Goal: Information Seeking & Learning: Learn about a topic

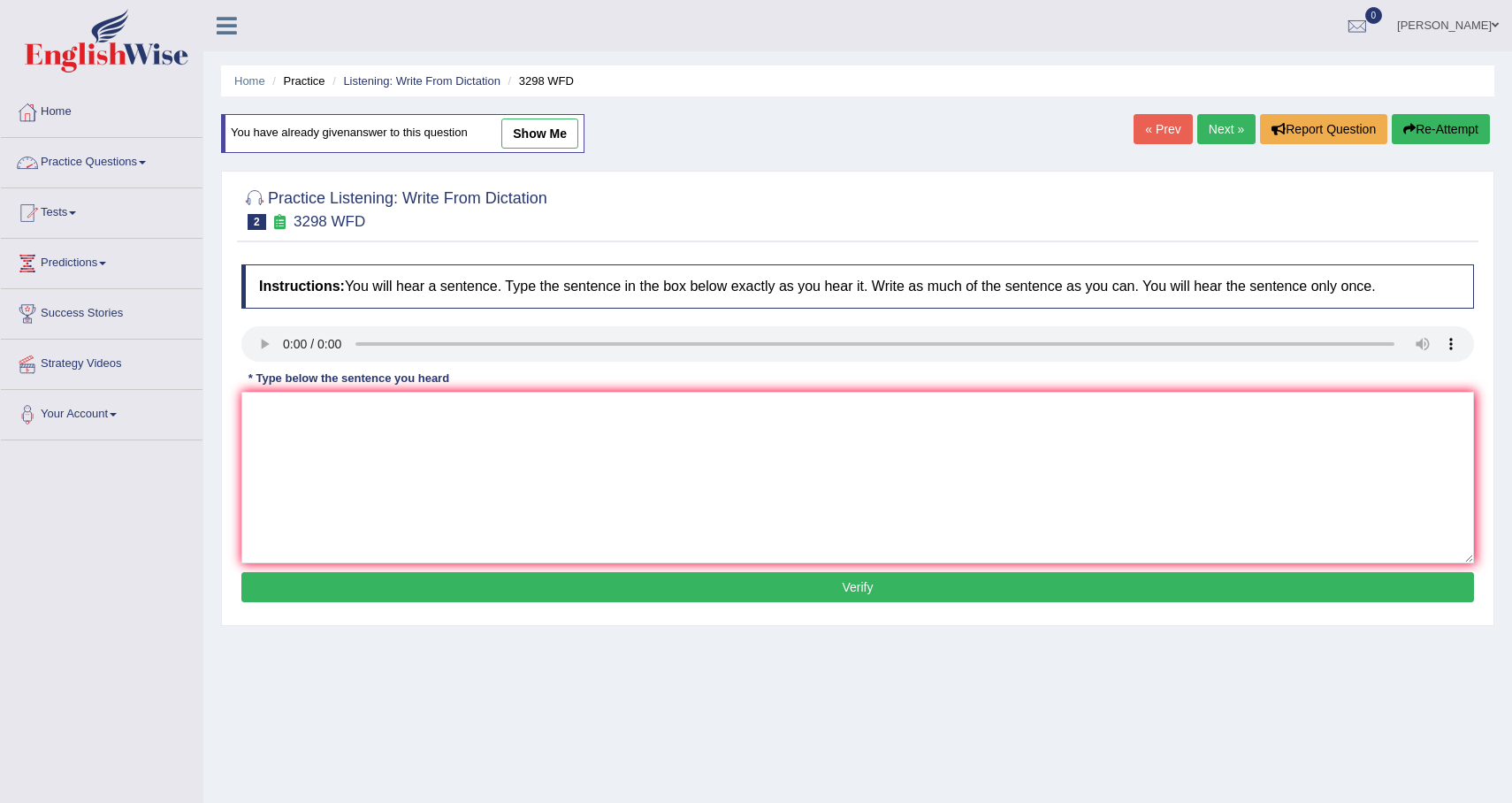
click at [127, 165] on link "Practice Questions" at bounding box center [101, 159] width 202 height 44
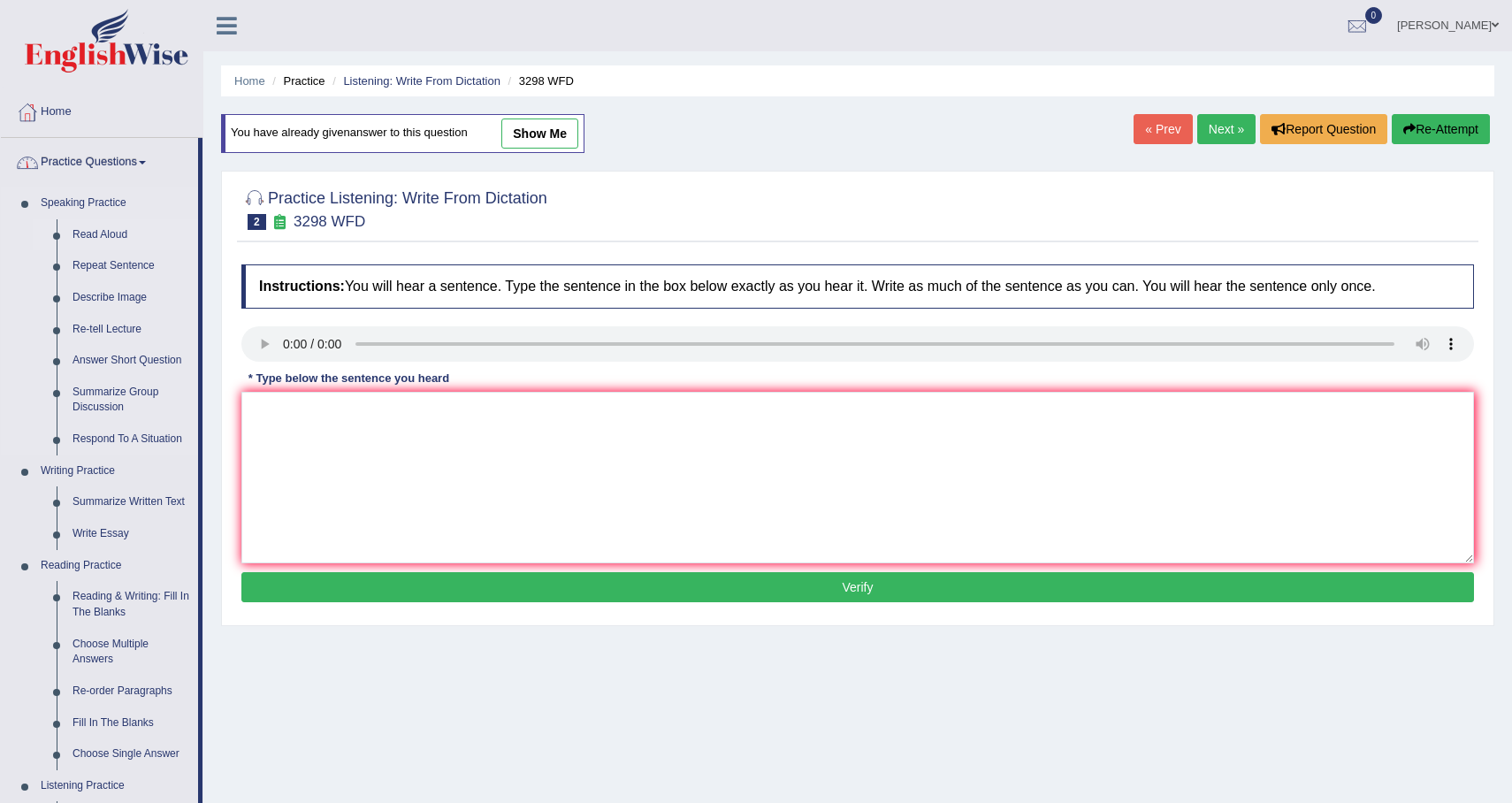
click at [120, 232] on link "Read Aloud" at bounding box center [132, 235] width 134 height 31
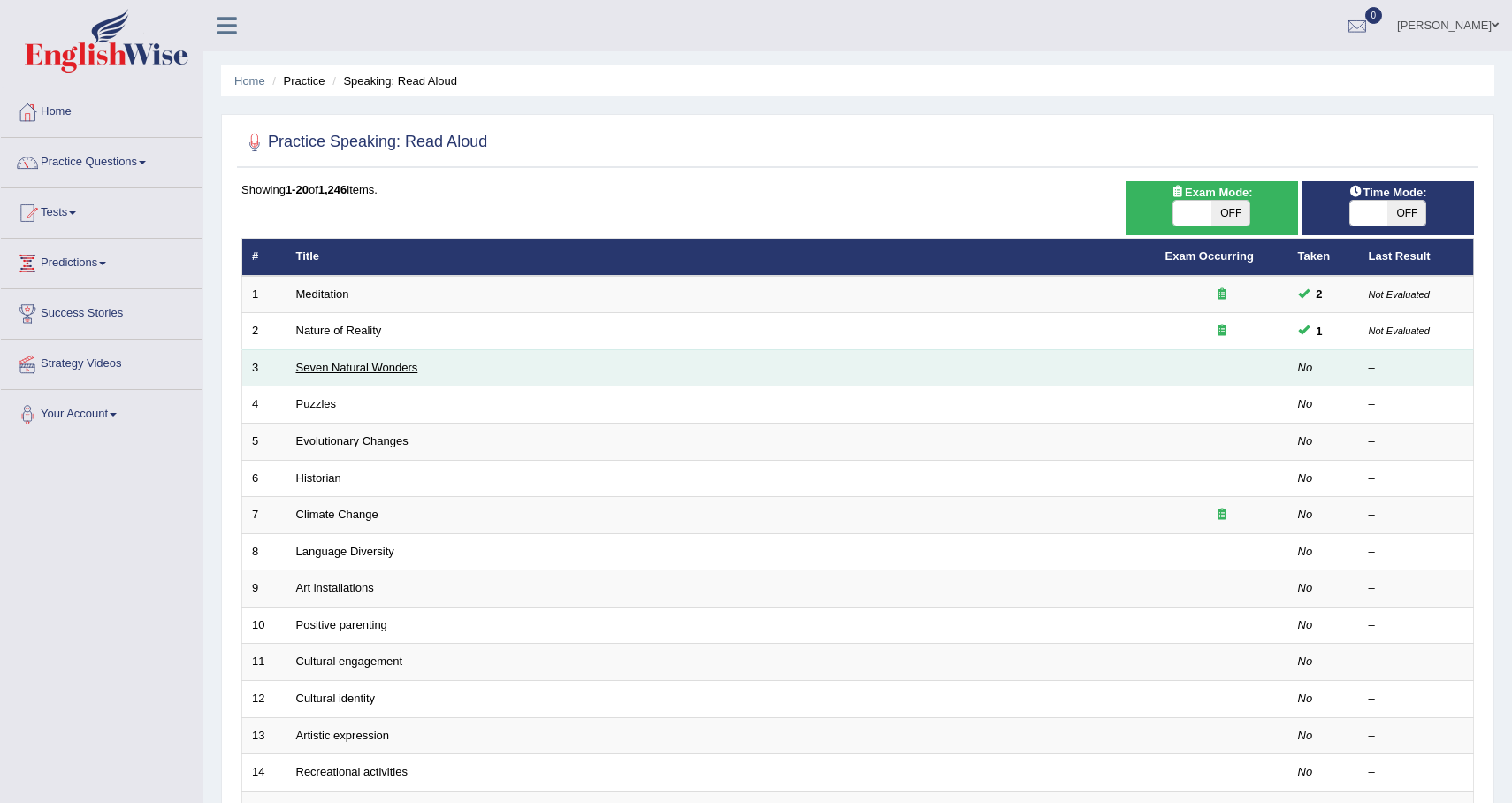
click at [369, 370] on link "Seven Natural Wonders" at bounding box center [357, 367] width 122 height 13
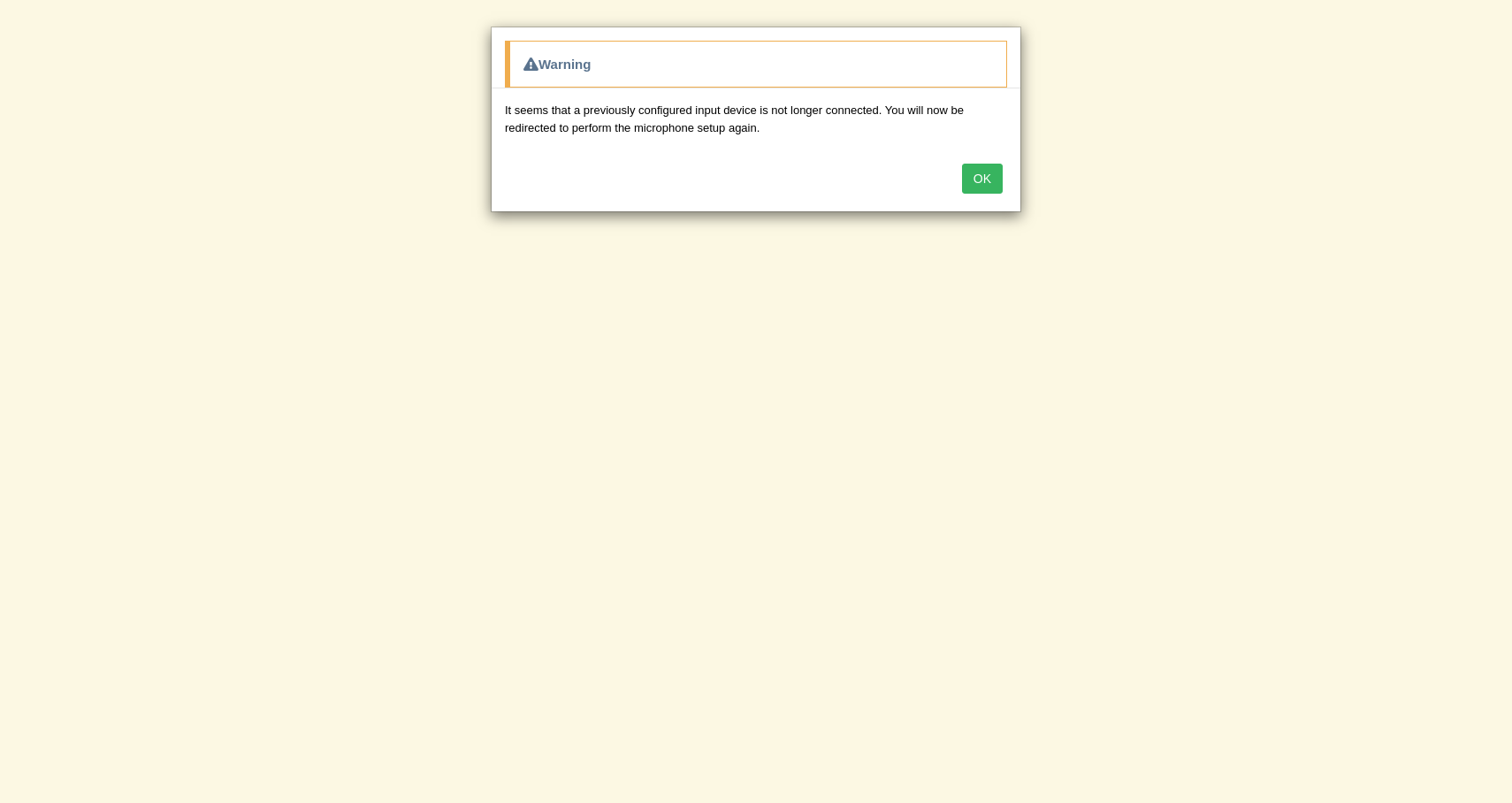
click at [985, 172] on button "OK" at bounding box center [982, 178] width 40 height 30
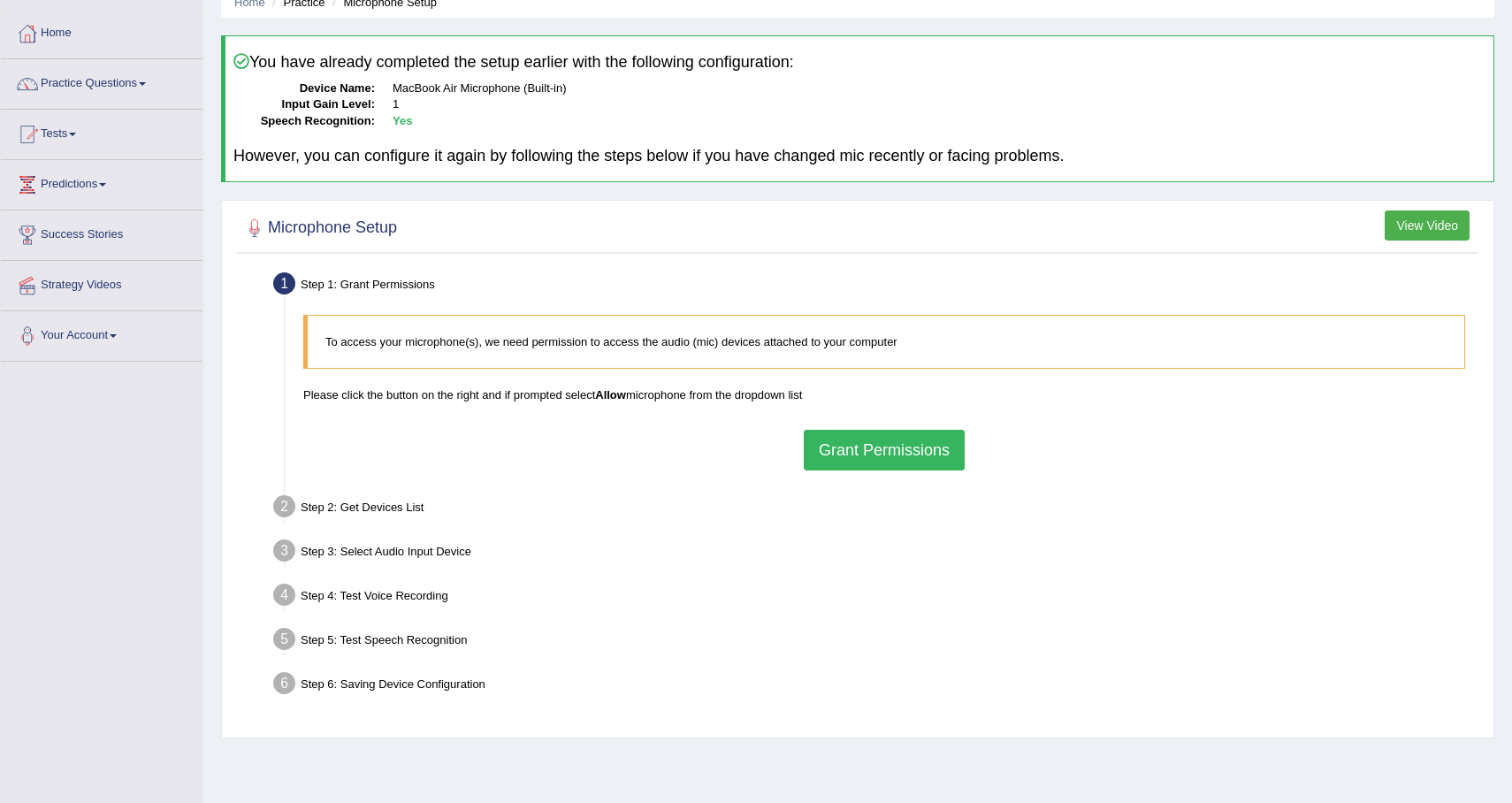
scroll to position [126, 0]
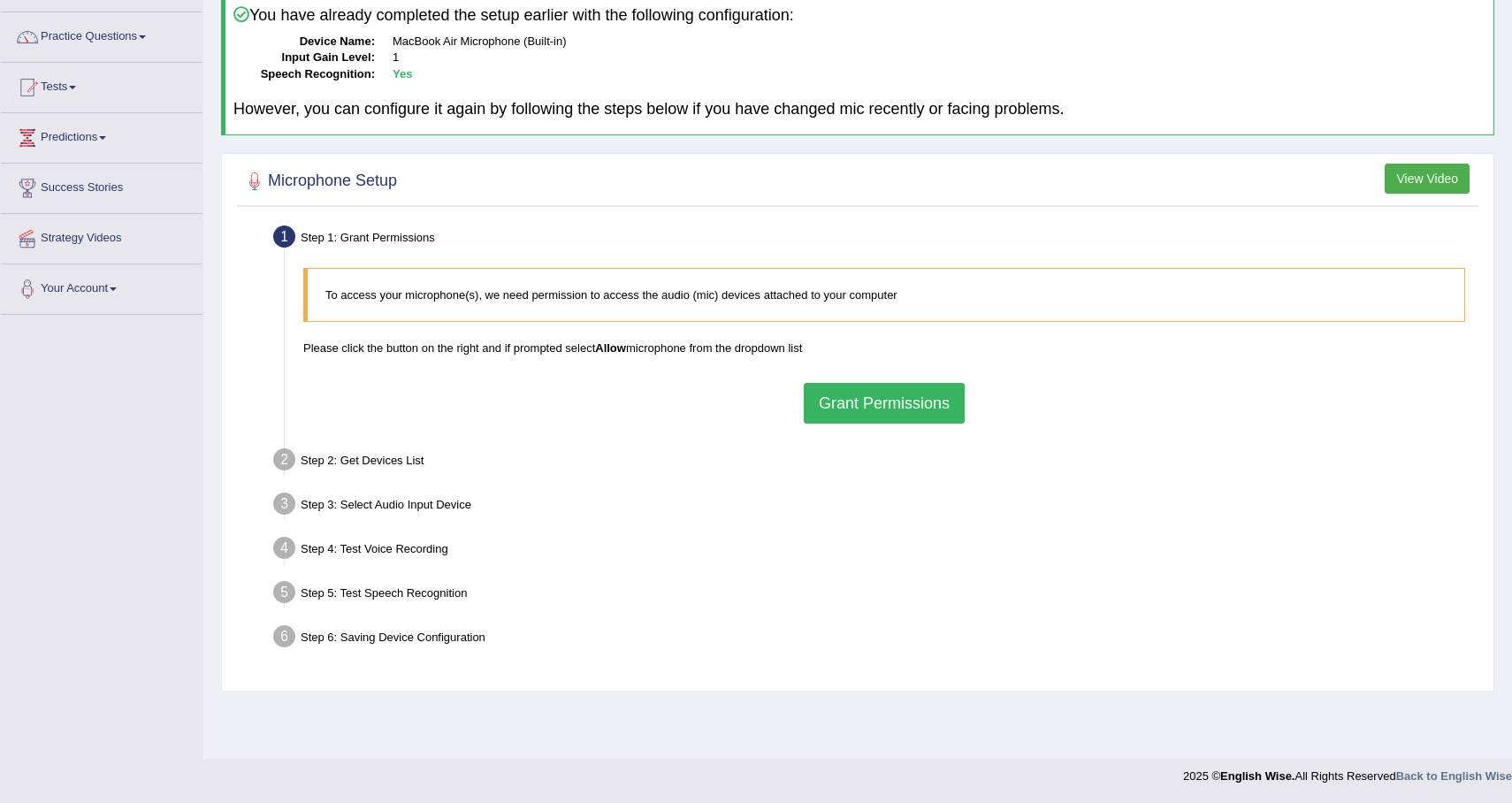
click at [858, 400] on button "Grant Permissions" at bounding box center [885, 402] width 161 height 40
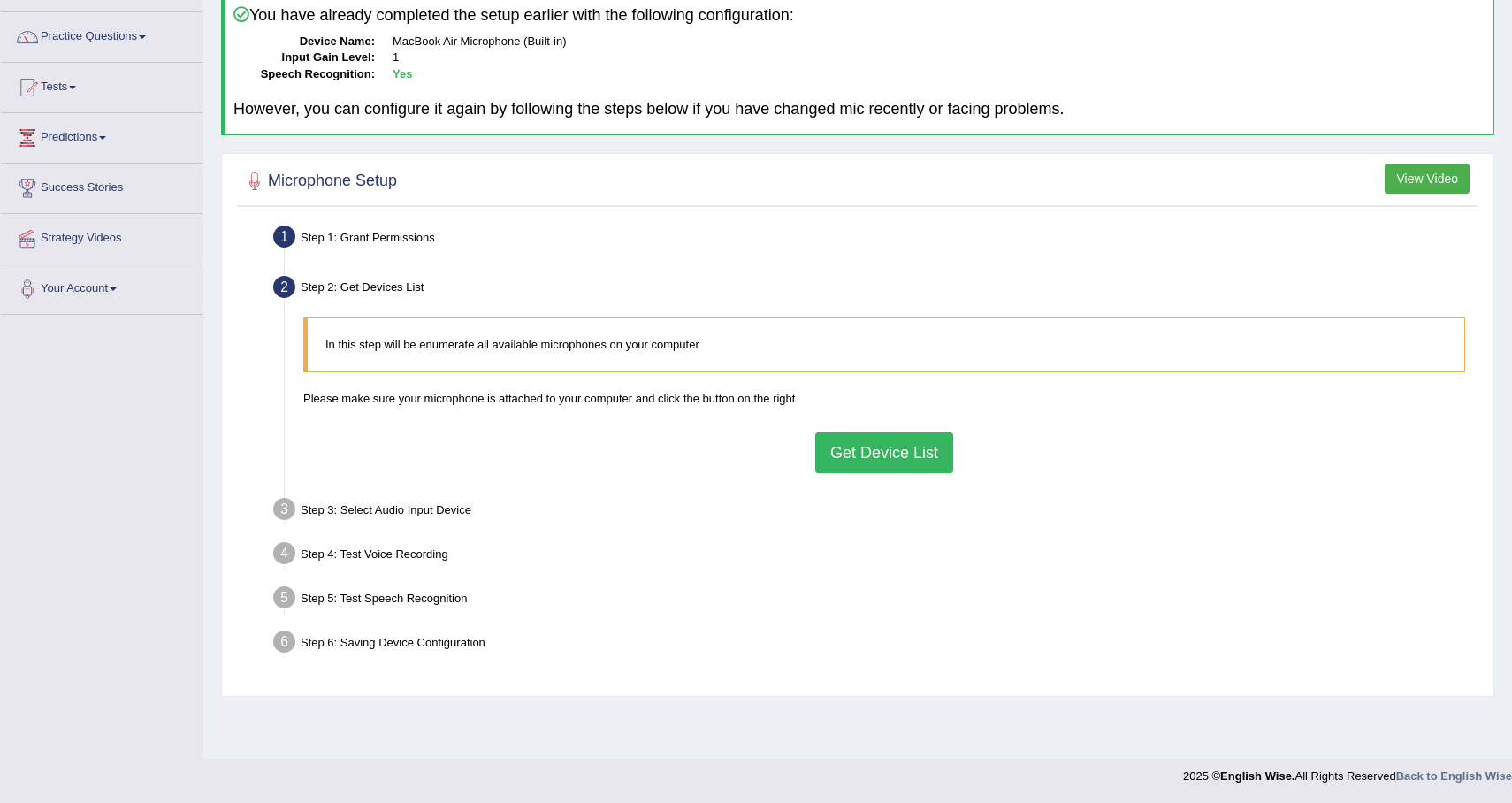
click at [892, 447] on button "Get Device List" at bounding box center [884, 452] width 138 height 40
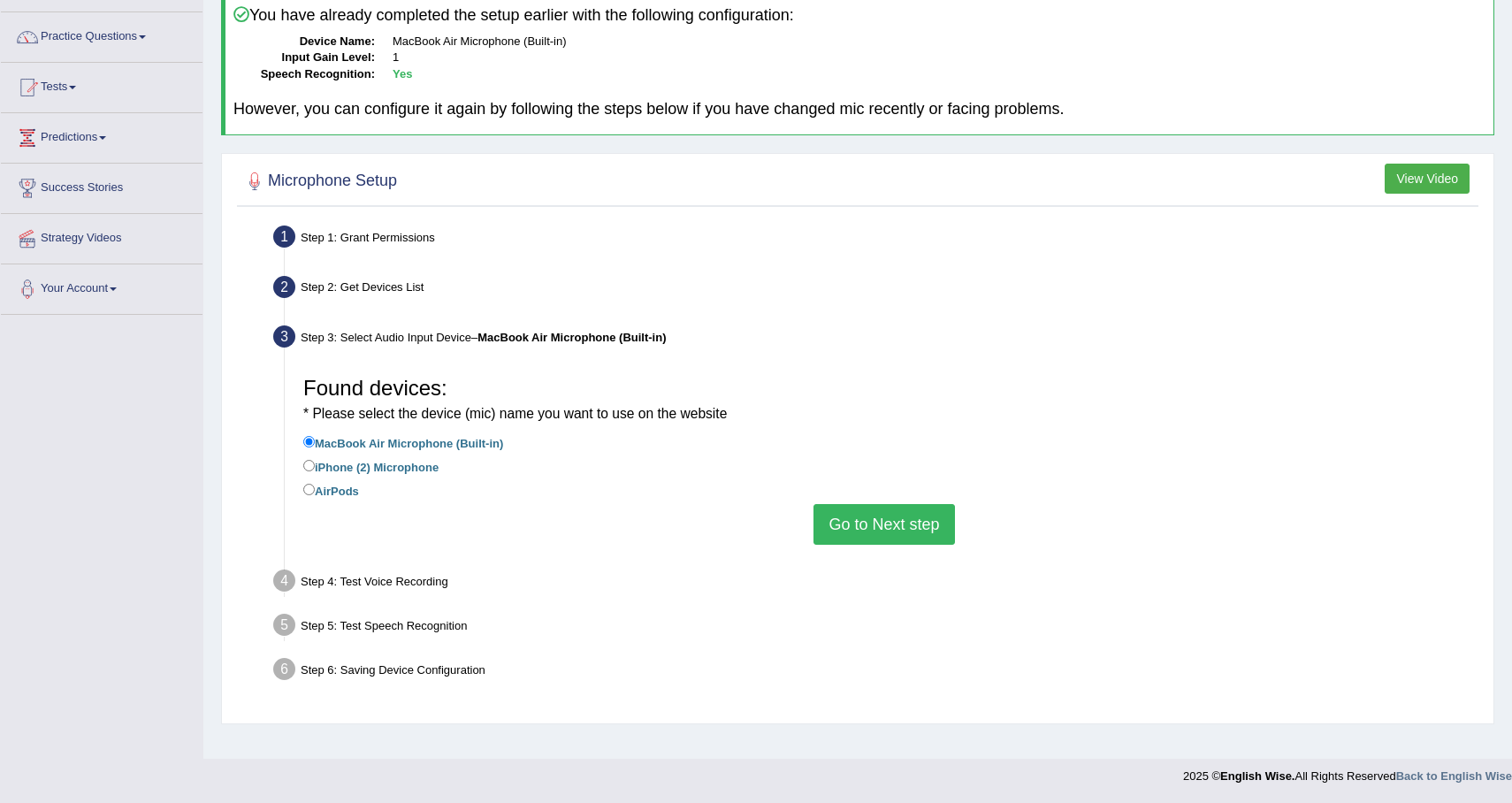
click at [856, 527] on button "Go to Next step" at bounding box center [884, 524] width 141 height 40
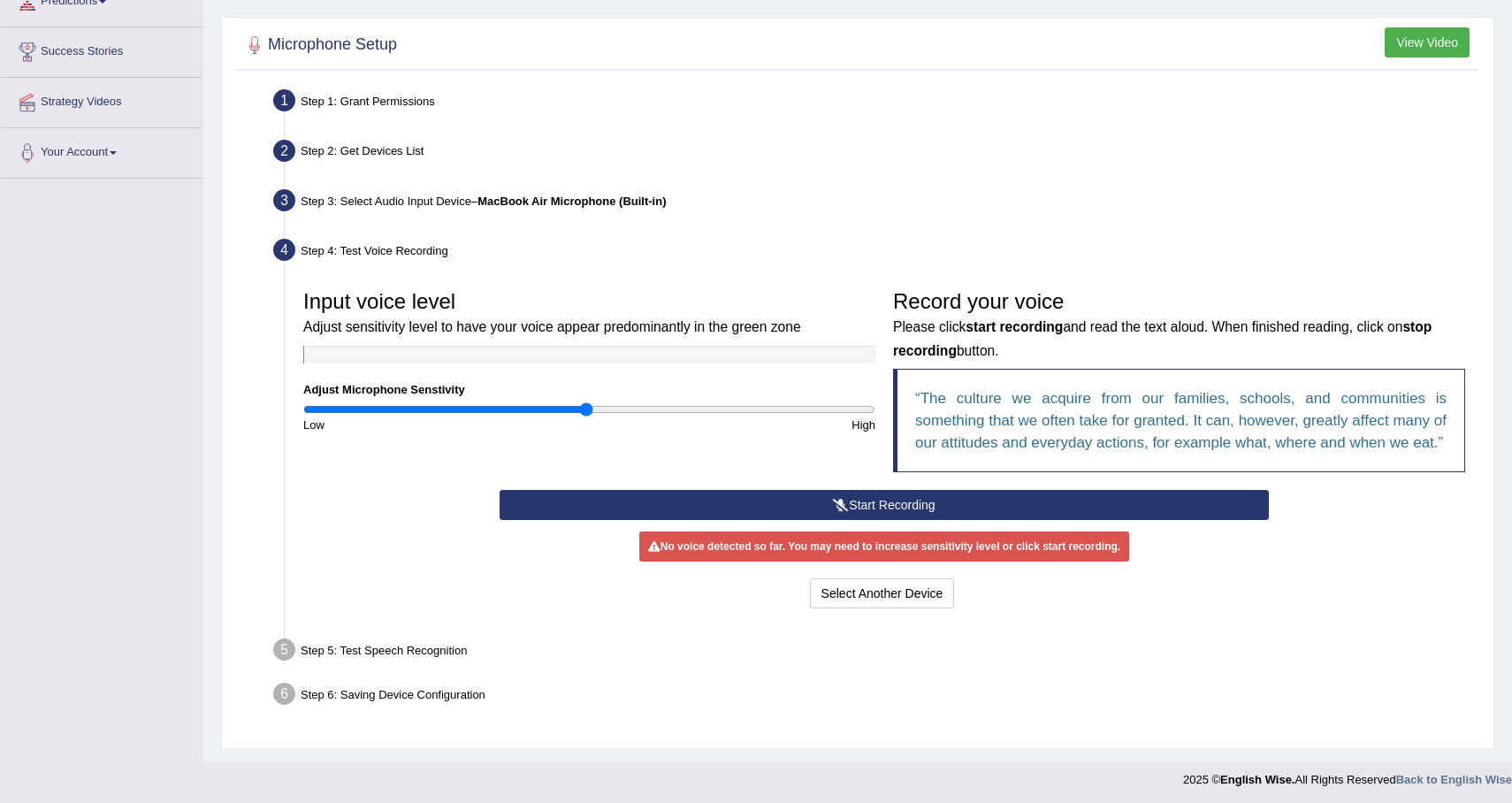
scroll to position [286, 0]
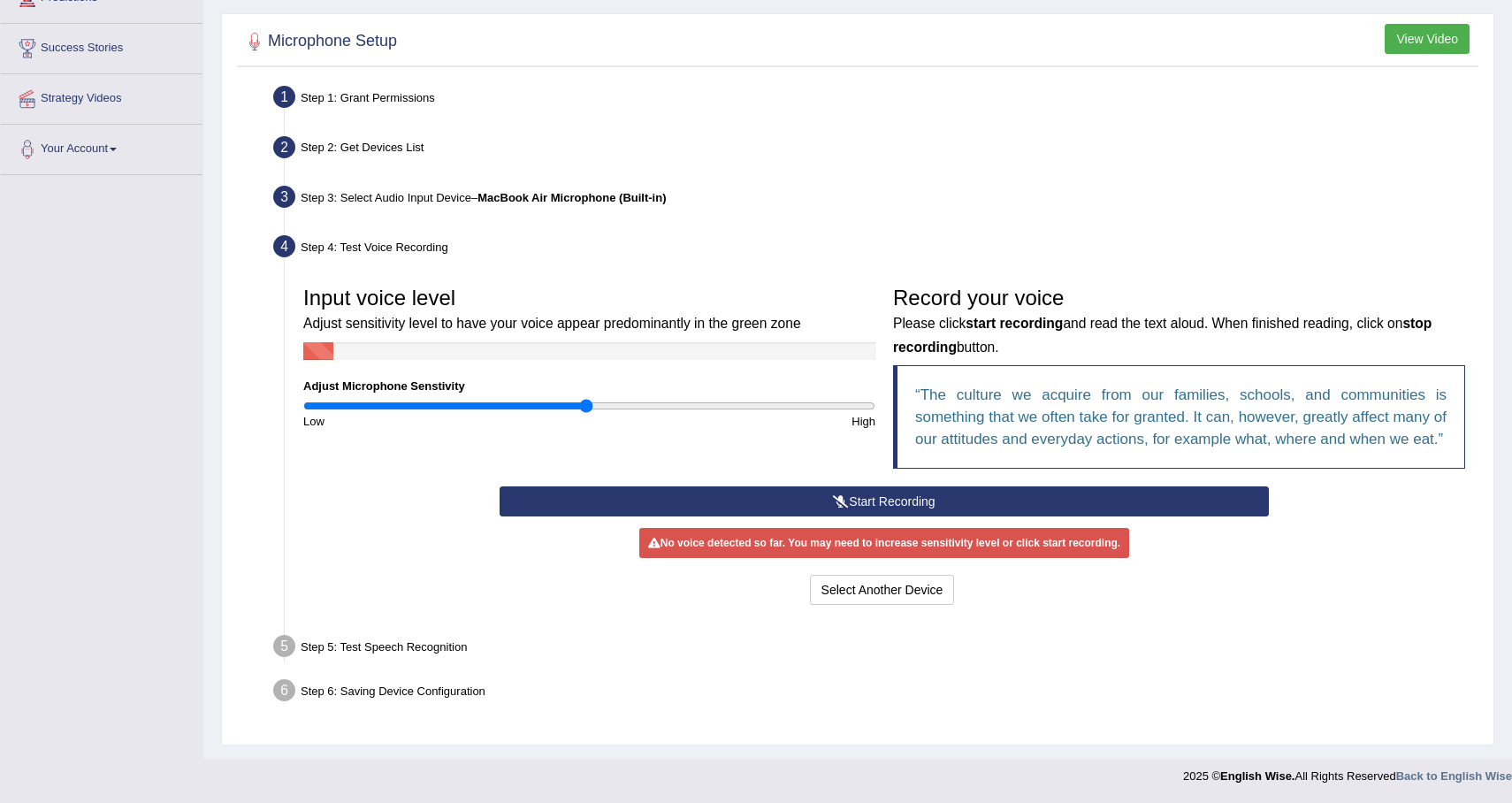
click at [890, 487] on button "Start Recording" at bounding box center [884, 501] width 769 height 30
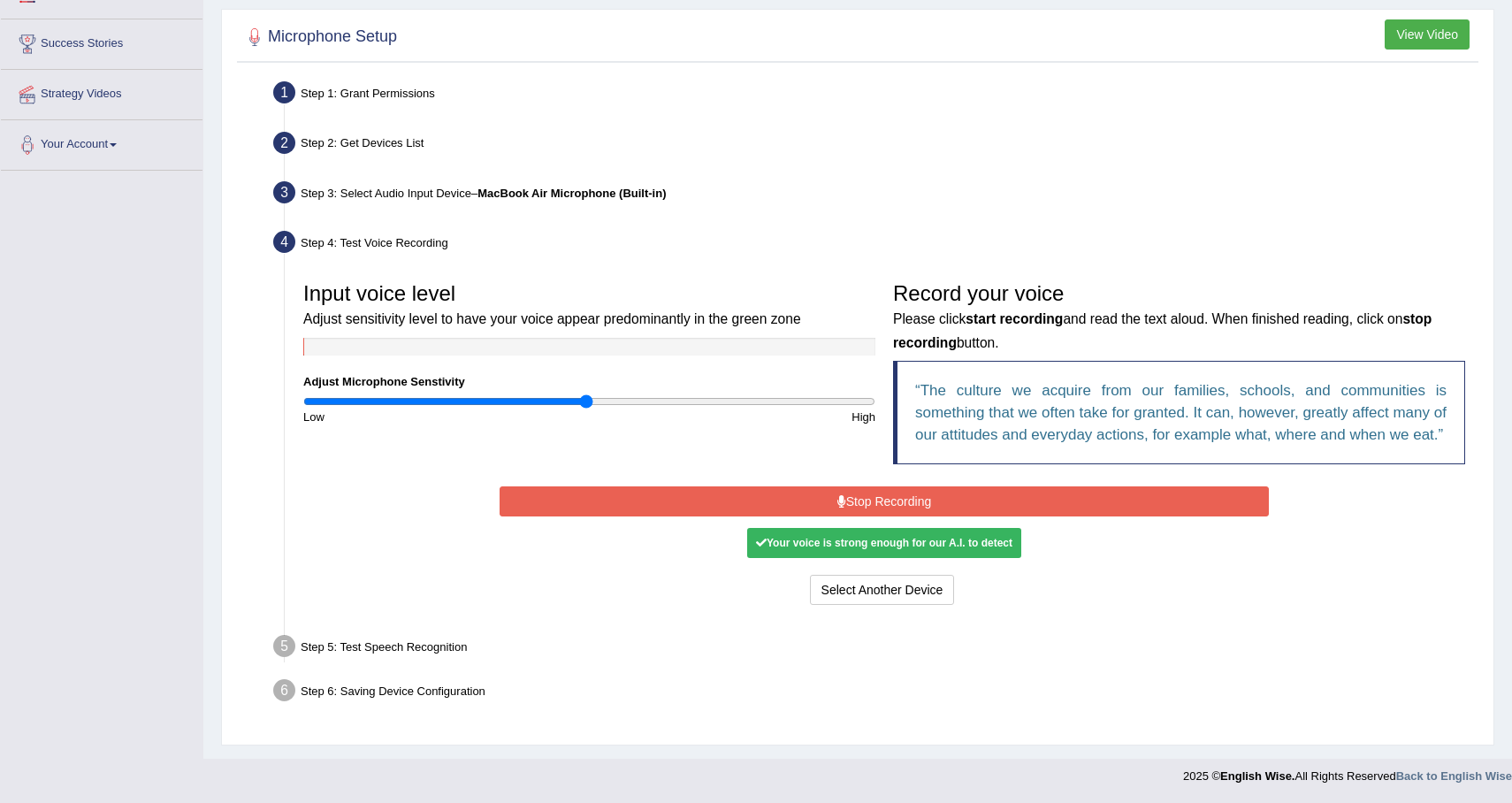
click at [838, 504] on icon at bounding box center [842, 501] width 9 height 13
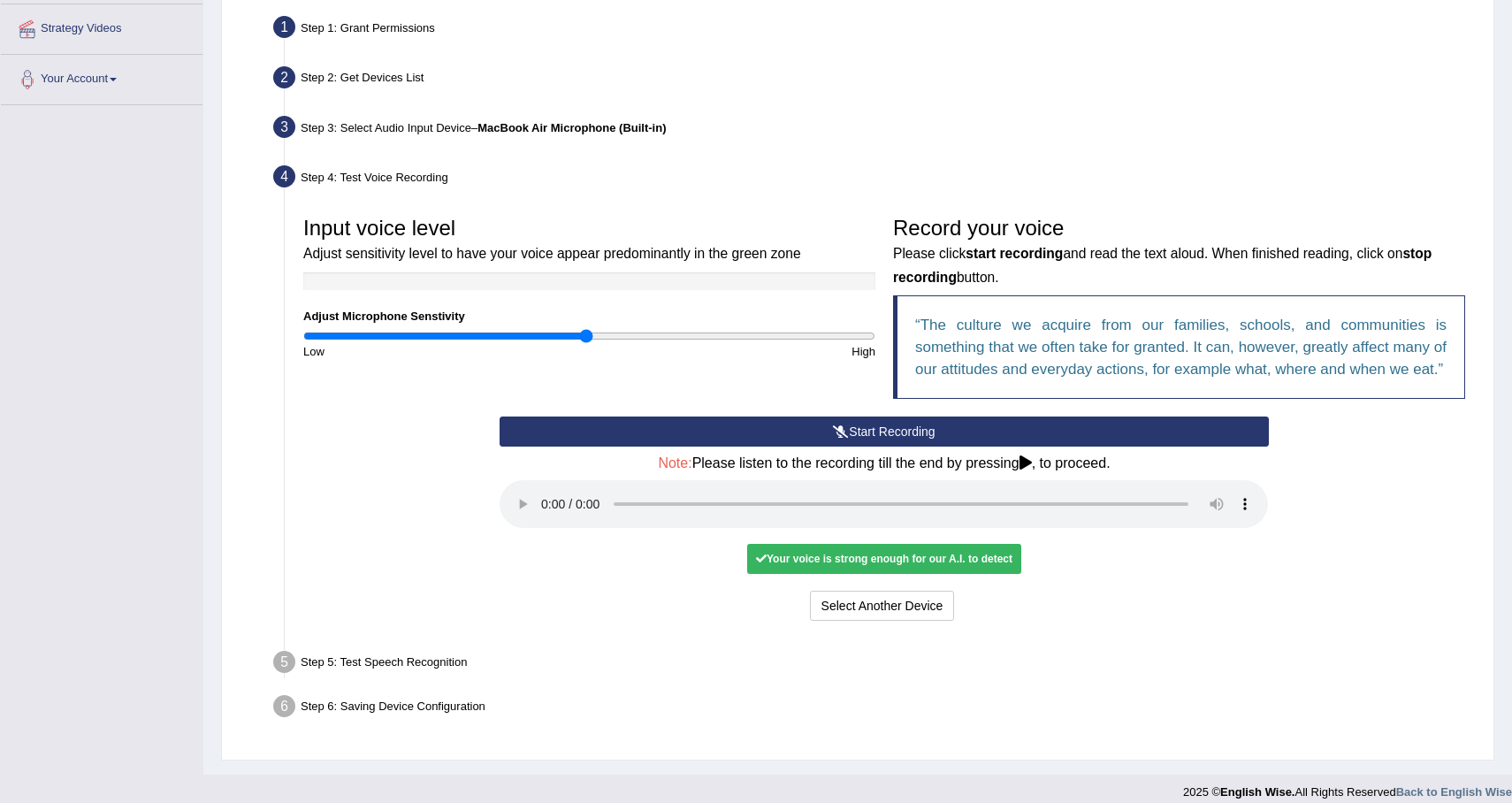
scroll to position [372, 0]
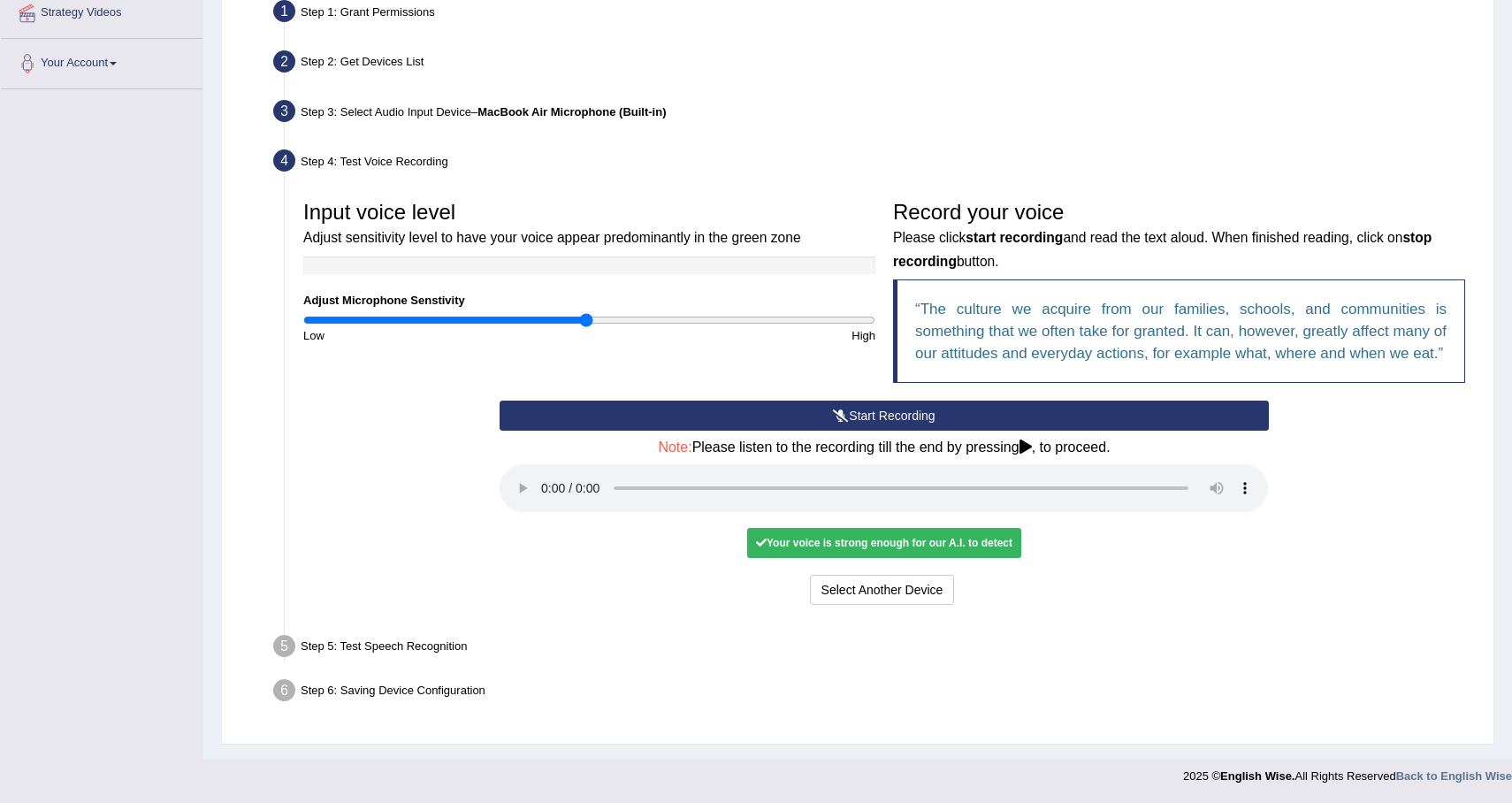
click at [1032, 447] on icon at bounding box center [1025, 446] width 13 height 14
click at [1019, 594] on button "Voice is ok. Go to Next step" at bounding box center [959, 590] width 175 height 30
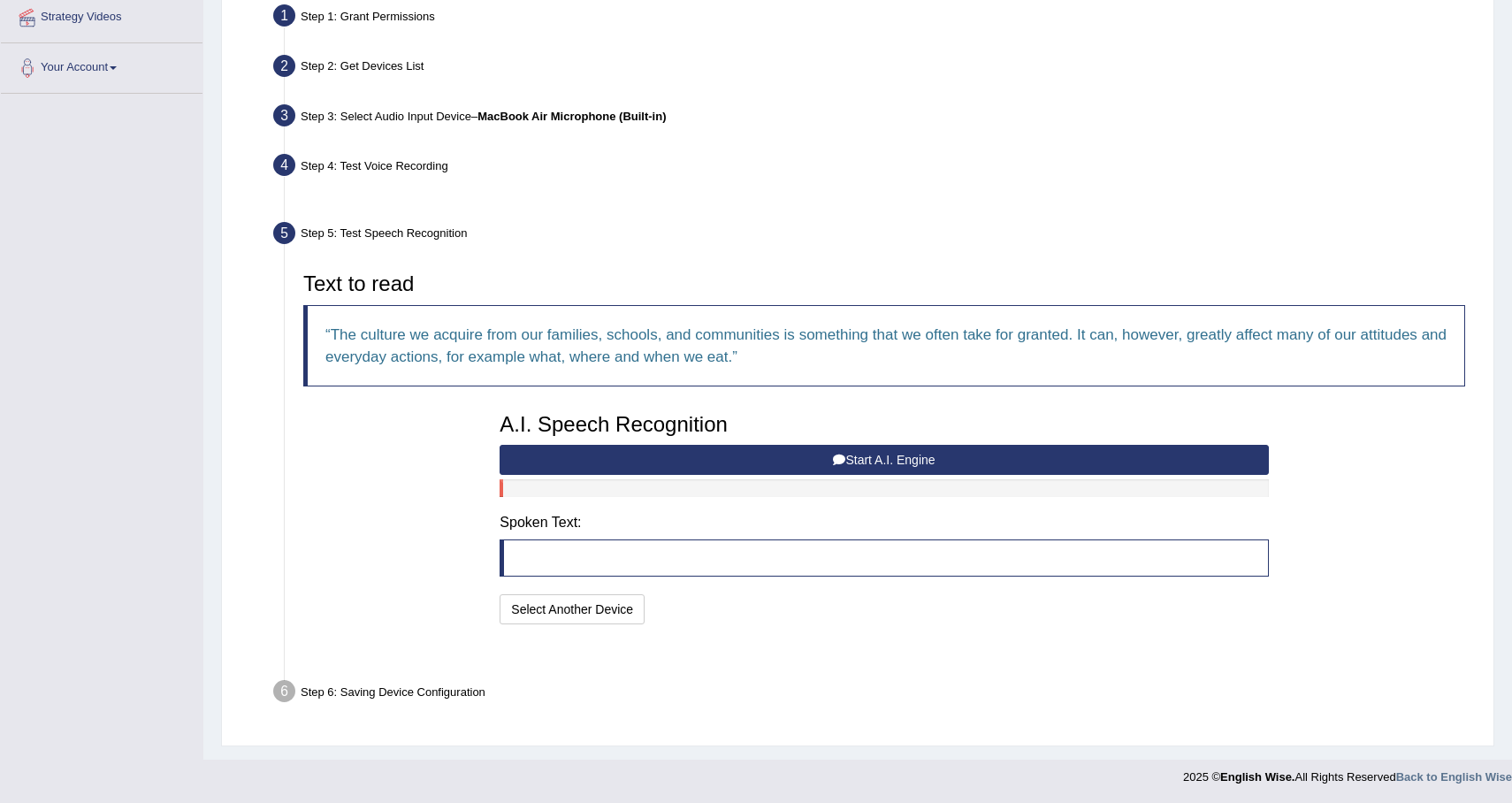
scroll to position [303, 0]
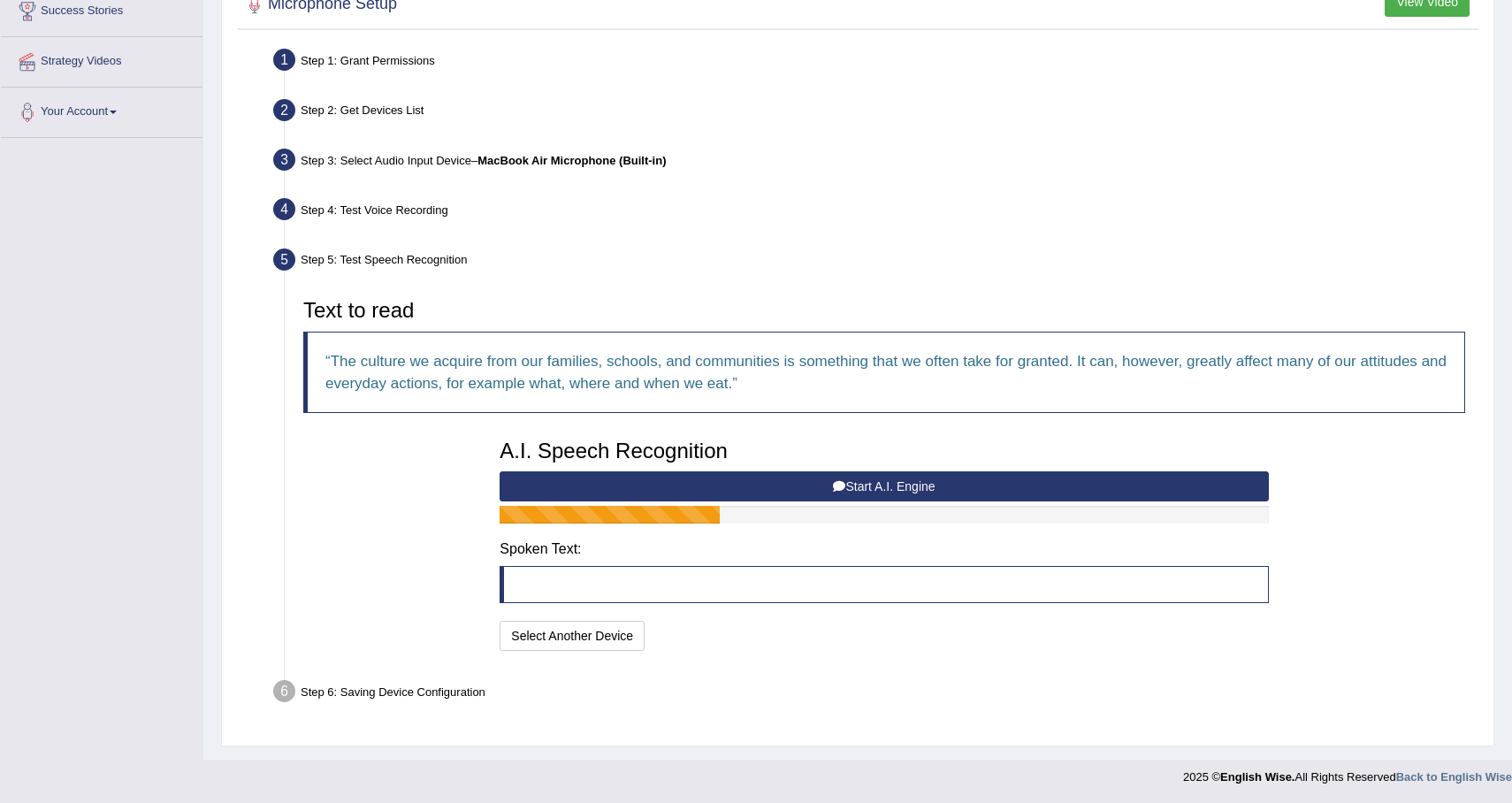
click at [839, 477] on button "Start A.I. Engine" at bounding box center [884, 486] width 769 height 30
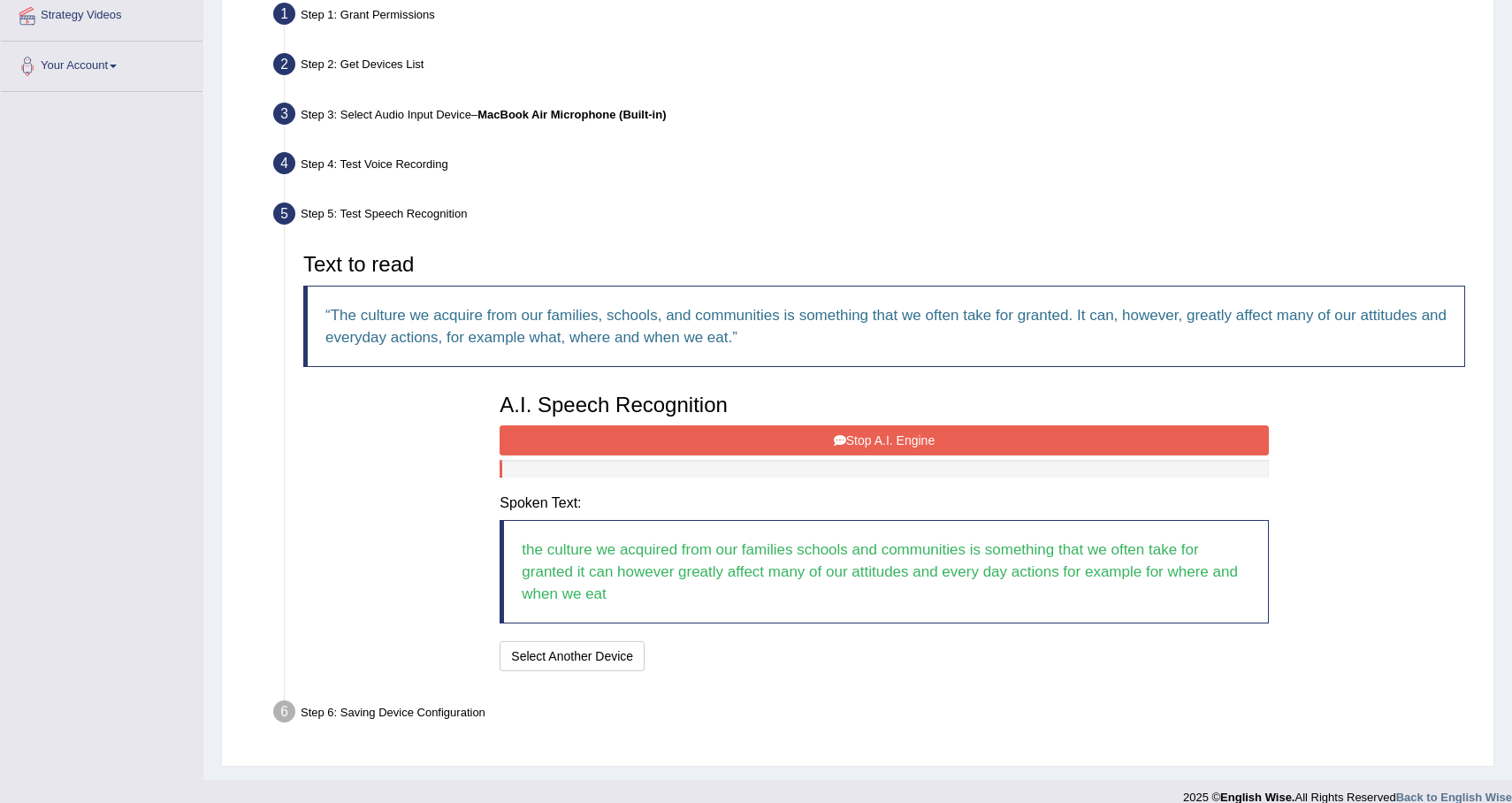
scroll to position [369, 0]
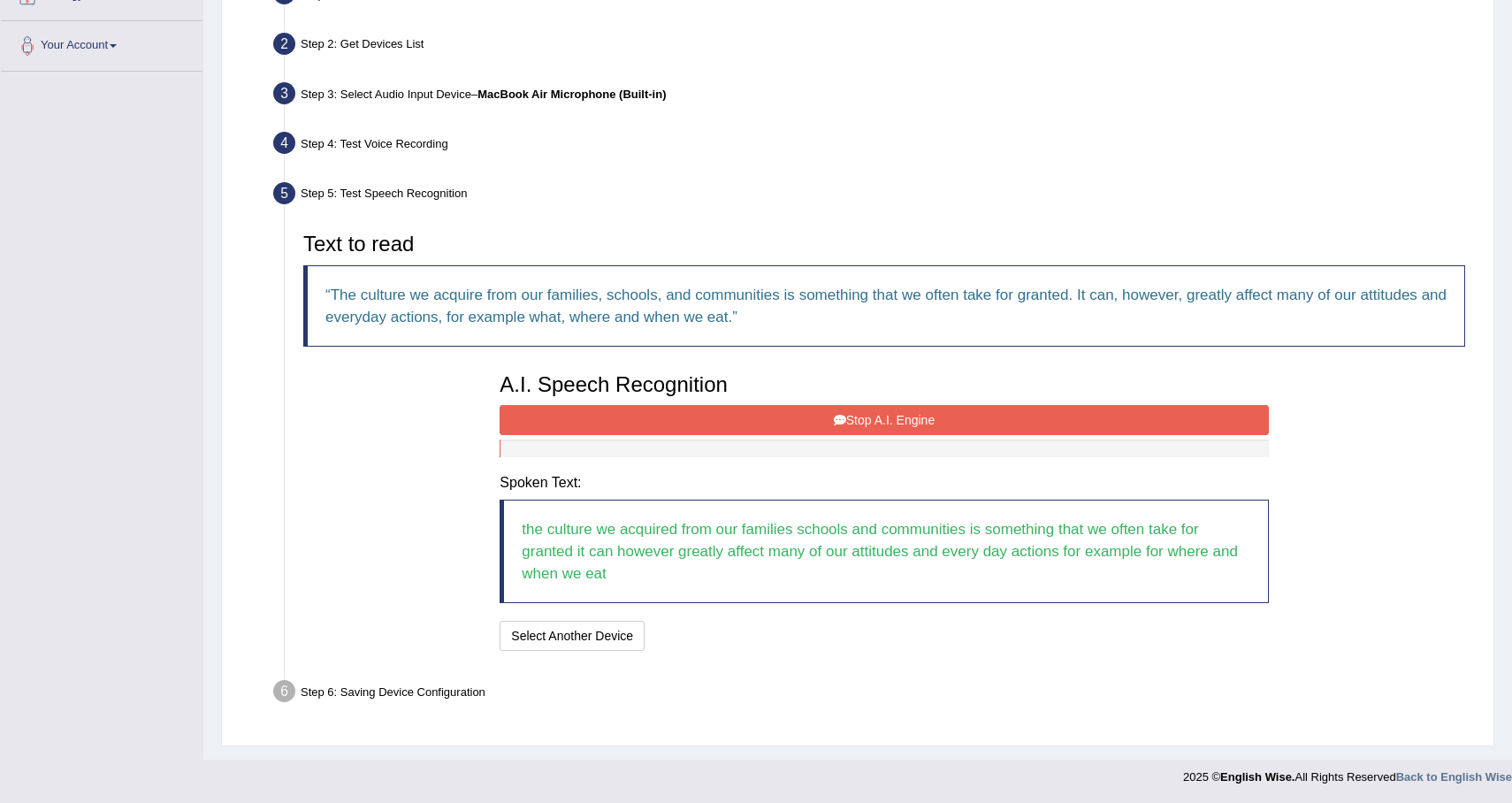
click at [908, 412] on button "Stop A.I. Engine" at bounding box center [884, 420] width 769 height 30
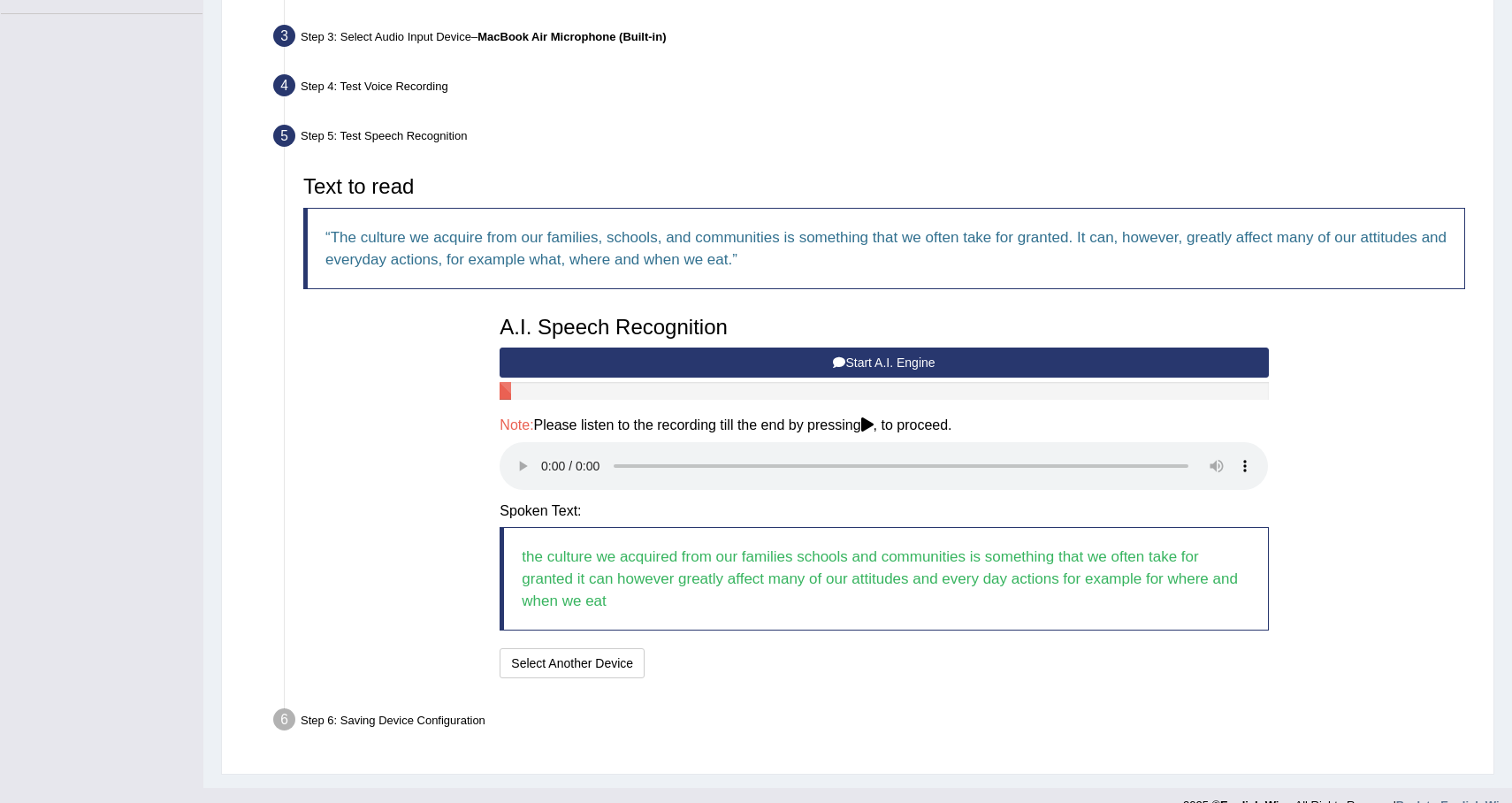
scroll to position [454, 0]
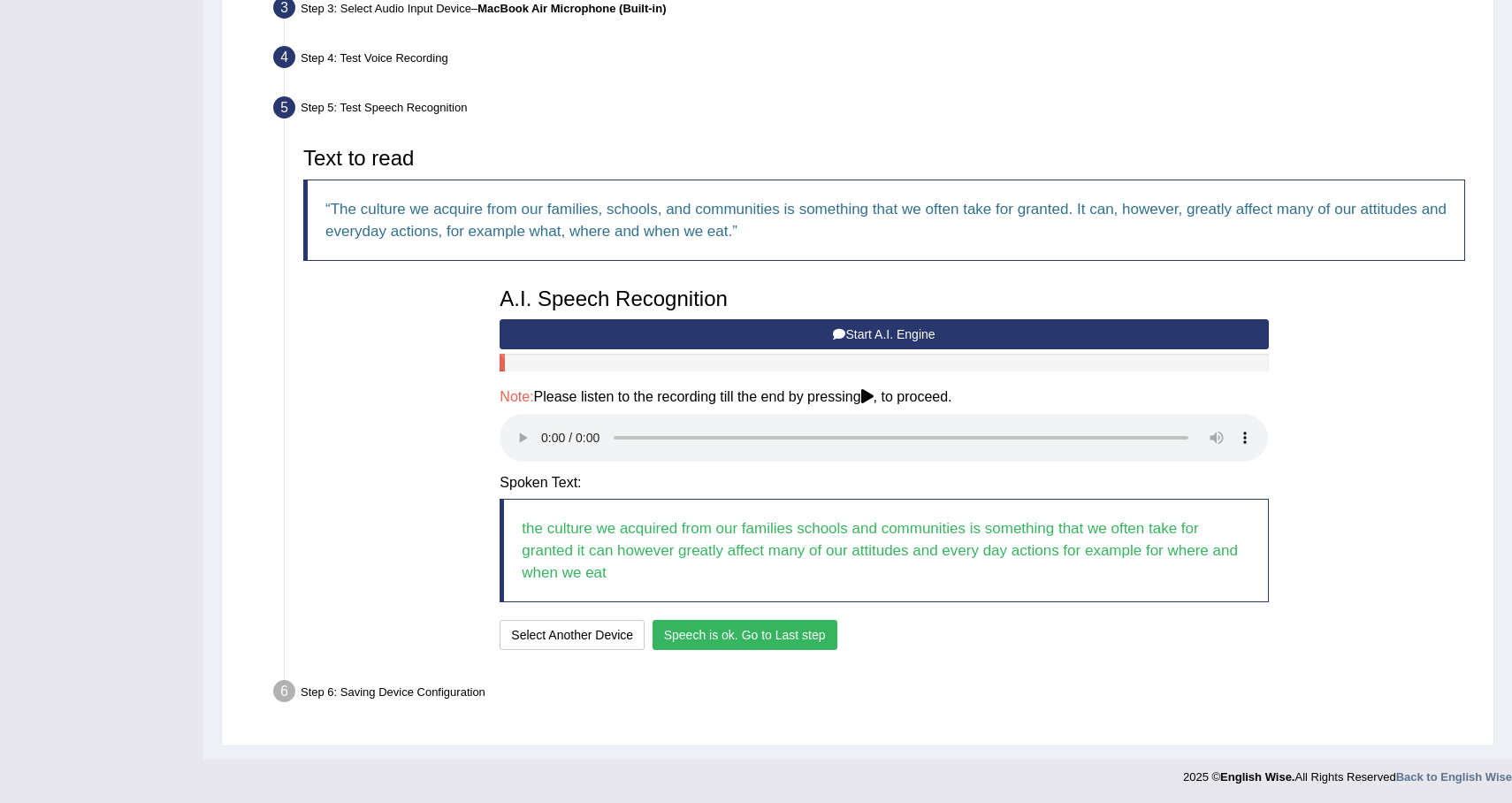
click at [717, 626] on button "Speech is ok. Go to Last step" at bounding box center [745, 635] width 185 height 30
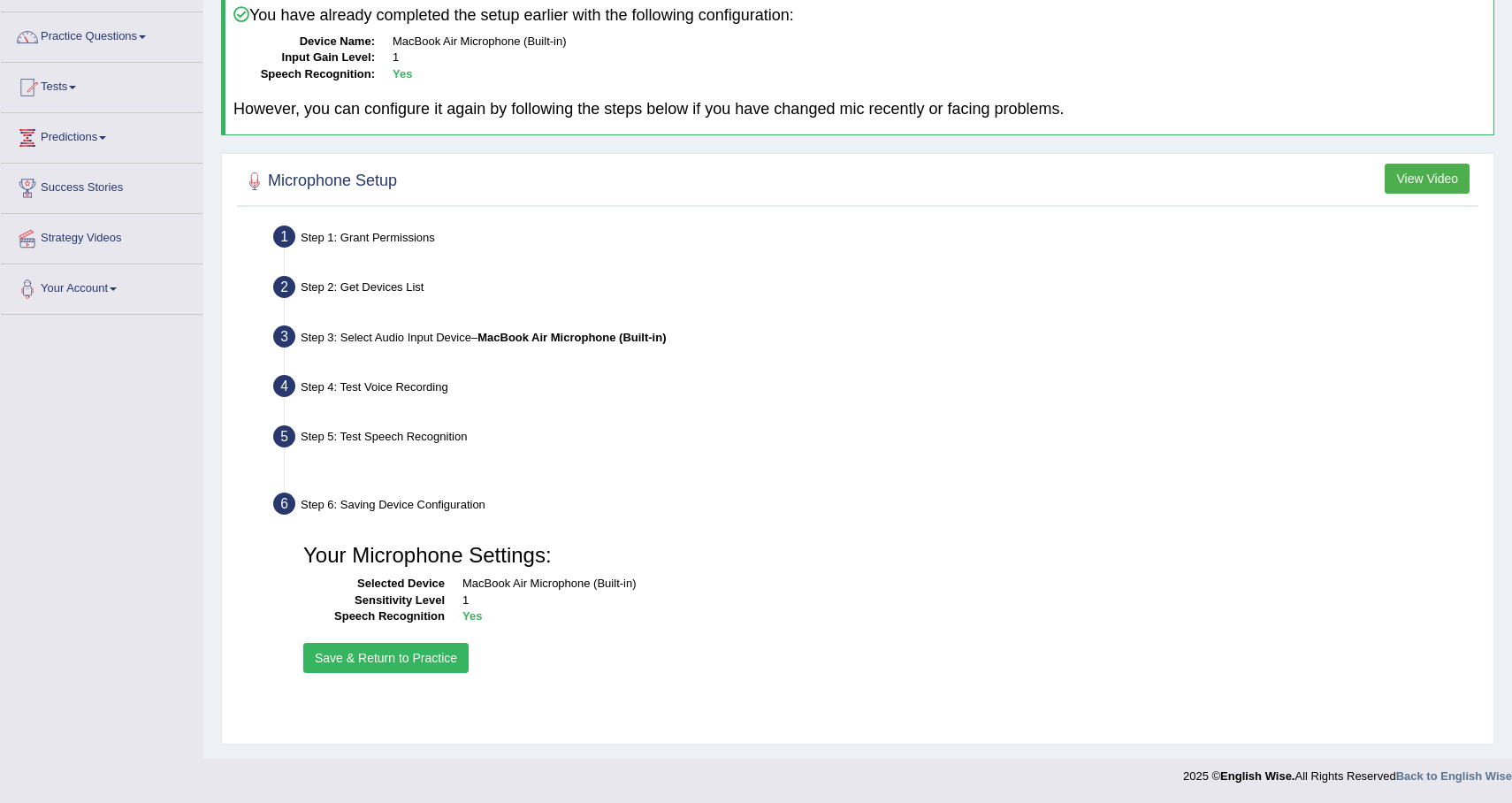
scroll to position [126, 0]
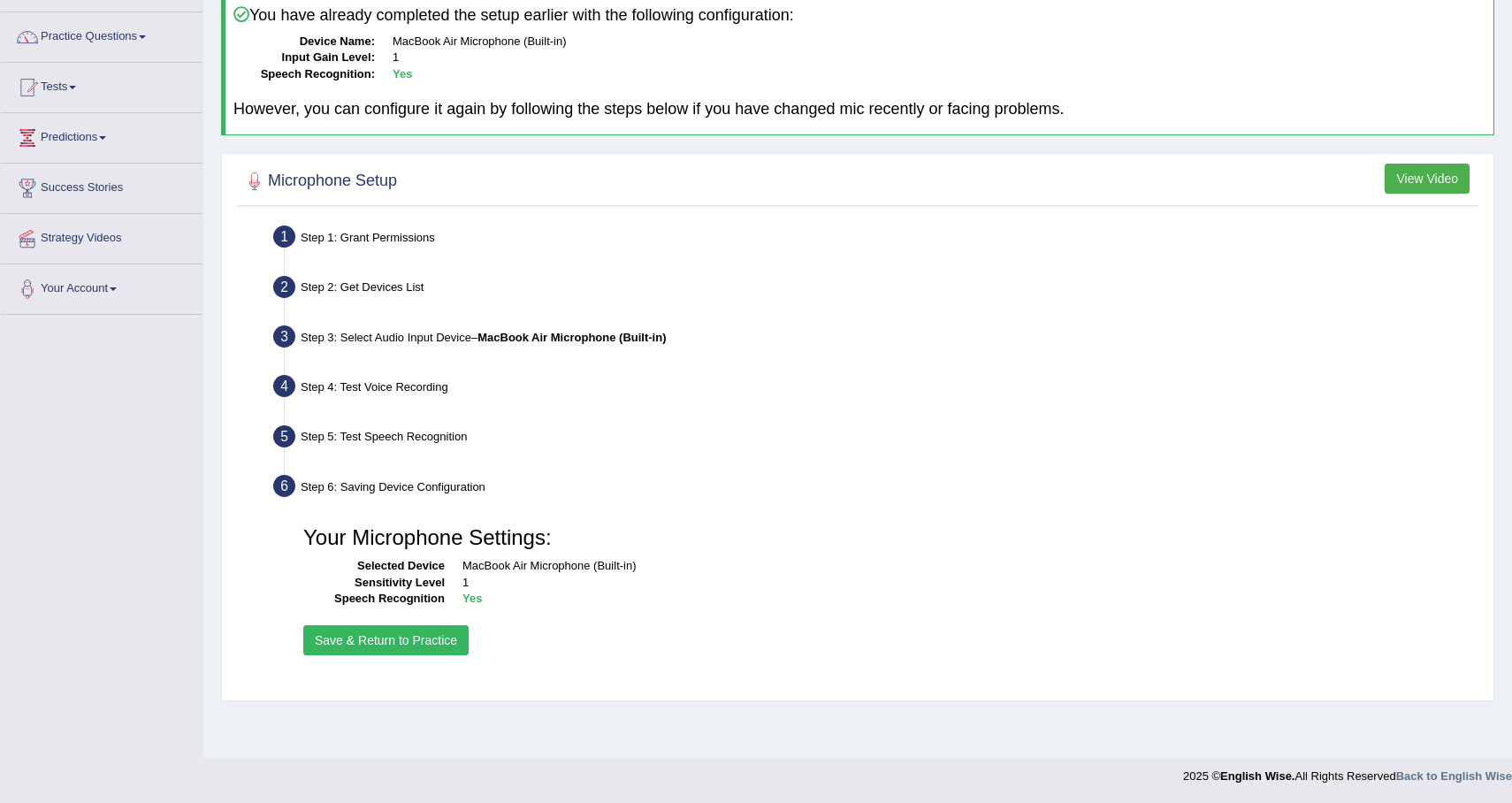
click at [382, 638] on button "Save & Return to Practice" at bounding box center [386, 640] width 165 height 30
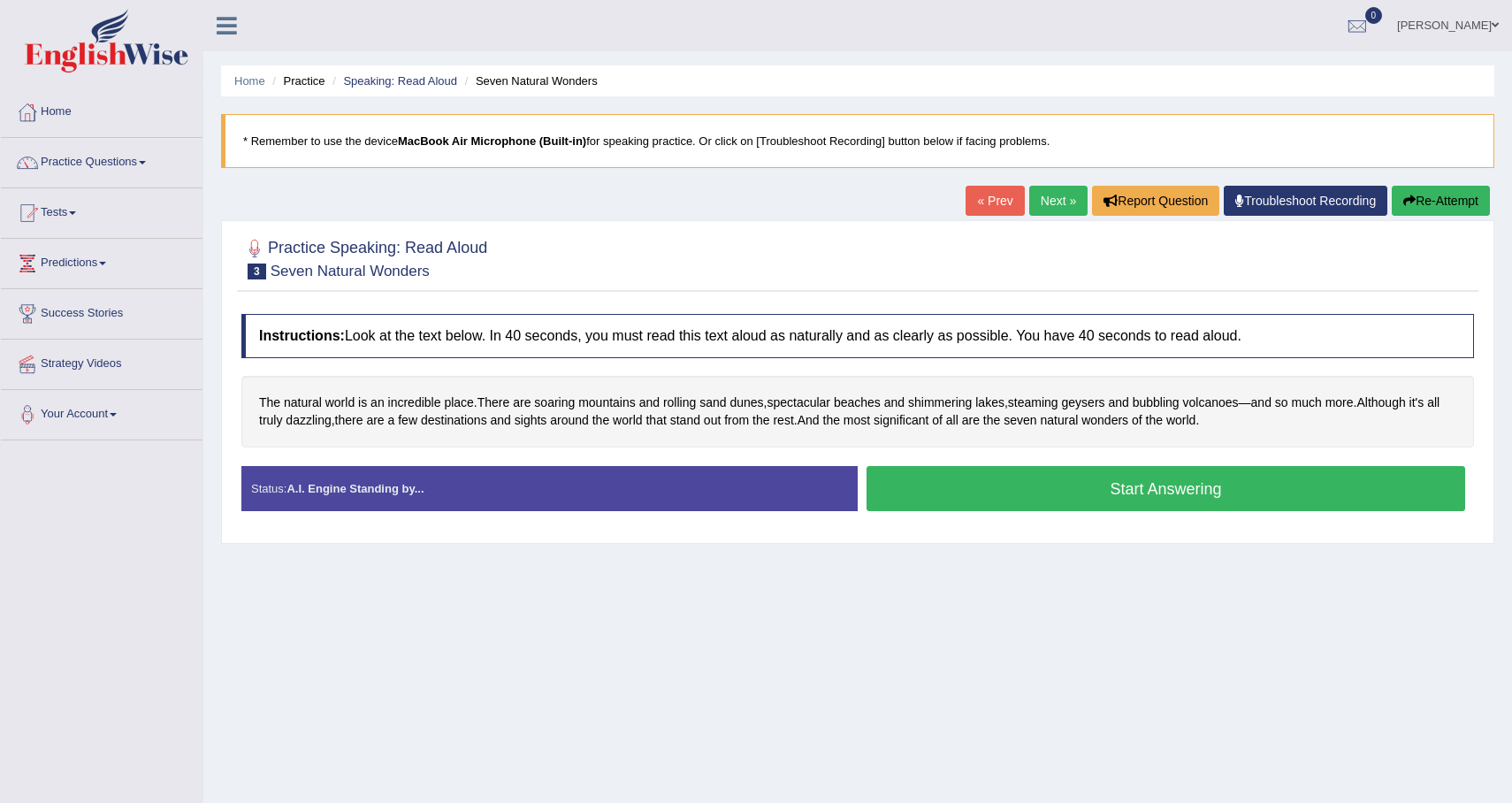
click at [942, 496] on button "Start Answering" at bounding box center [1165, 488] width 599 height 45
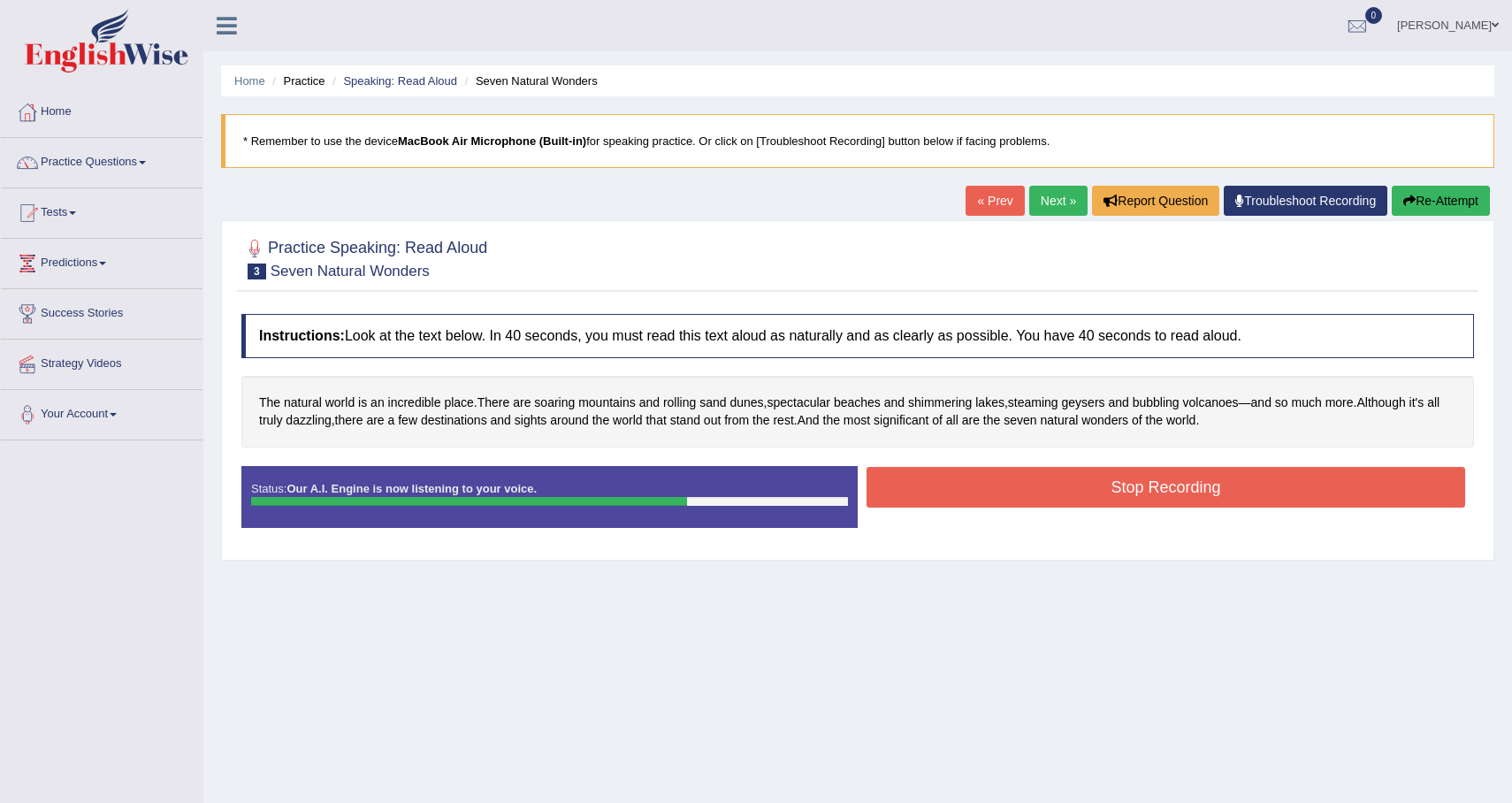
click at [980, 484] on button "Stop Recording" at bounding box center [1165, 487] width 599 height 40
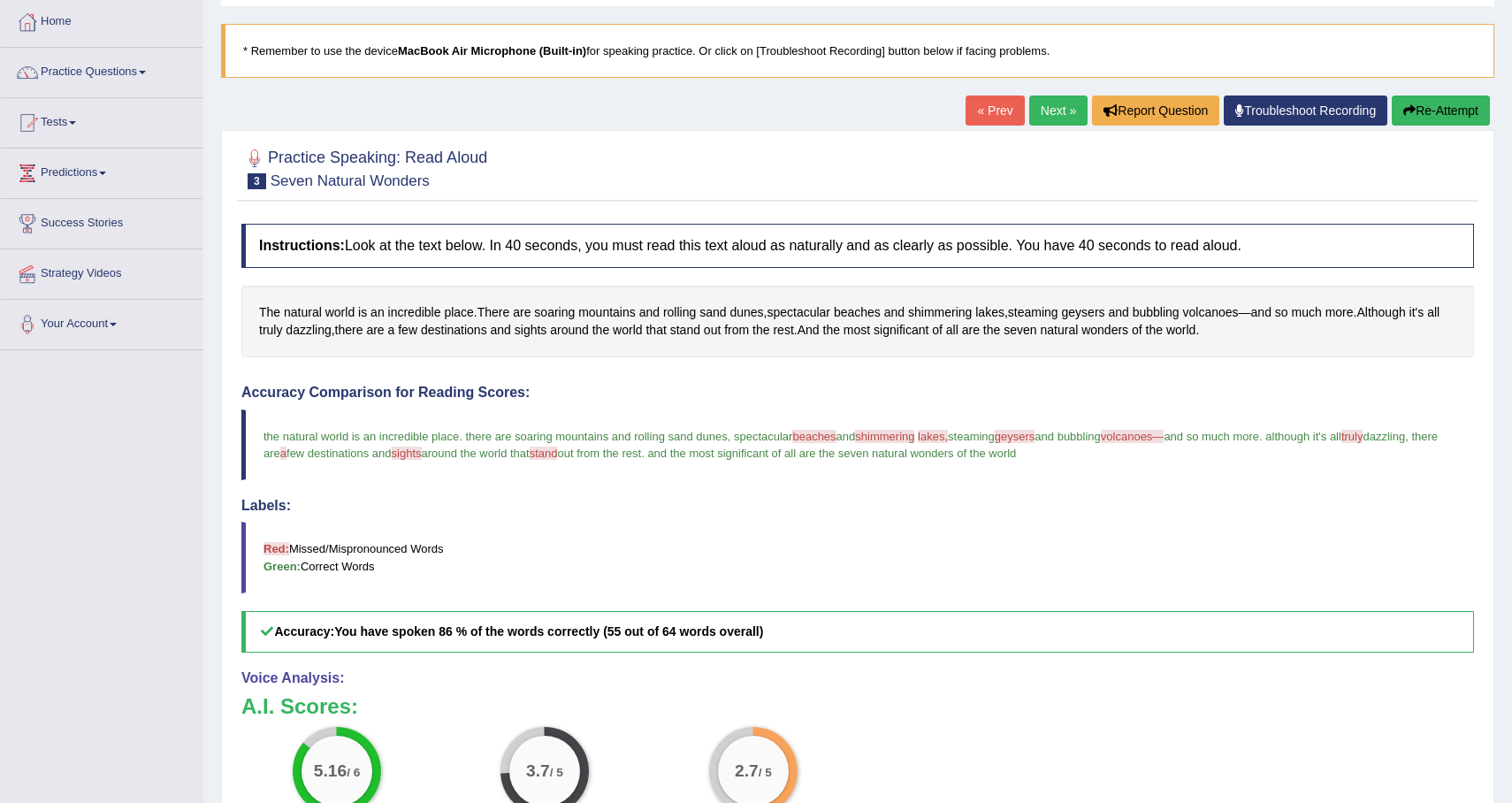
scroll to position [31, 0]
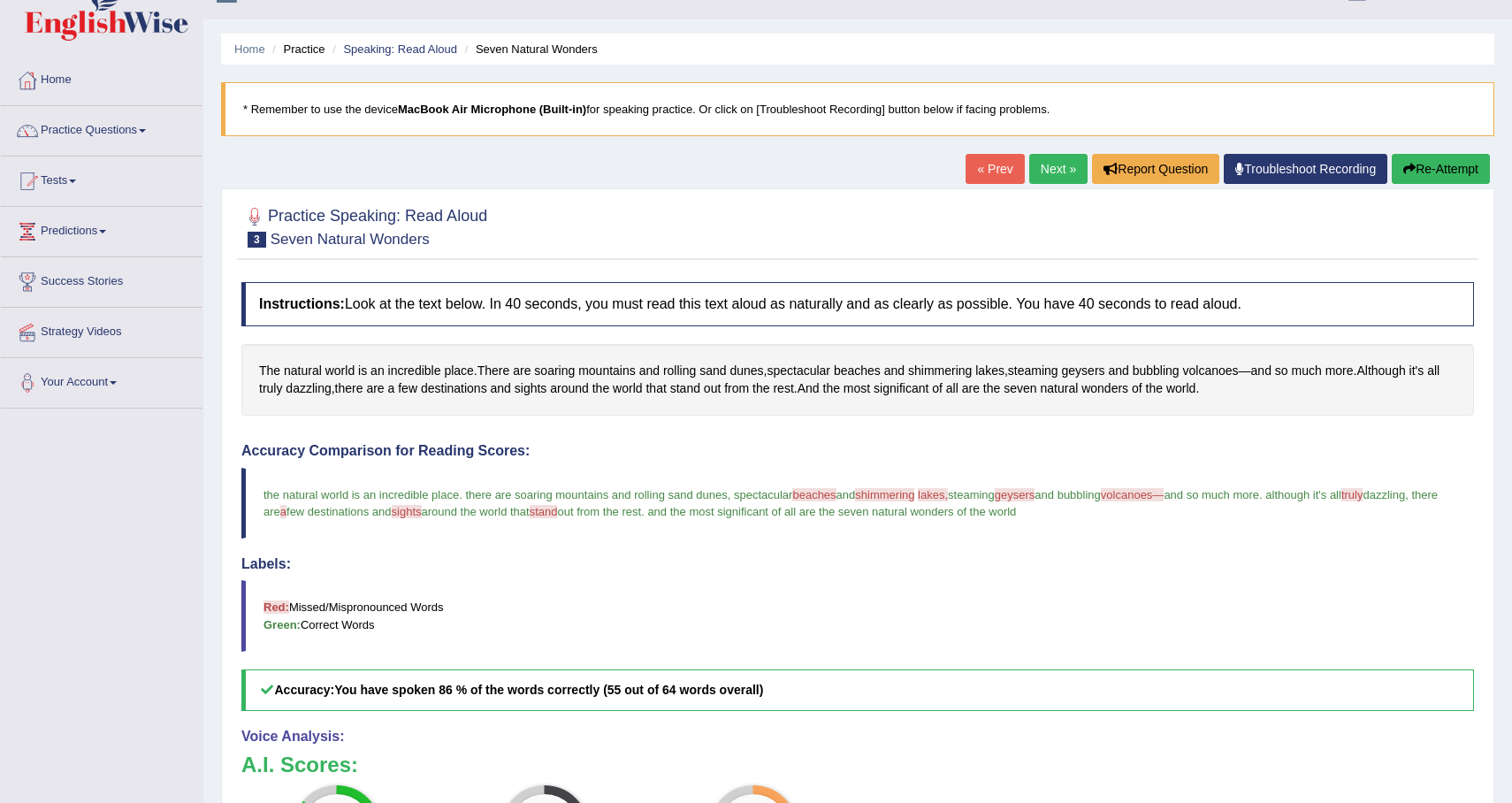
click at [1037, 171] on link "Next »" at bounding box center [1058, 169] width 58 height 30
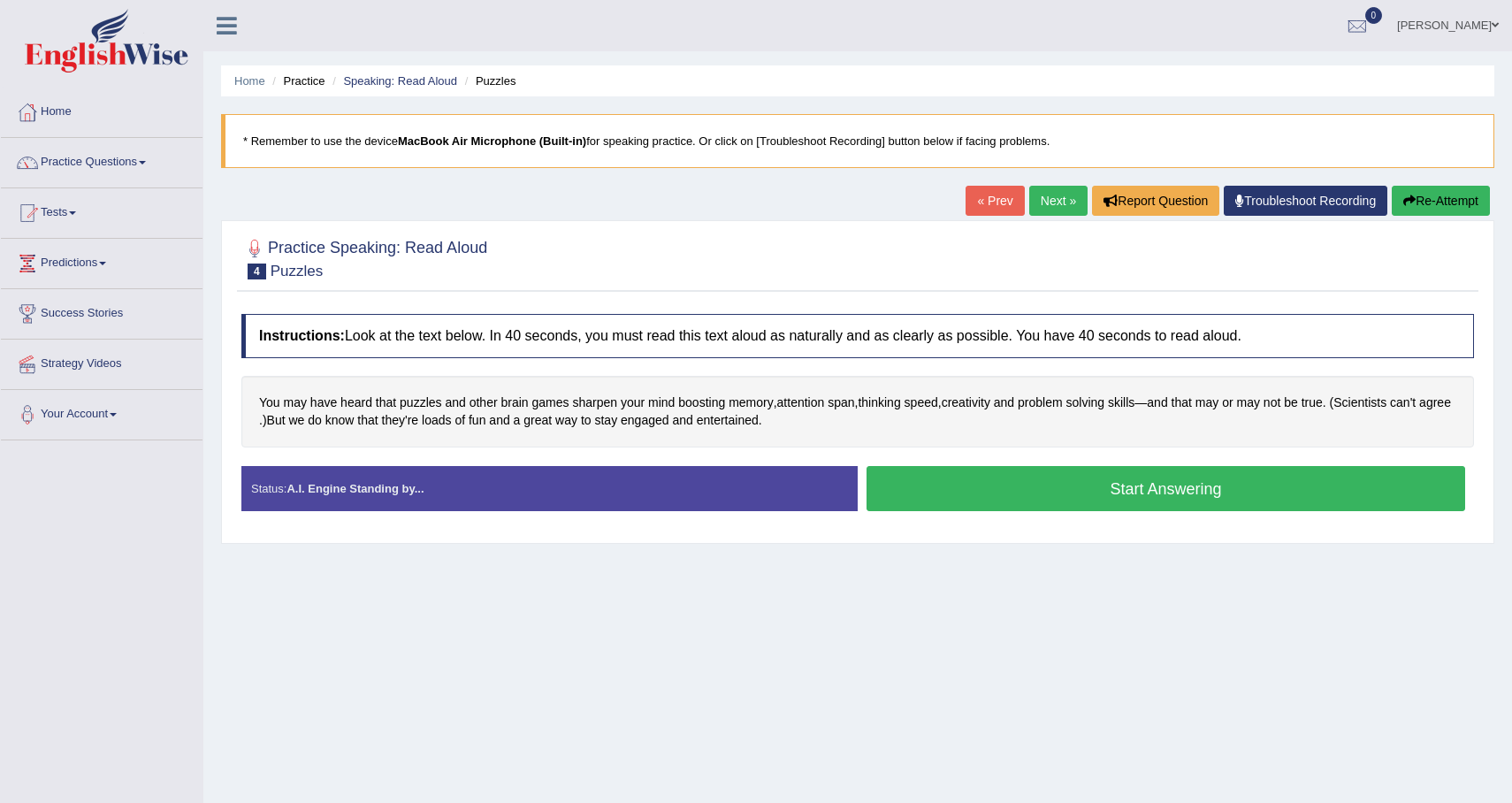
click at [951, 492] on button "Start Answering" at bounding box center [1165, 488] width 599 height 45
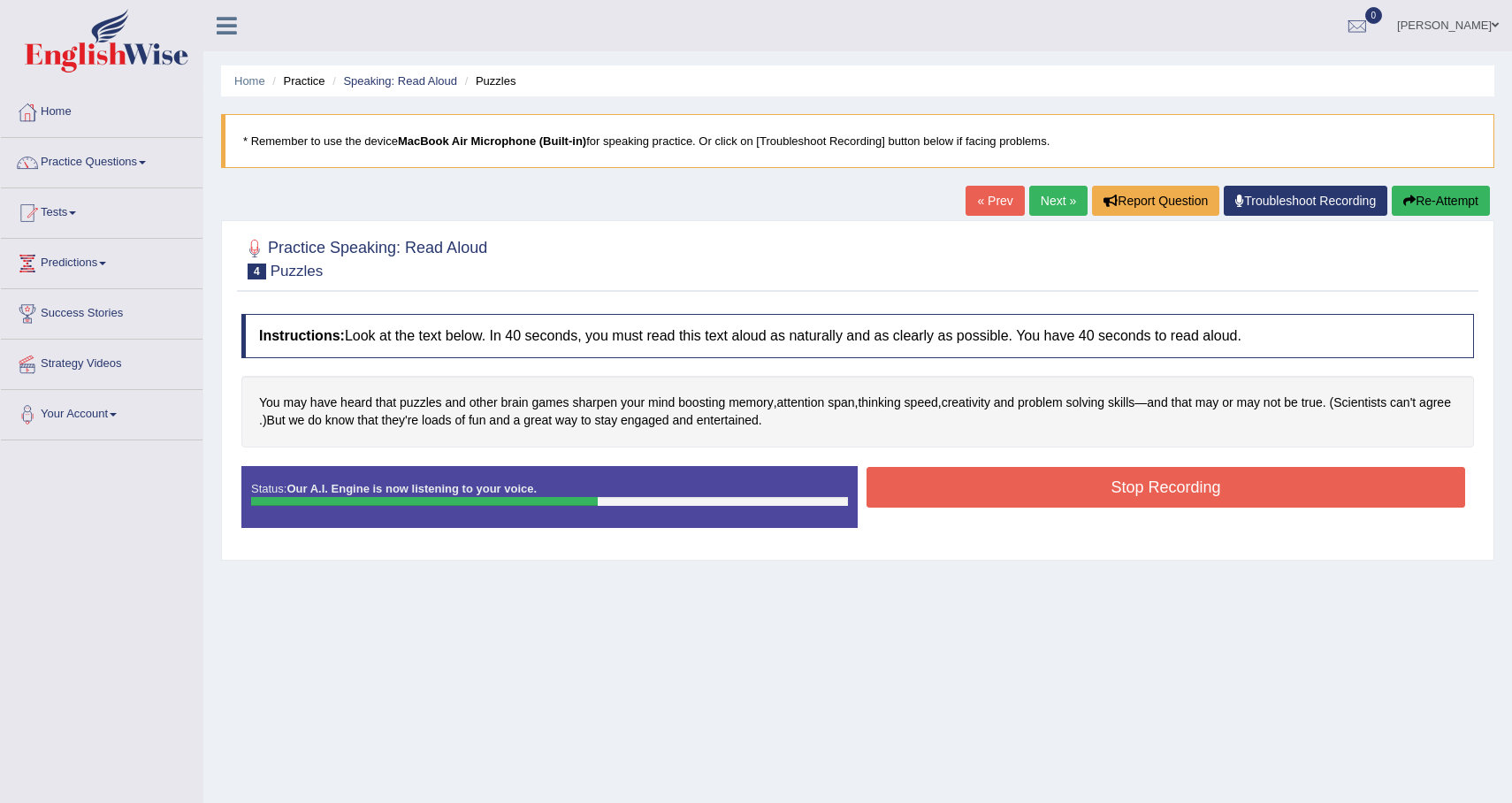
click at [951, 492] on button "Stop Recording" at bounding box center [1165, 487] width 599 height 40
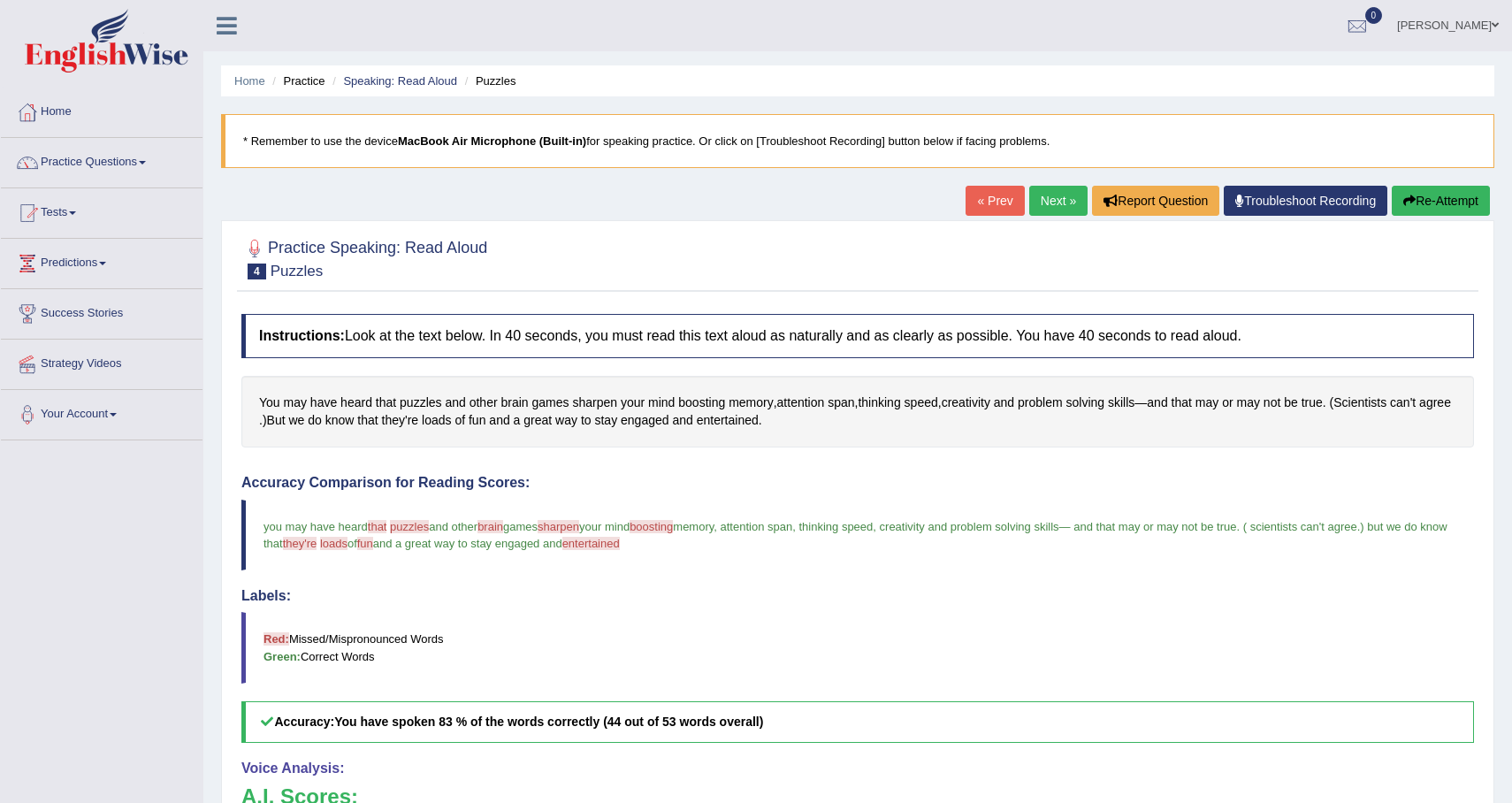
click at [1042, 200] on link "Next »" at bounding box center [1058, 201] width 58 height 30
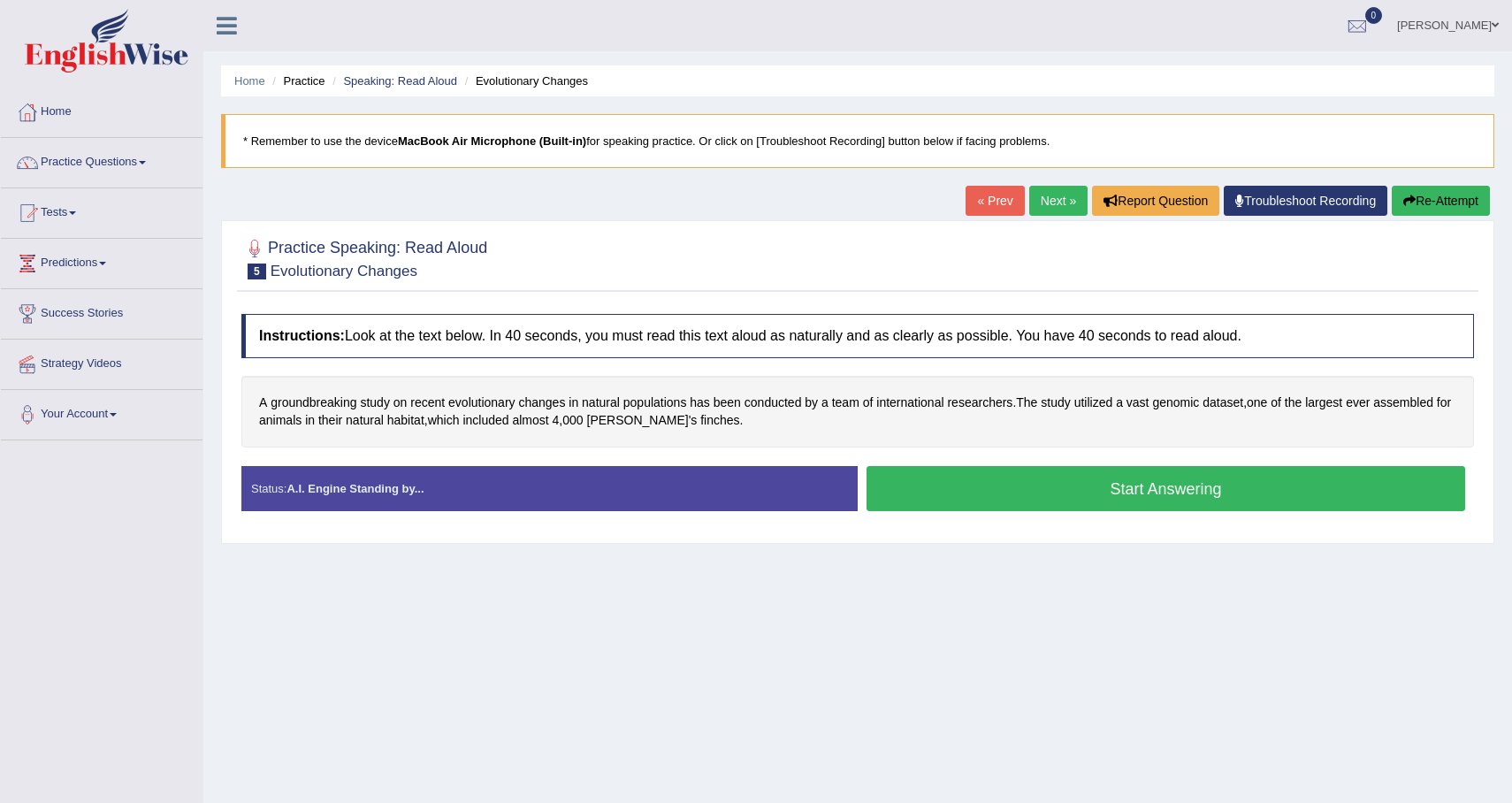
click at [991, 480] on button "Start Answering" at bounding box center [1165, 488] width 599 height 45
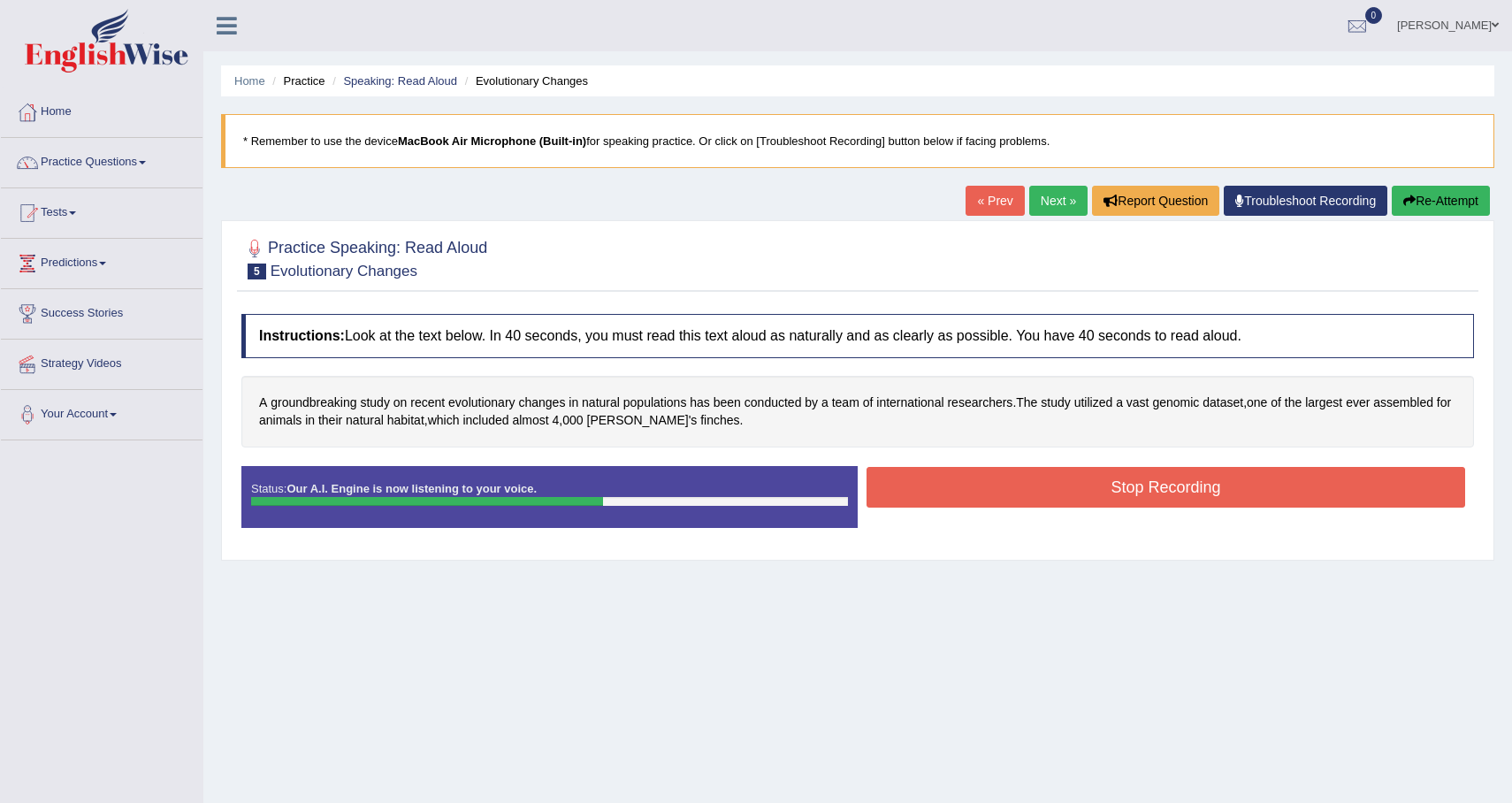
click at [991, 480] on button "Stop Recording" at bounding box center [1165, 487] width 599 height 40
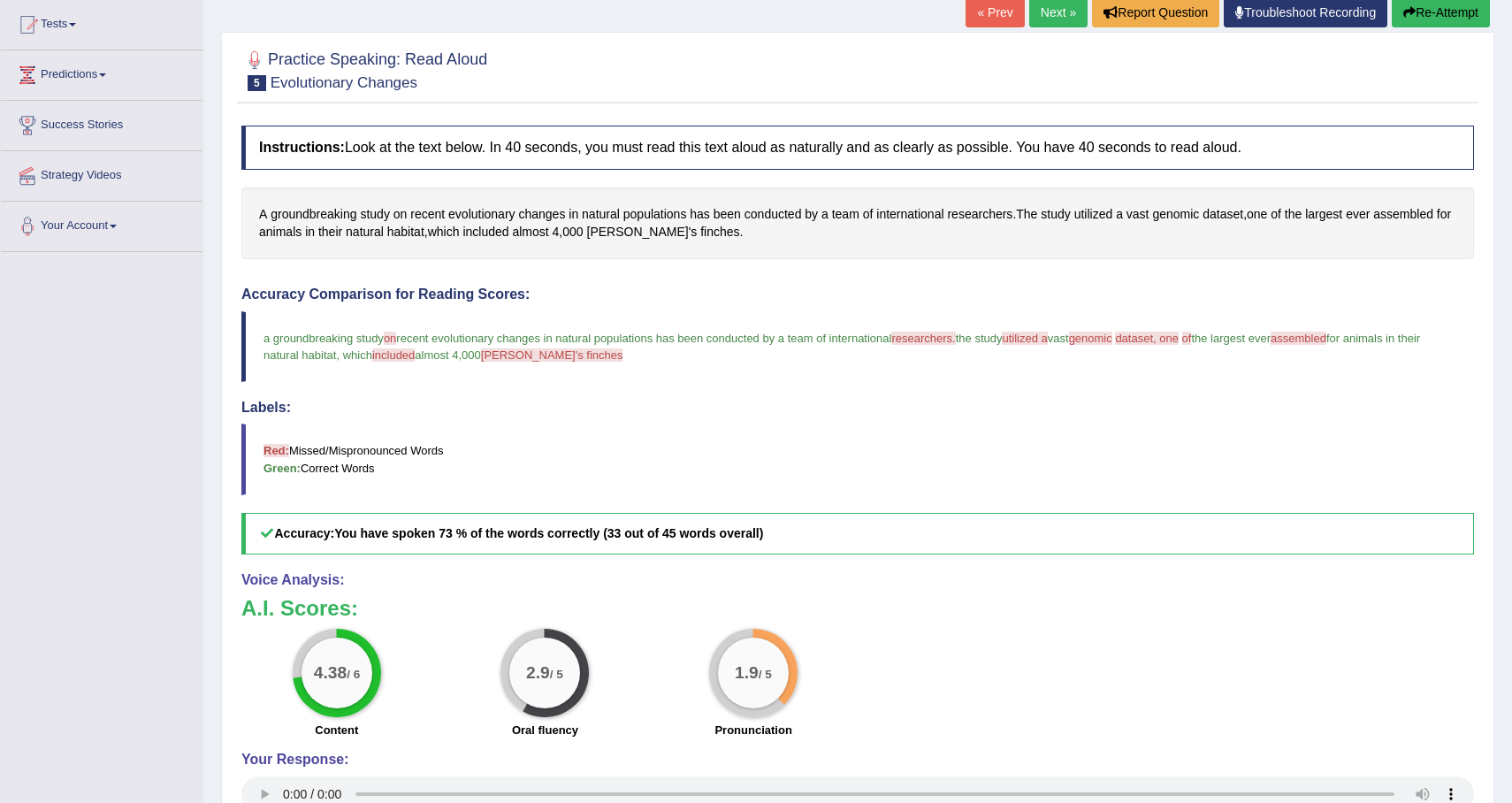
scroll to position [178, 0]
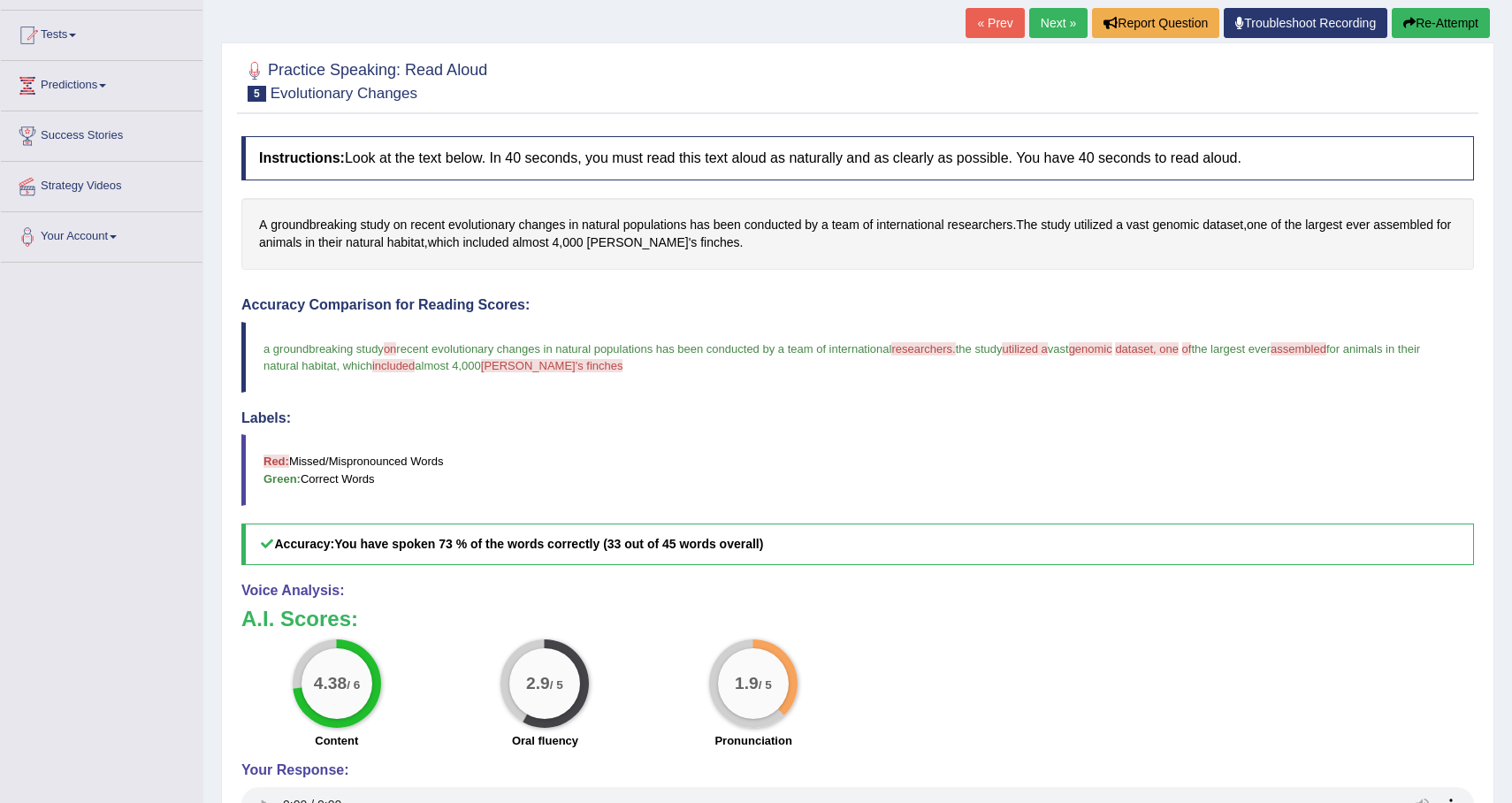
click at [415, 369] on span "included" at bounding box center [393, 365] width 42 height 13
click at [1040, 38] on div "« Prev Next » Report Question Troubleshoot Recording Re-Attempt" at bounding box center [1230, 25] width 529 height 34
click at [1041, 22] on link "Next »" at bounding box center [1058, 23] width 58 height 30
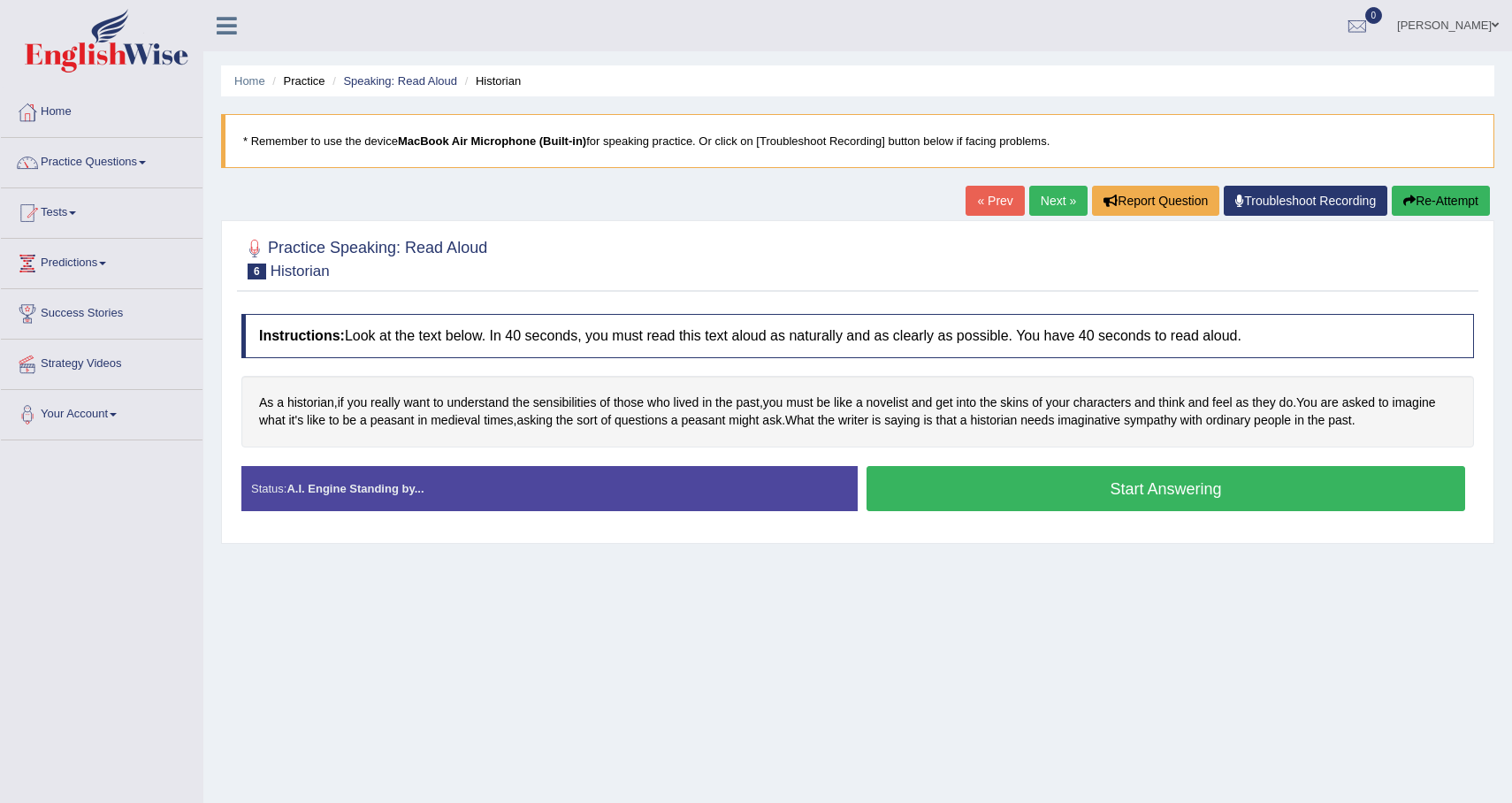
click at [946, 492] on button "Start Answering" at bounding box center [1165, 488] width 599 height 45
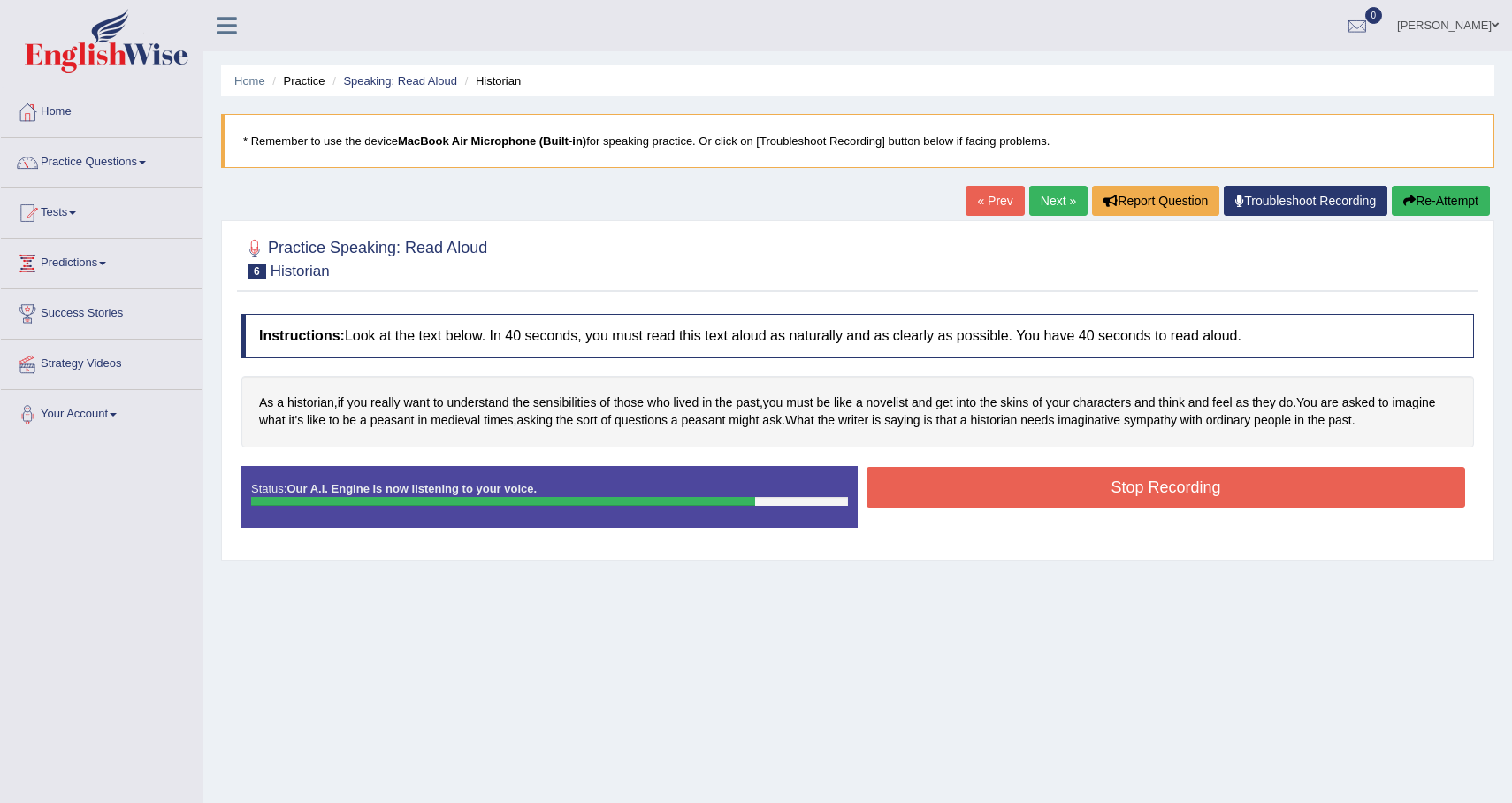
click at [946, 492] on button "Stop Recording" at bounding box center [1165, 487] width 599 height 40
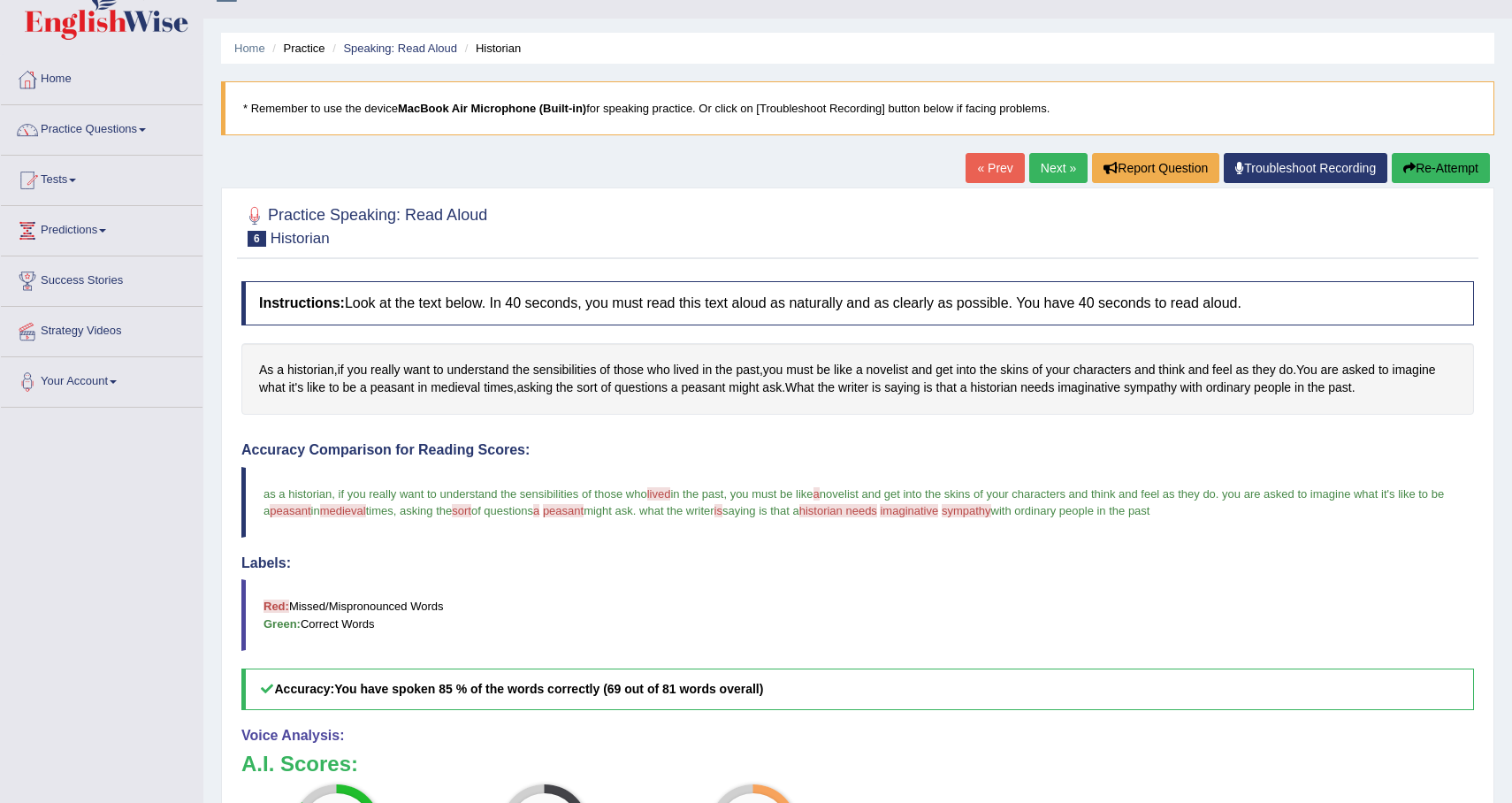
scroll to position [11, 0]
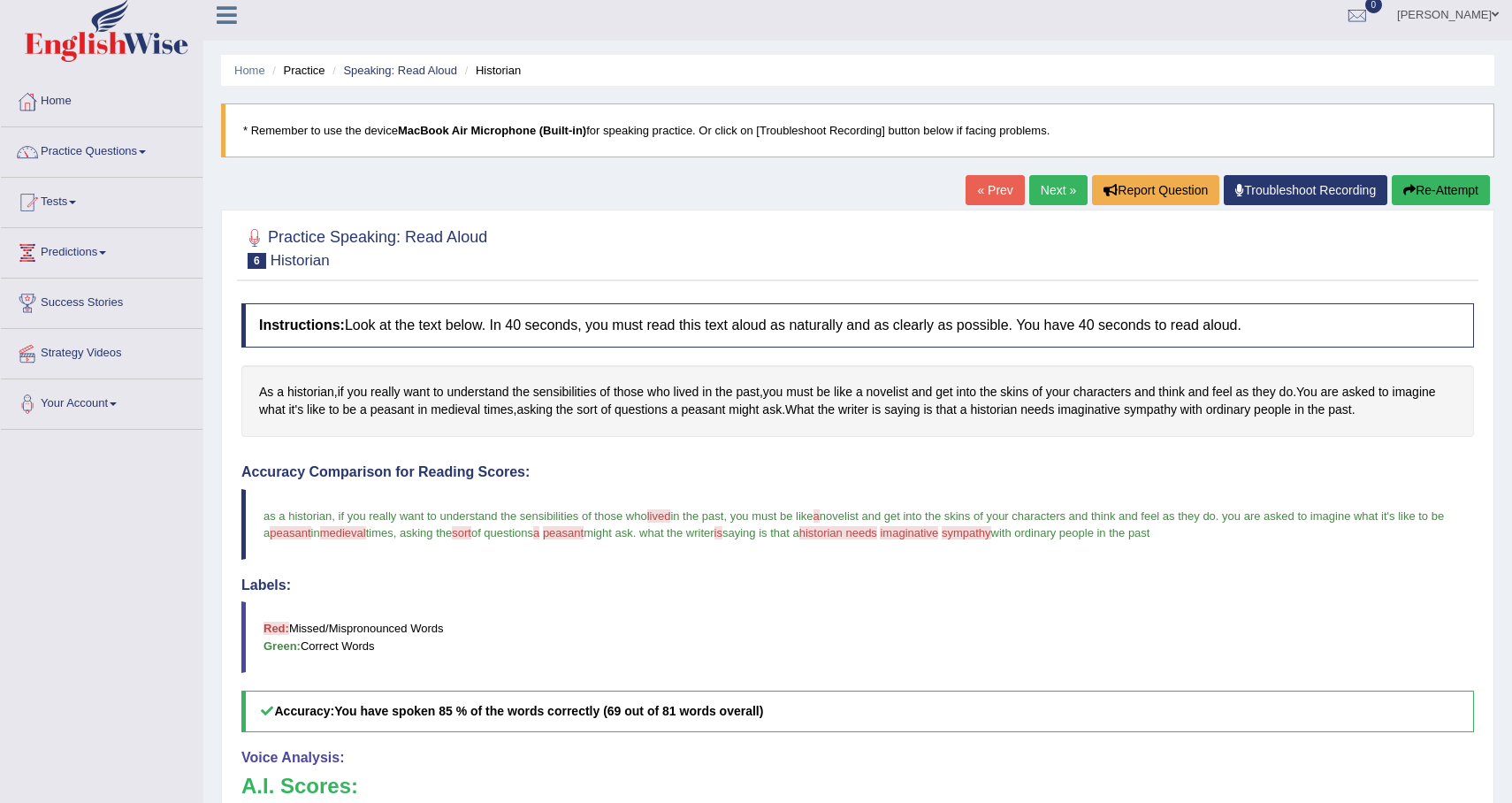
click at [1047, 189] on link "Next »" at bounding box center [1058, 190] width 58 height 30
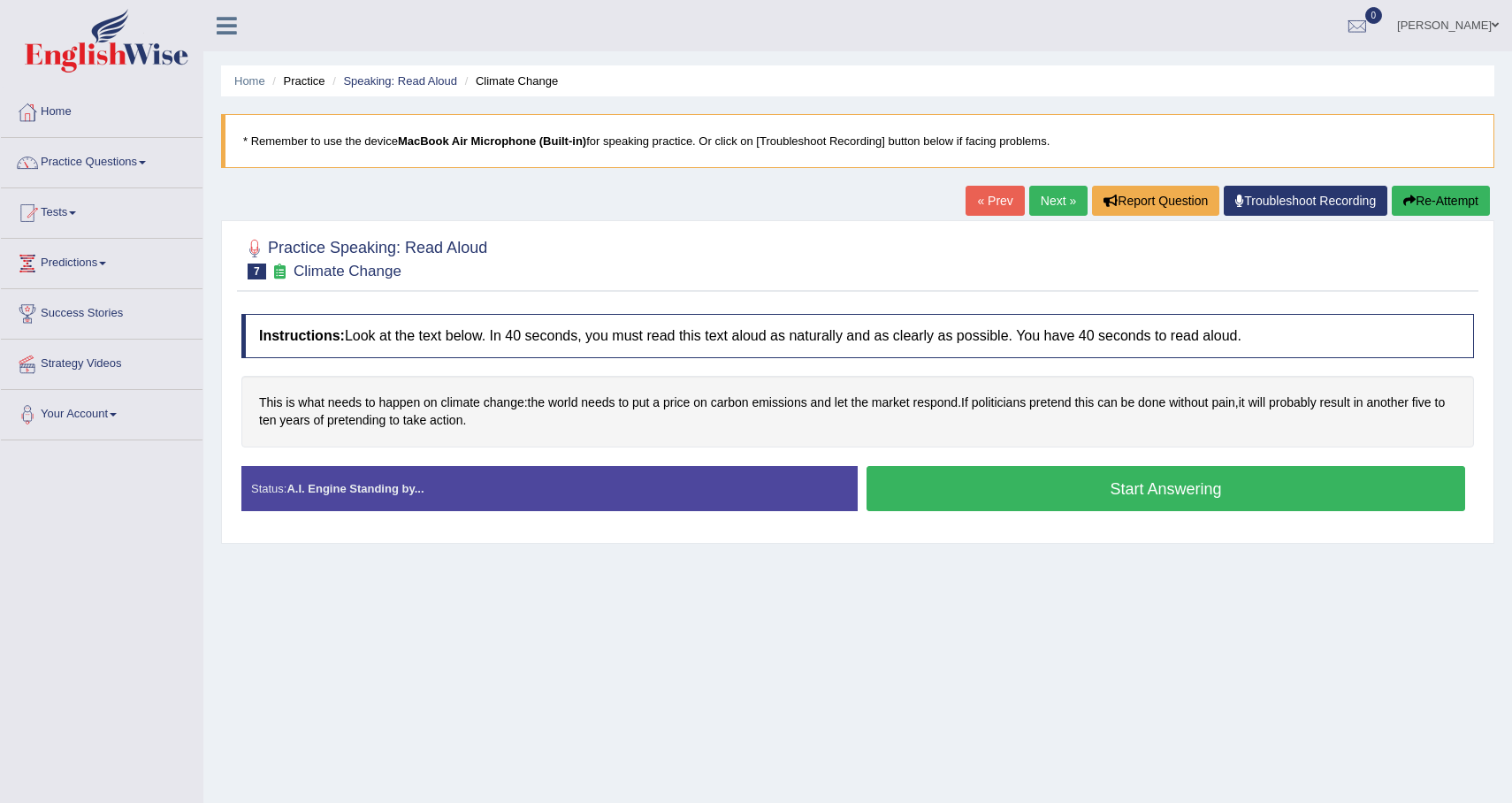
click at [952, 503] on button "Start Answering" at bounding box center [1165, 488] width 599 height 45
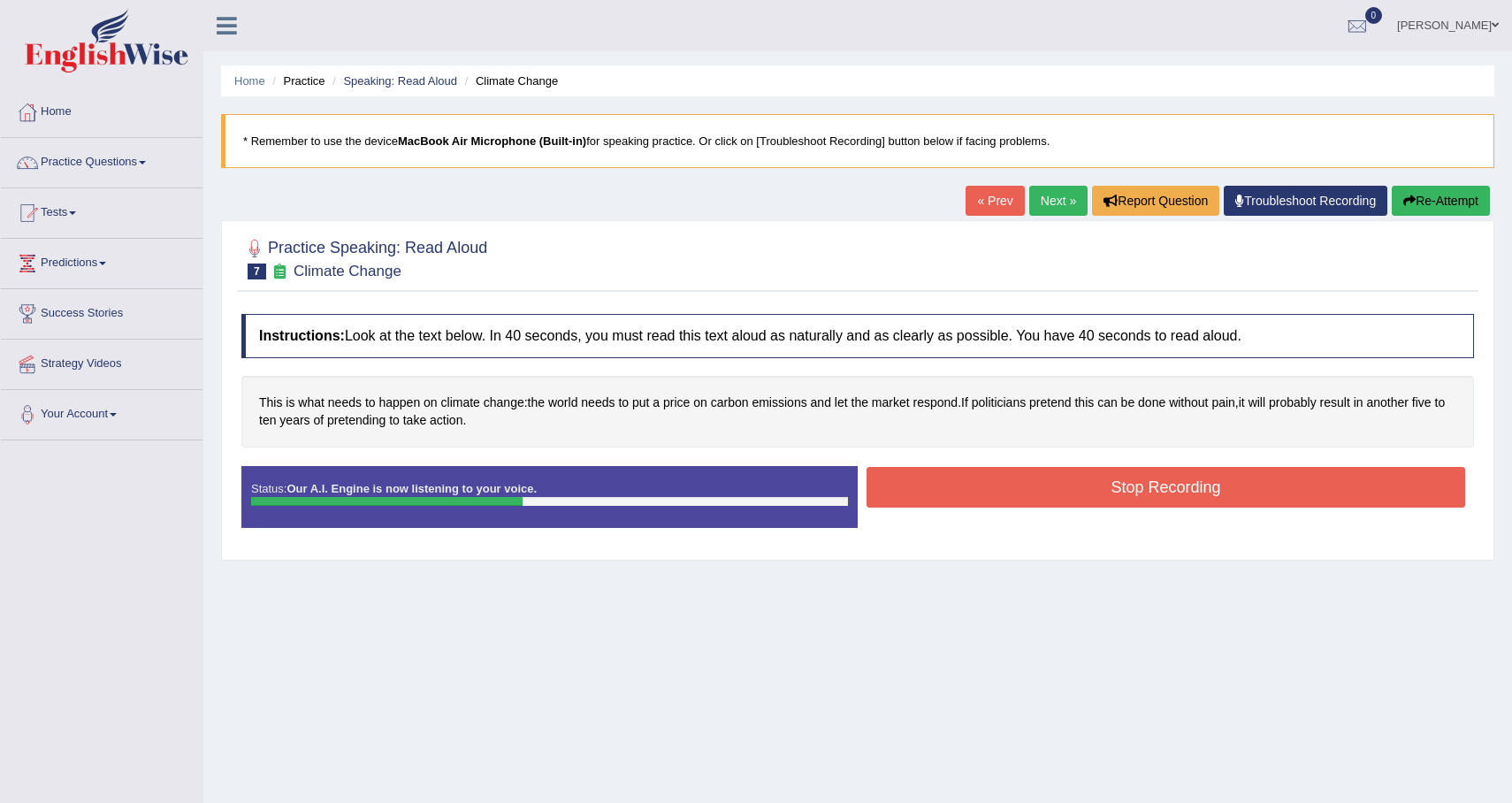
click at [952, 503] on button "Stop Recording" at bounding box center [1165, 487] width 599 height 40
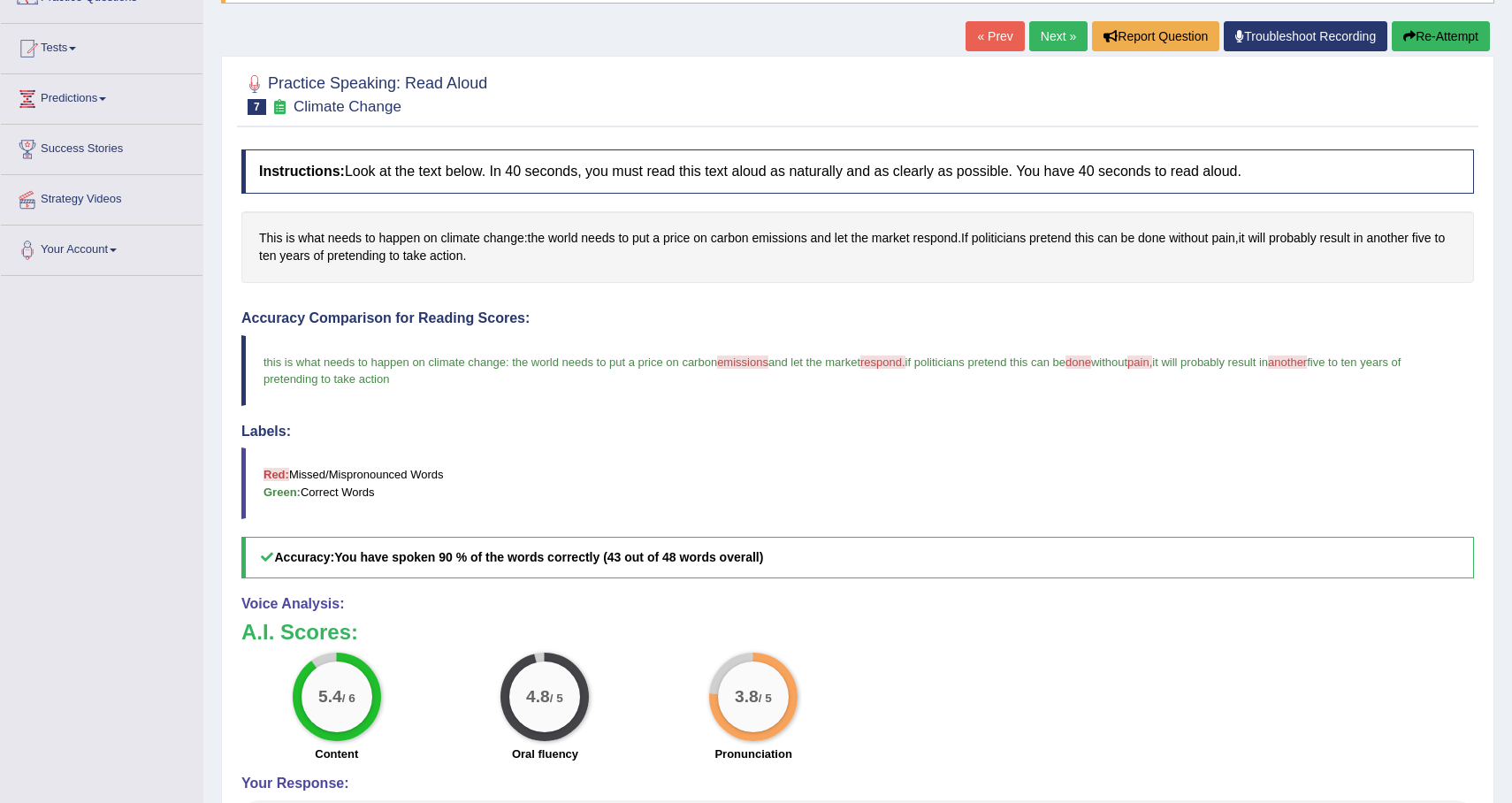
scroll to position [149, 0]
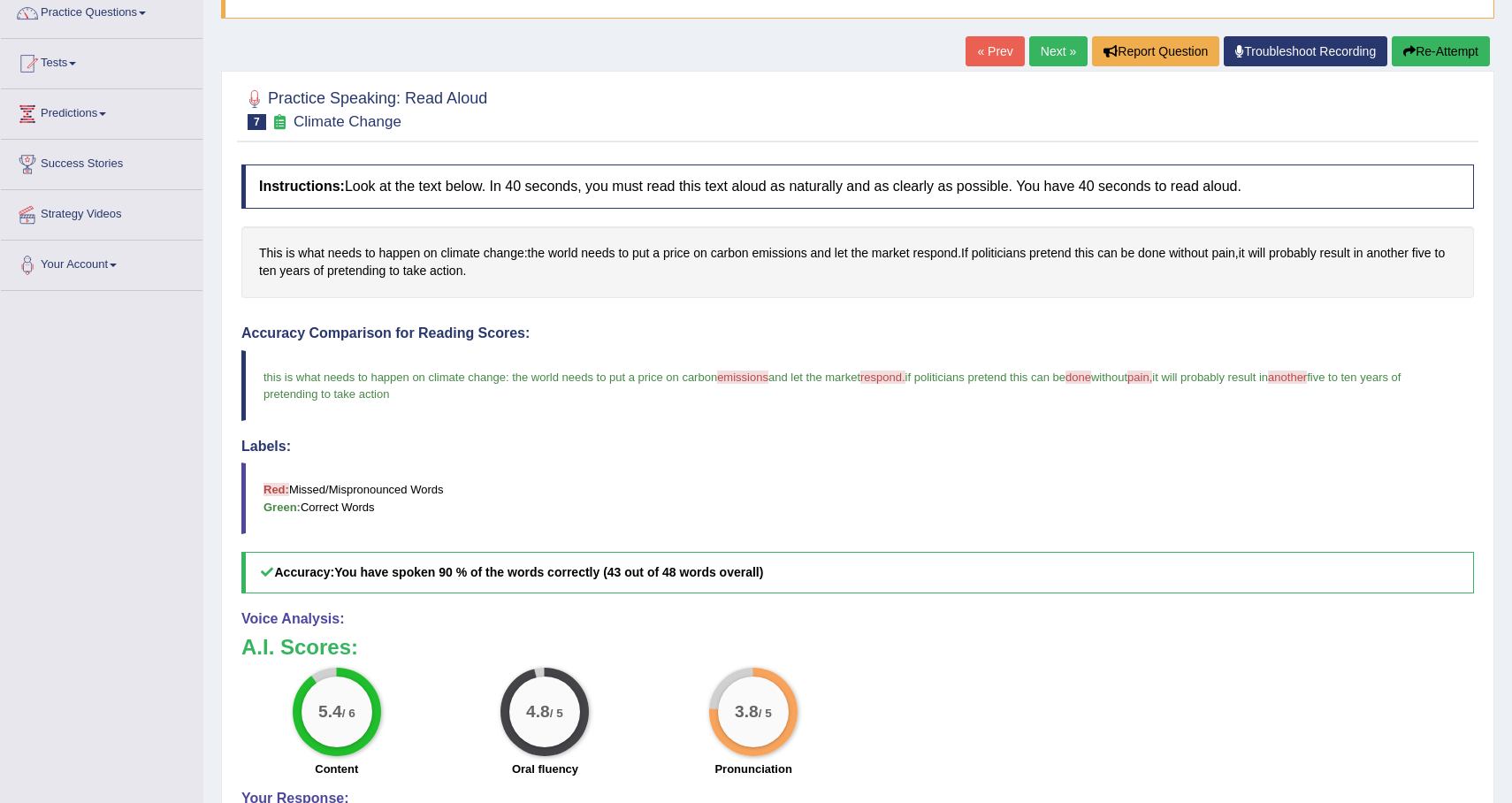
click at [1045, 60] on link "Next »" at bounding box center [1058, 51] width 58 height 30
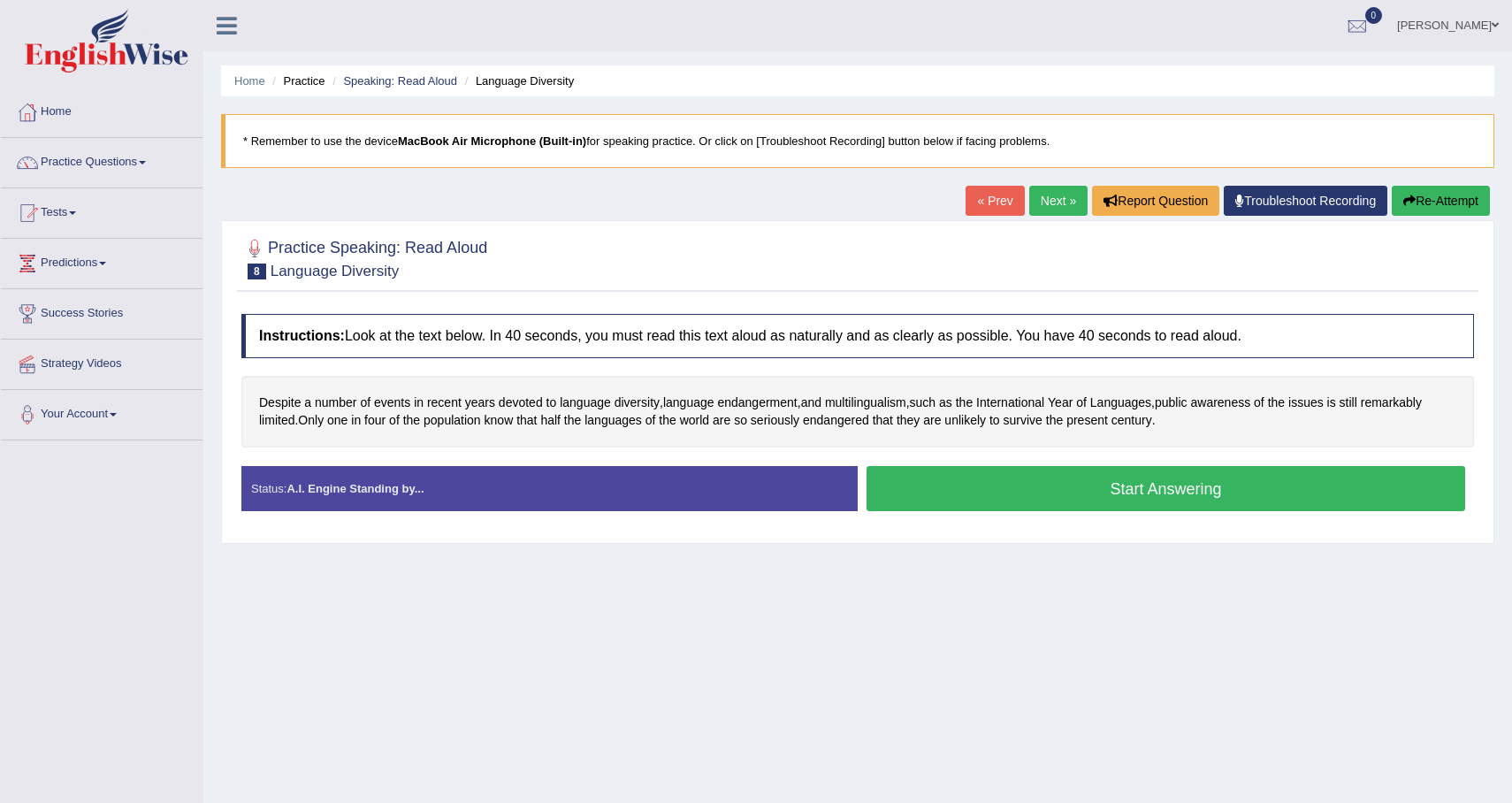
click at [937, 486] on button "Start Answering" at bounding box center [1165, 488] width 599 height 45
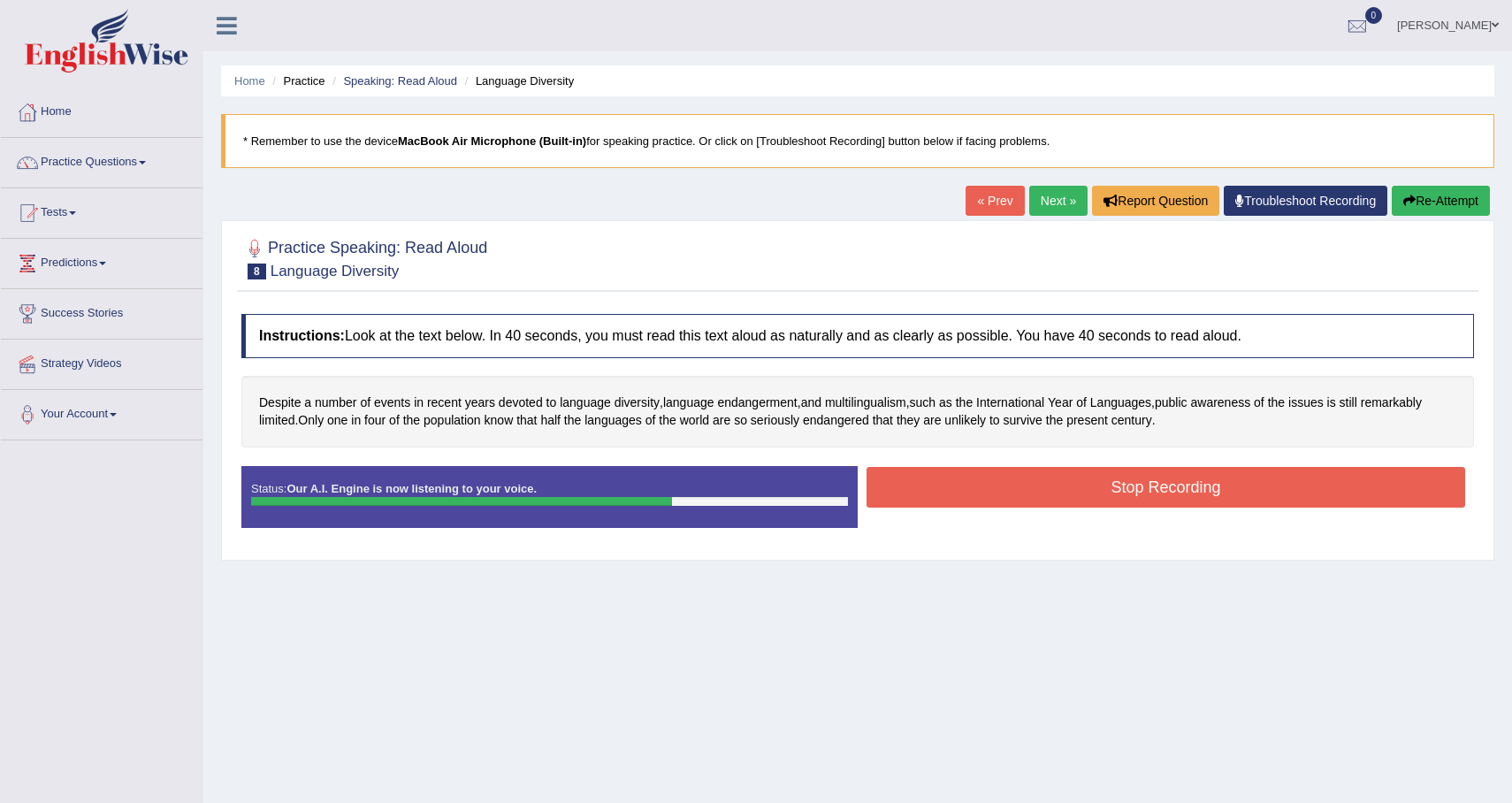
click at [937, 486] on button "Stop Recording" at bounding box center [1165, 487] width 599 height 40
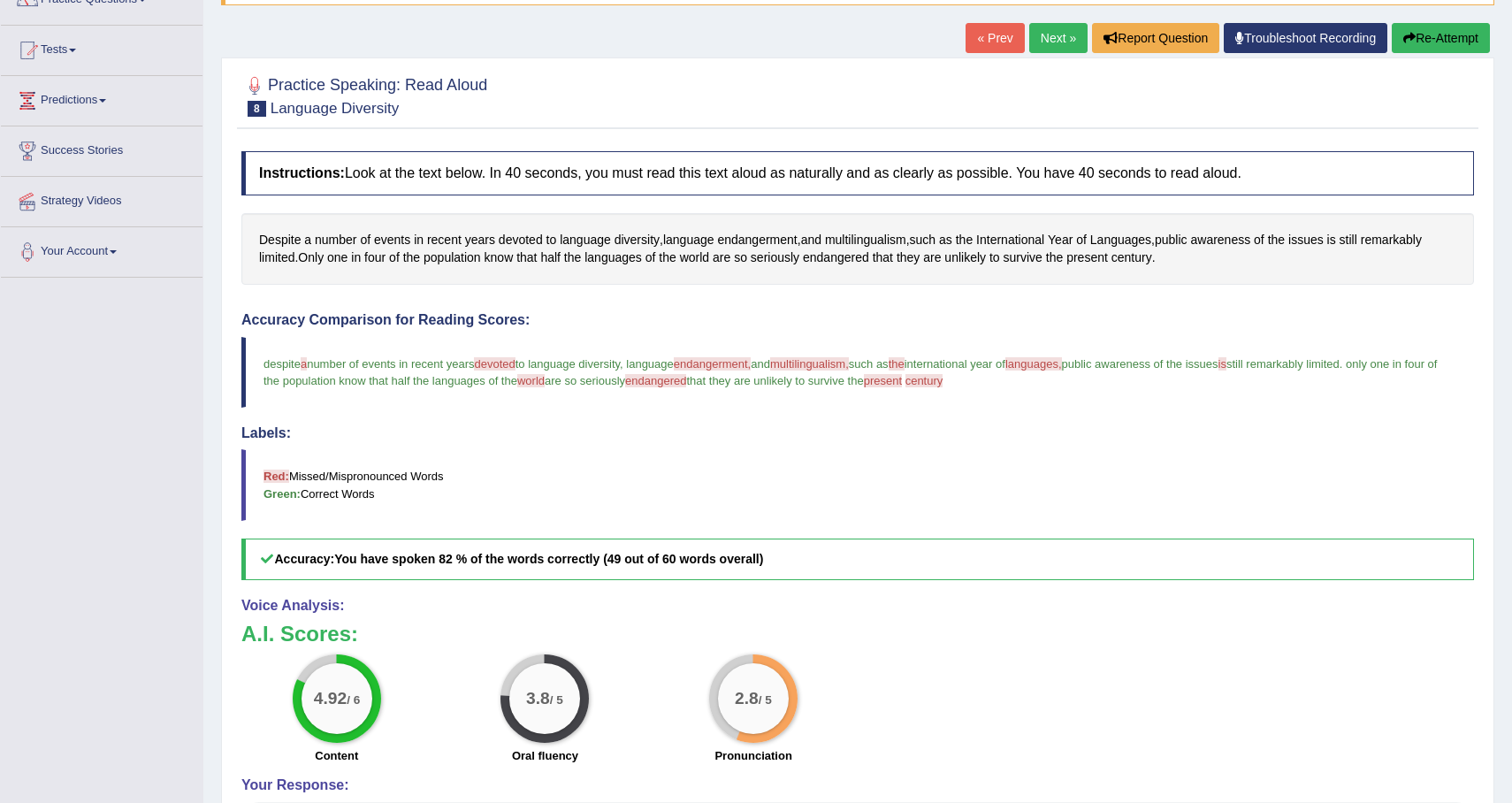
scroll to position [139, 0]
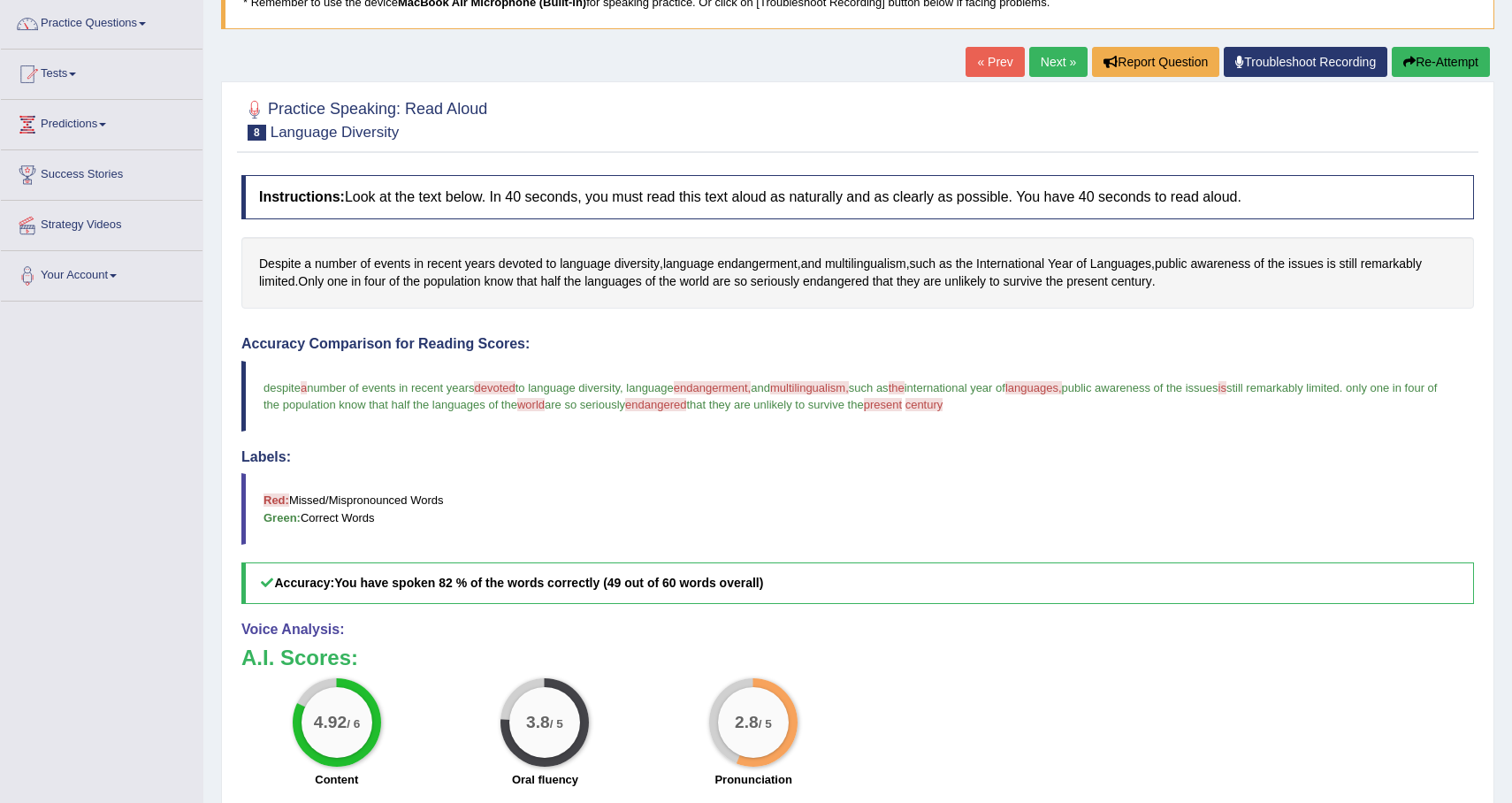
click at [1046, 65] on link "Next »" at bounding box center [1058, 62] width 58 height 30
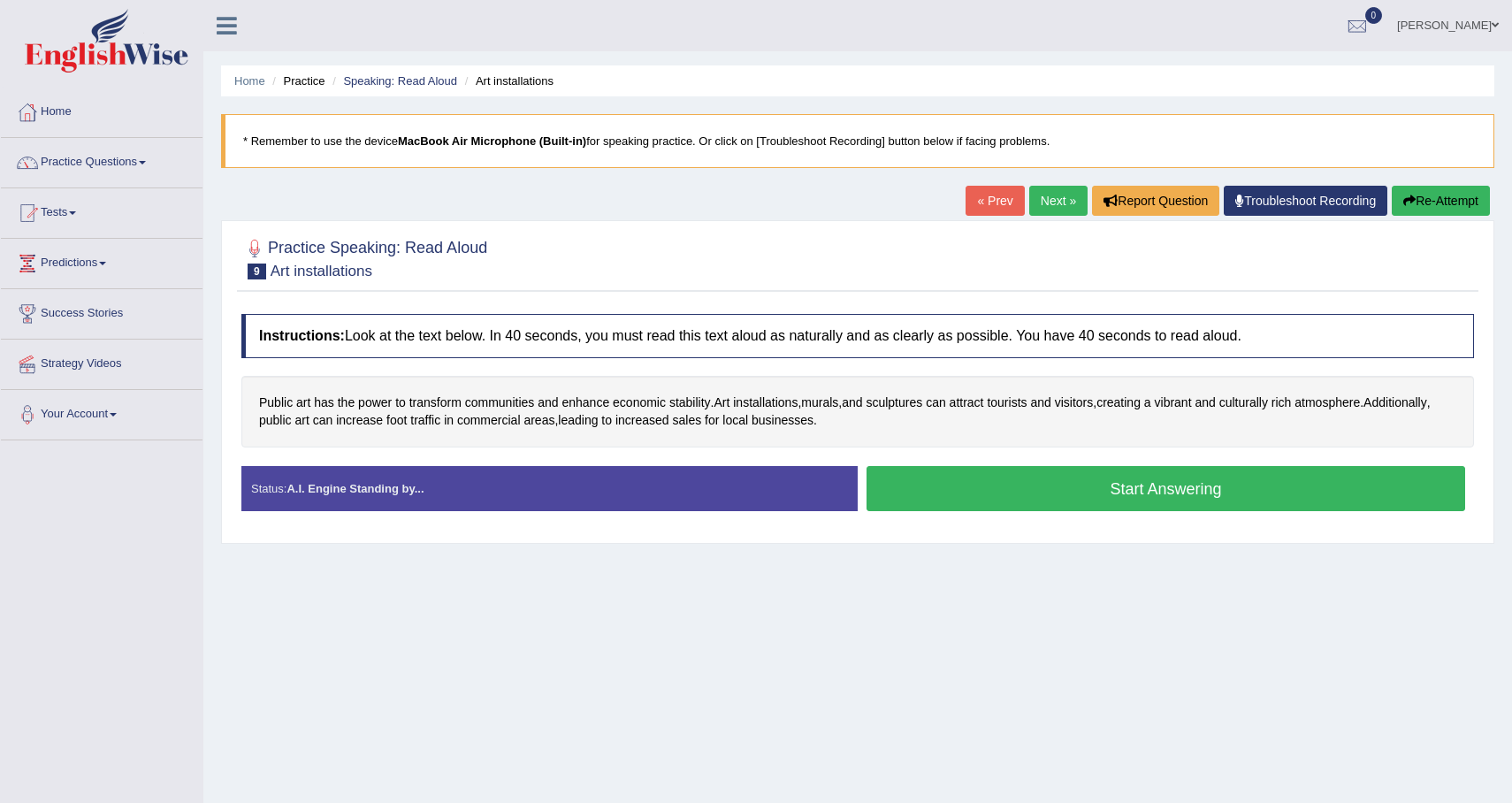
click at [996, 486] on button "Start Answering" at bounding box center [1165, 488] width 599 height 45
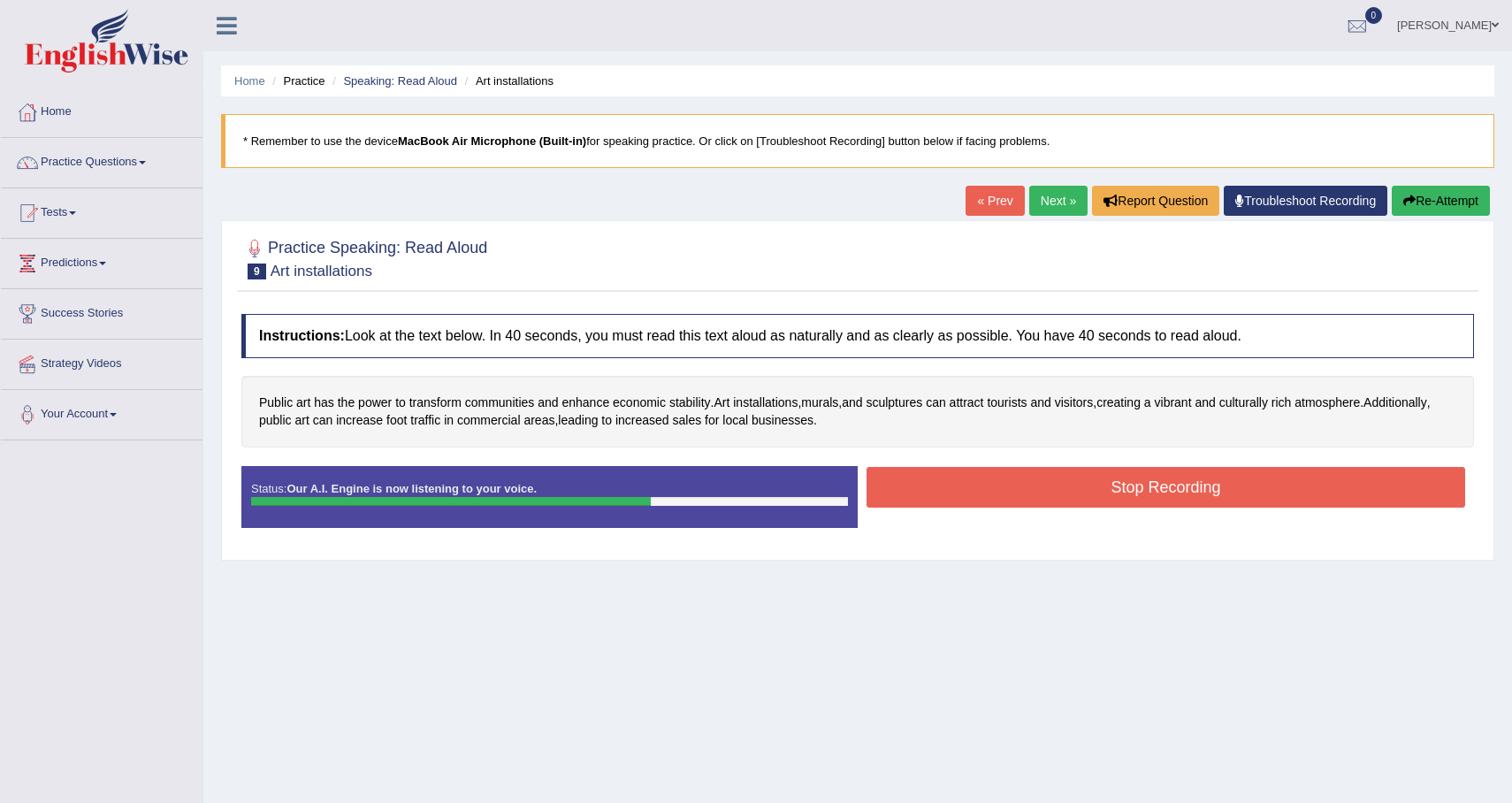
click at [996, 486] on button "Stop Recording" at bounding box center [1165, 487] width 599 height 40
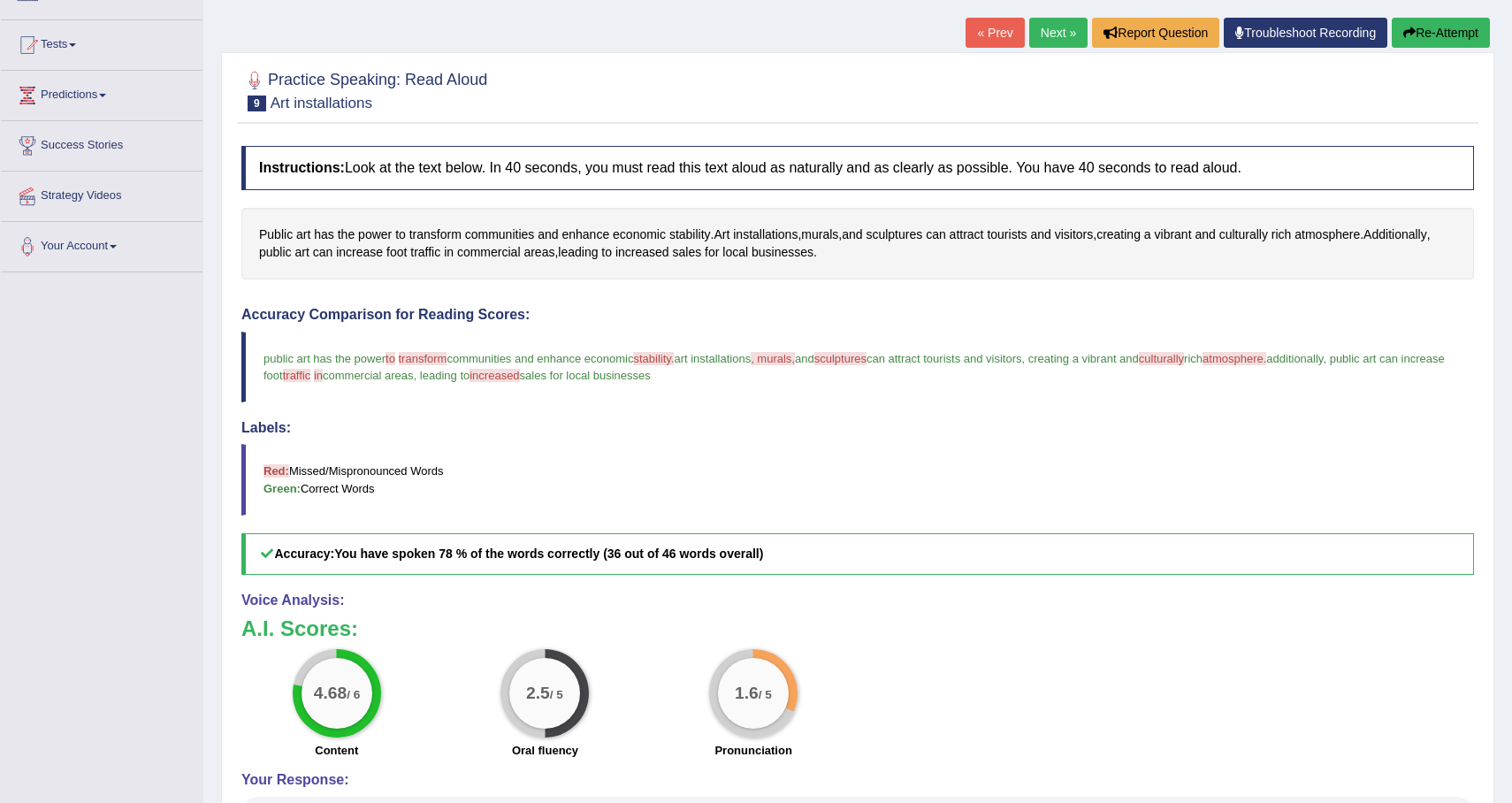
scroll to position [76, 0]
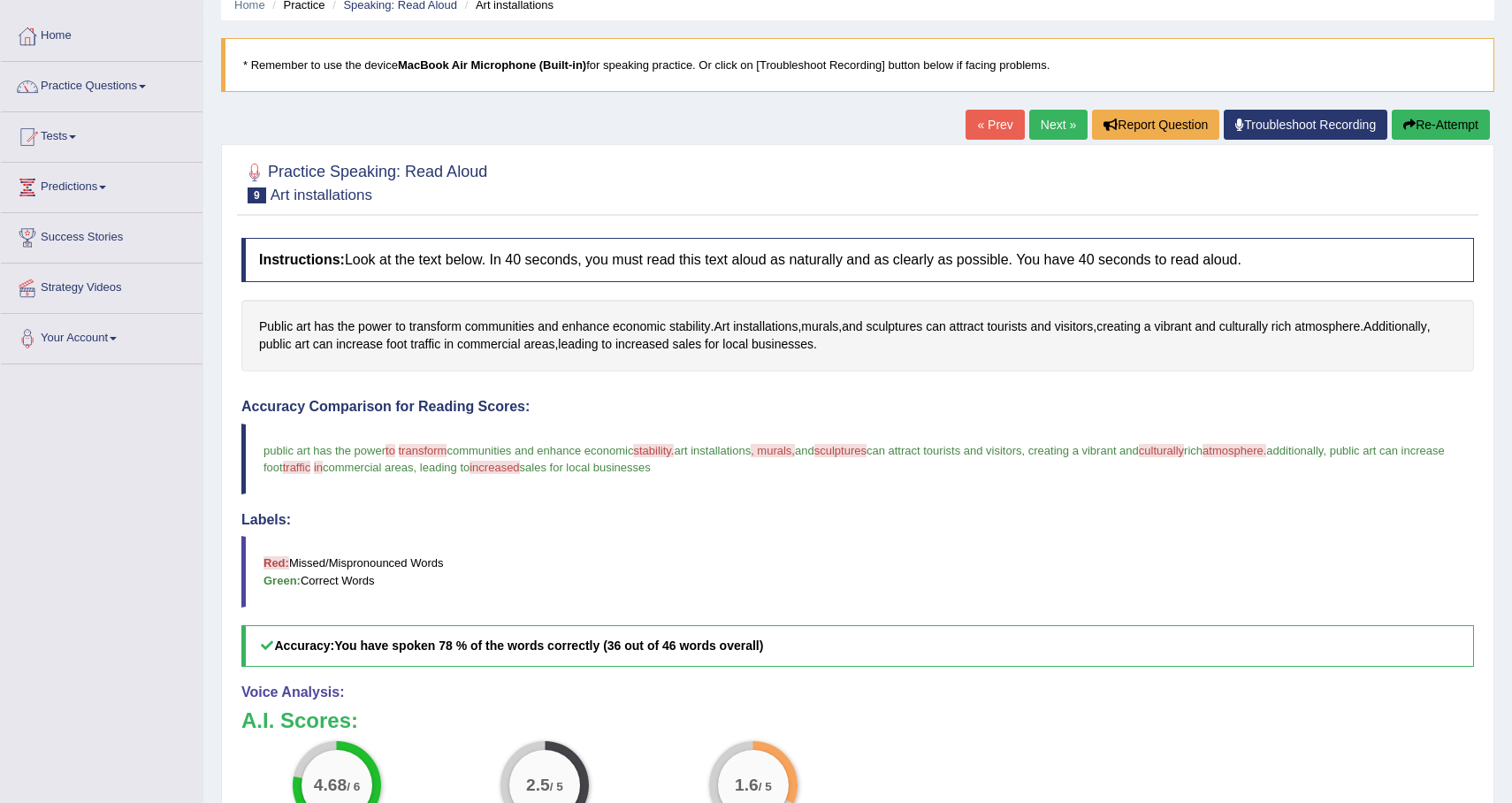
click at [1047, 132] on link "Next »" at bounding box center [1058, 125] width 58 height 30
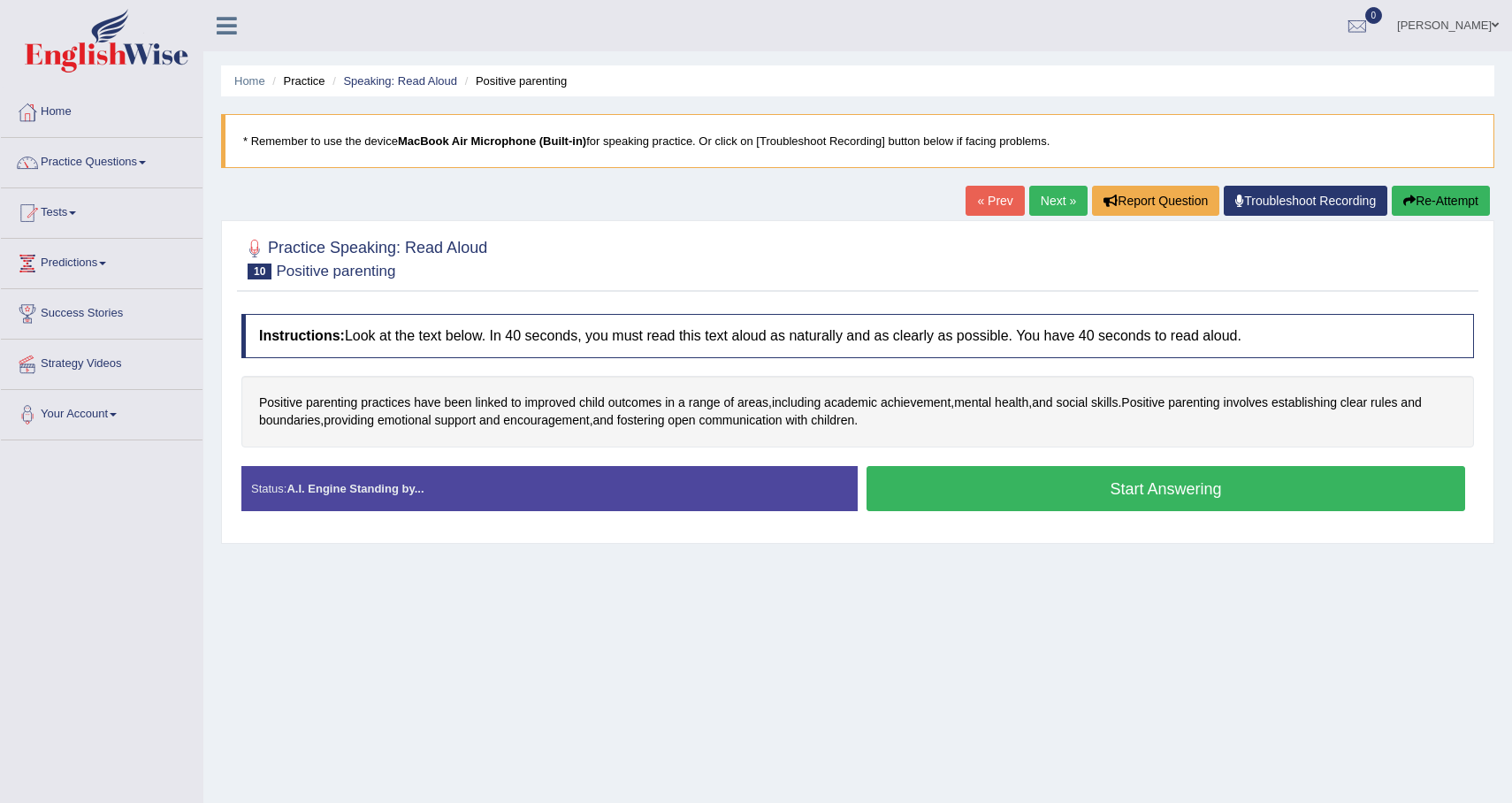
click at [1025, 492] on button "Start Answering" at bounding box center [1165, 488] width 599 height 45
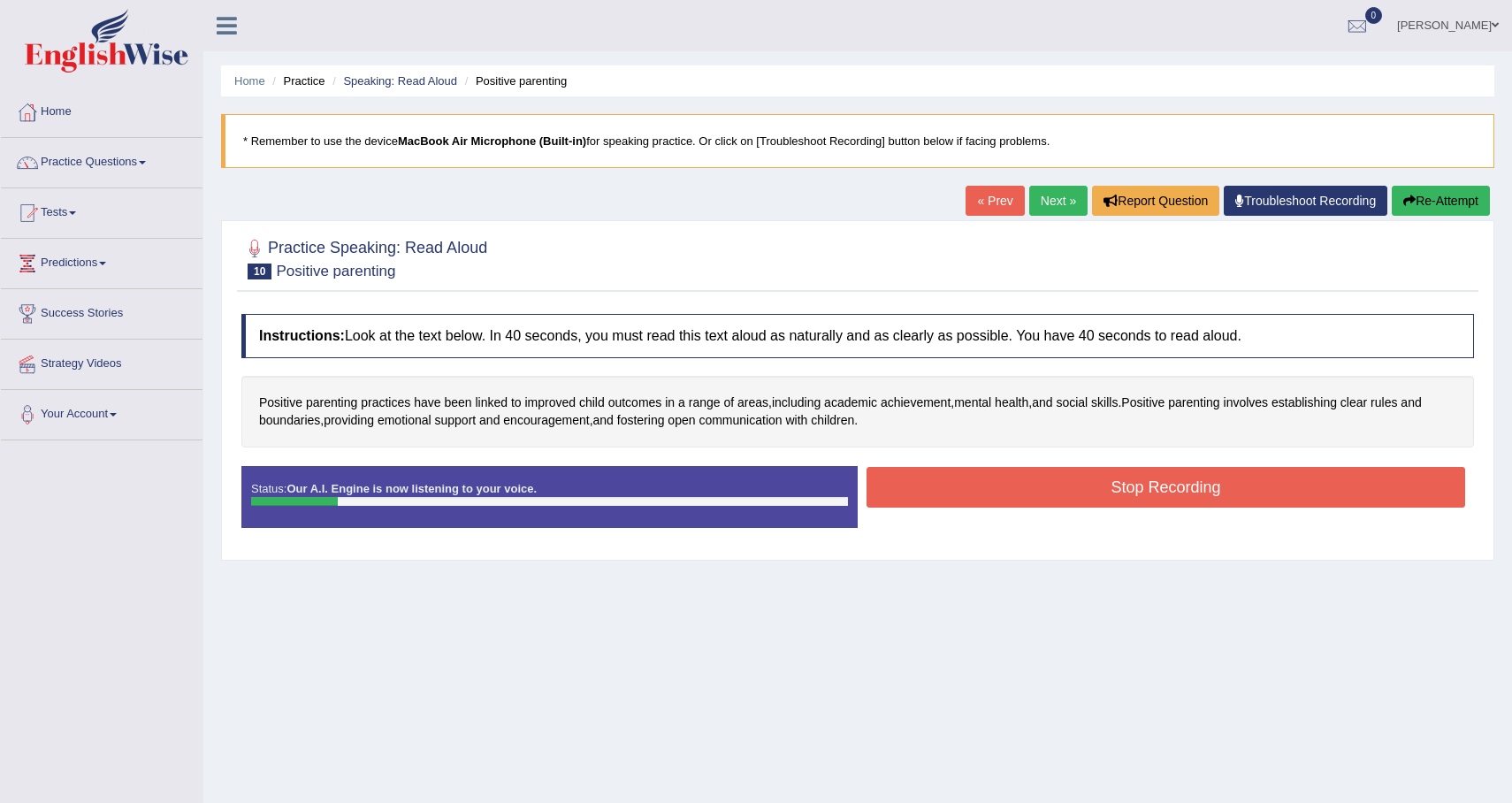
click at [1025, 492] on button "Stop Recording" at bounding box center [1165, 487] width 599 height 40
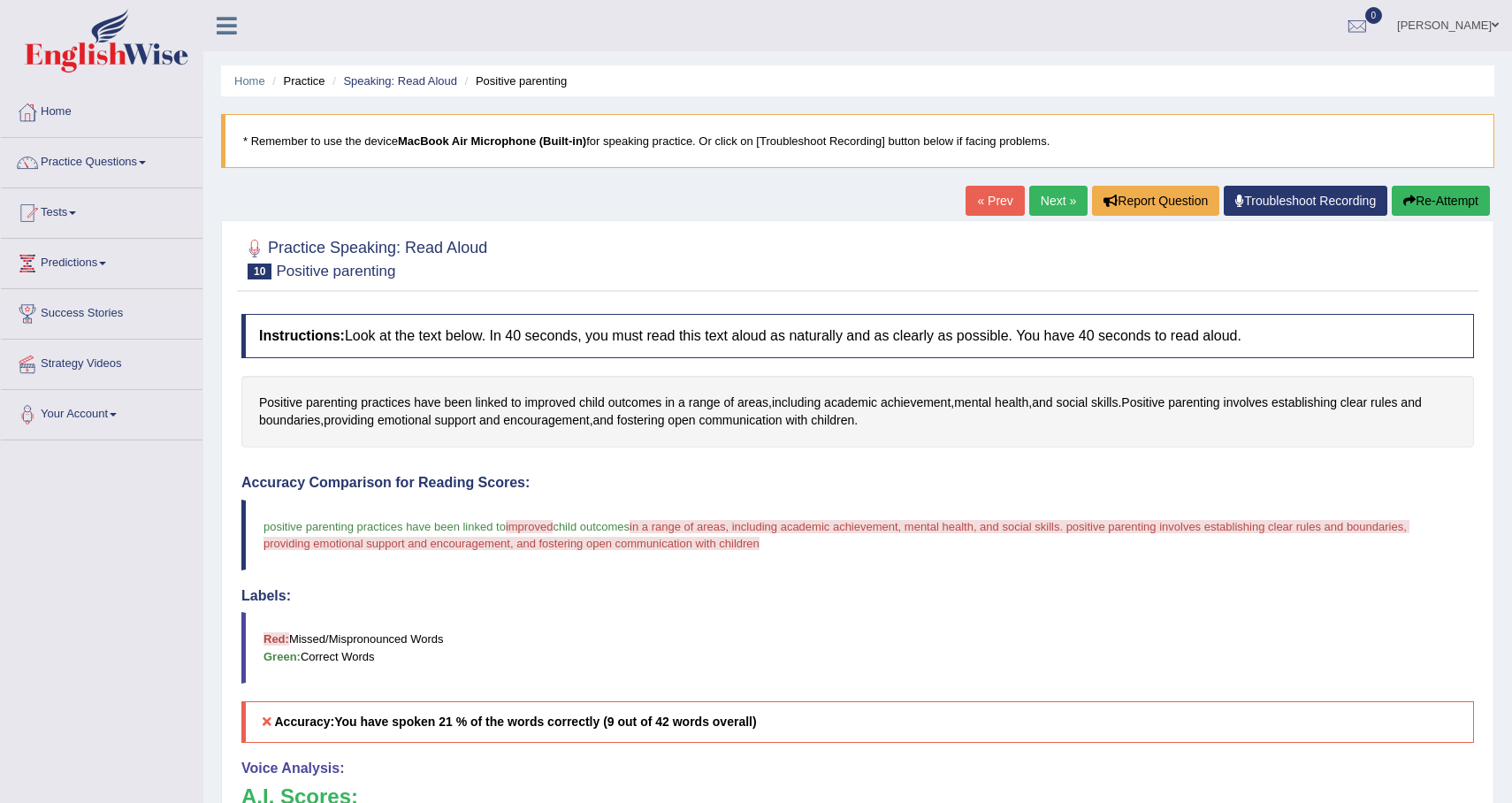
click at [1040, 183] on div "Home Practice Speaking: Read Aloud Positive parenting * Remember to use the dev…" at bounding box center [857, 556] width 1308 height 1113
click at [1040, 194] on link "Next »" at bounding box center [1058, 201] width 58 height 30
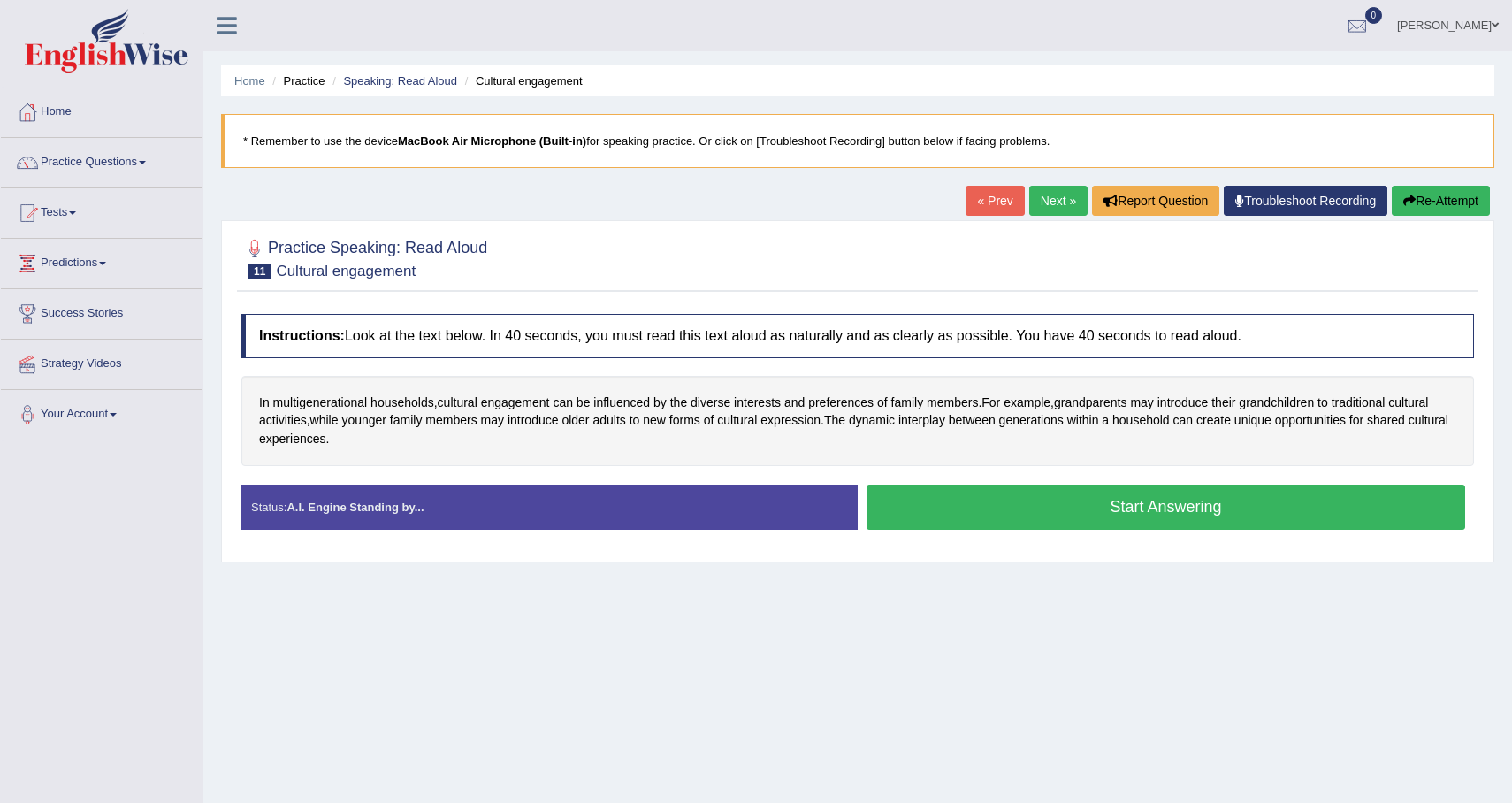
click at [982, 518] on button "Start Answering" at bounding box center [1165, 507] width 599 height 45
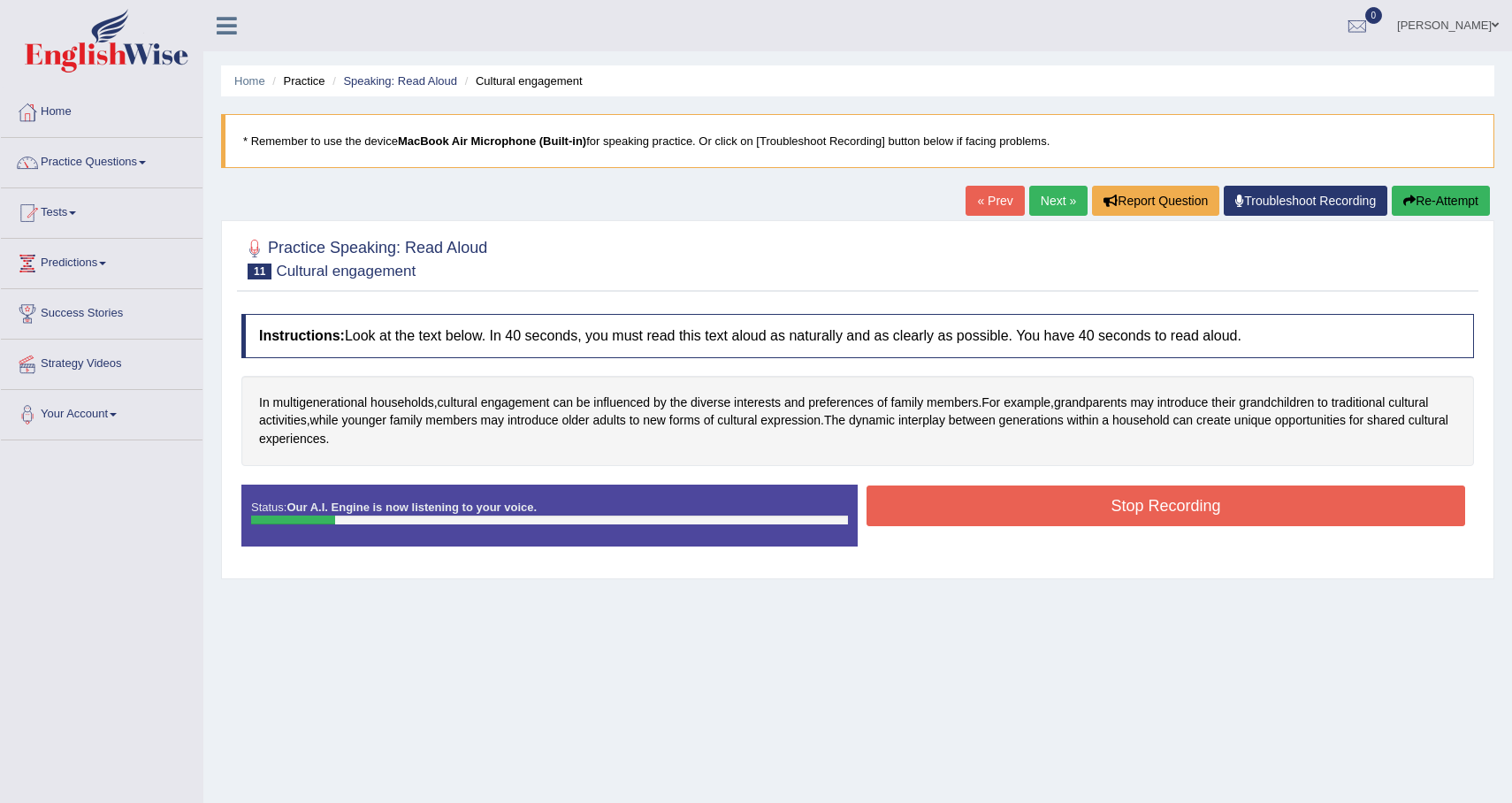
click at [1004, 504] on button "Stop Recording" at bounding box center [1165, 505] width 599 height 40
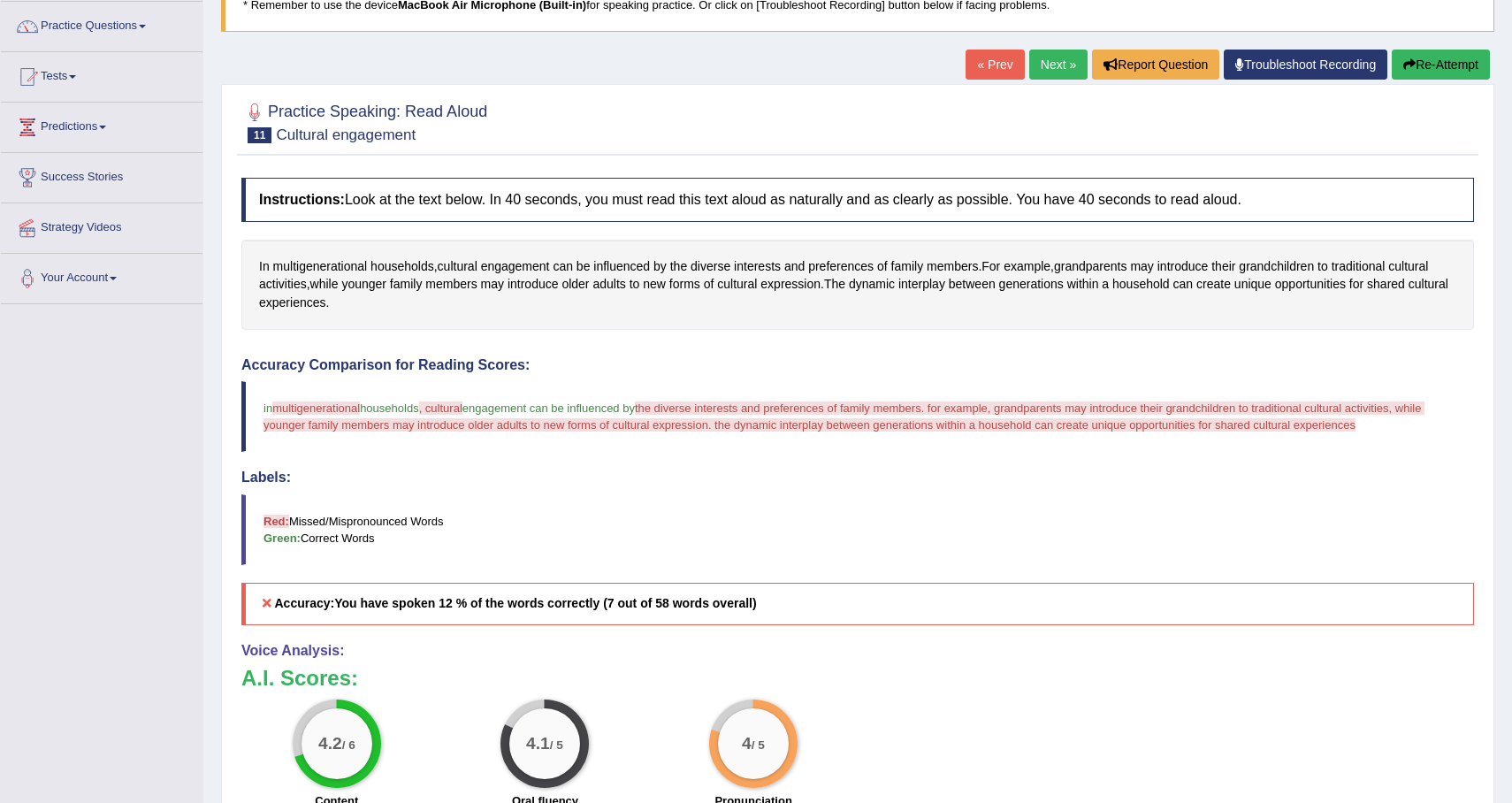
scroll to position [130, 0]
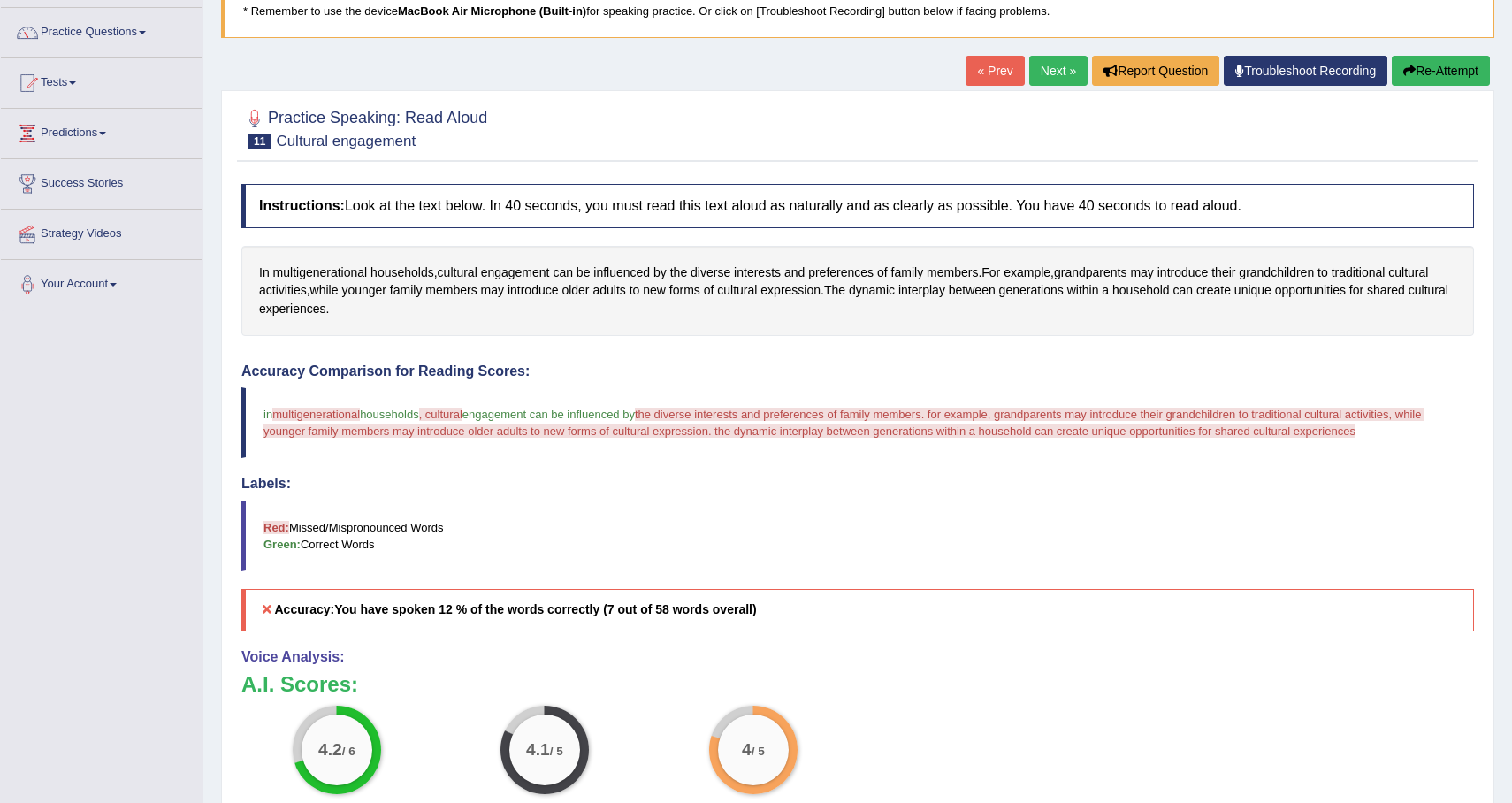
click at [1034, 75] on link "Next »" at bounding box center [1058, 71] width 58 height 30
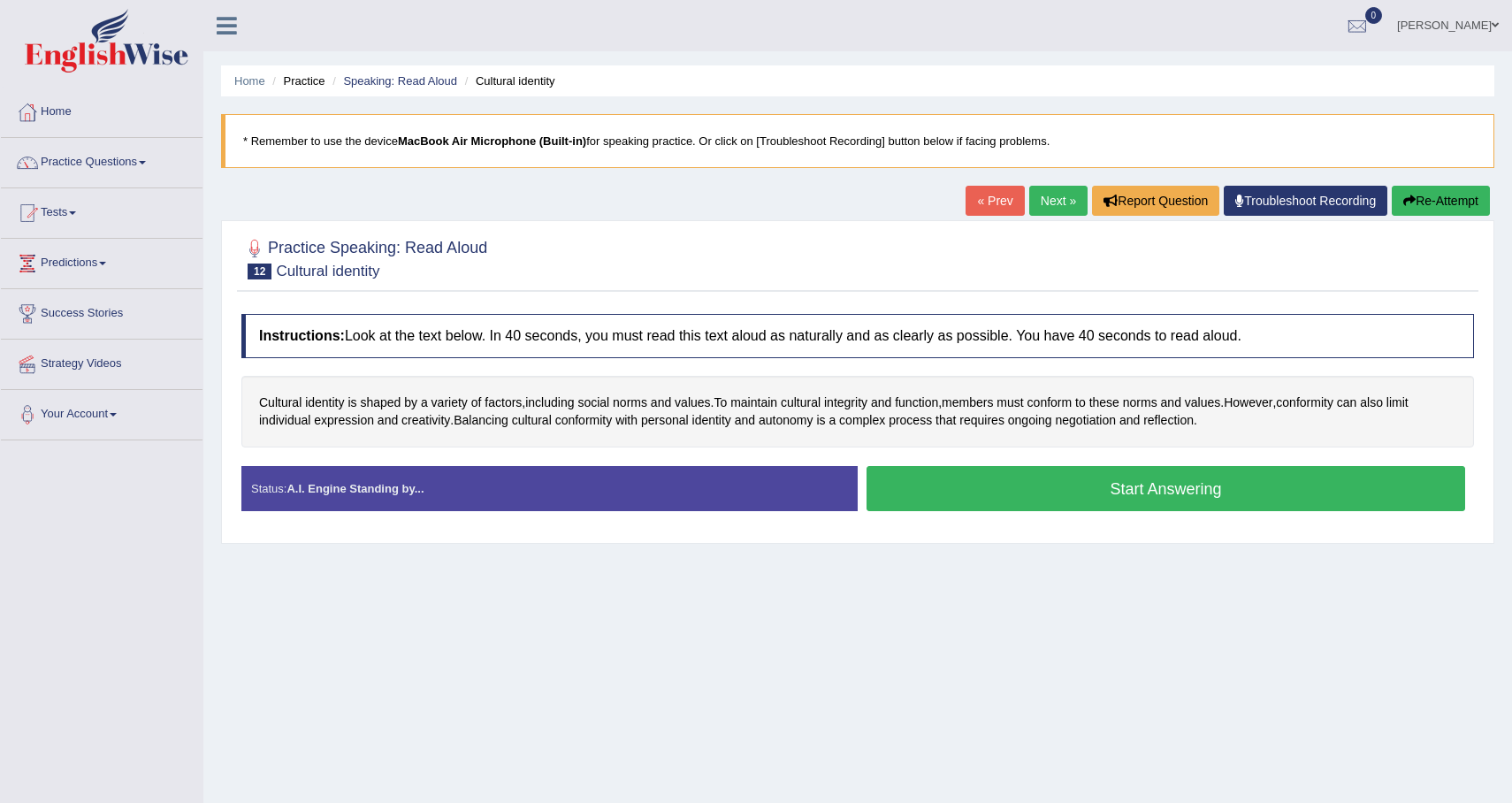
click at [930, 496] on button "Start Answering" at bounding box center [1165, 488] width 599 height 45
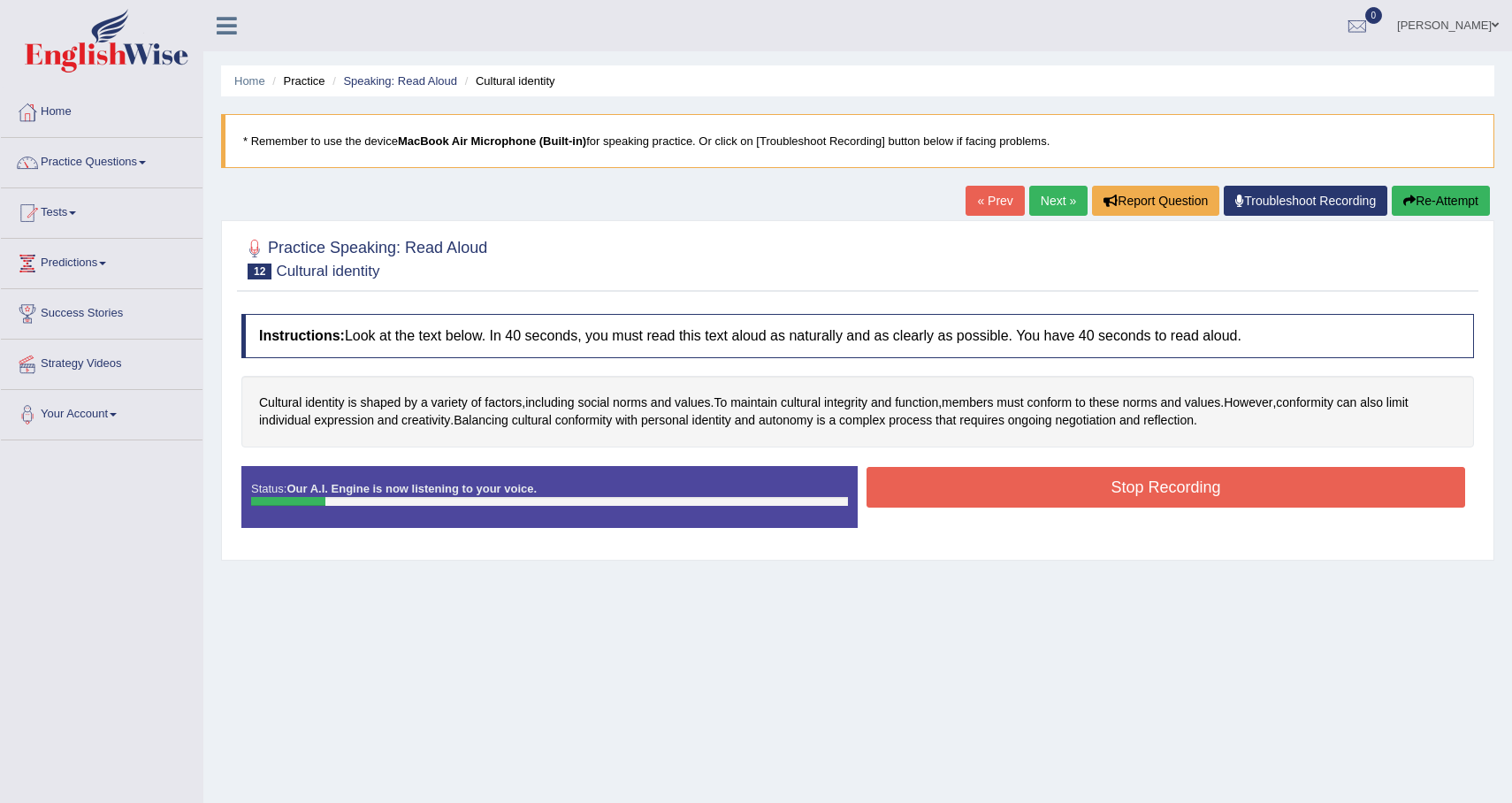
click at [948, 488] on button "Stop Recording" at bounding box center [1165, 487] width 599 height 40
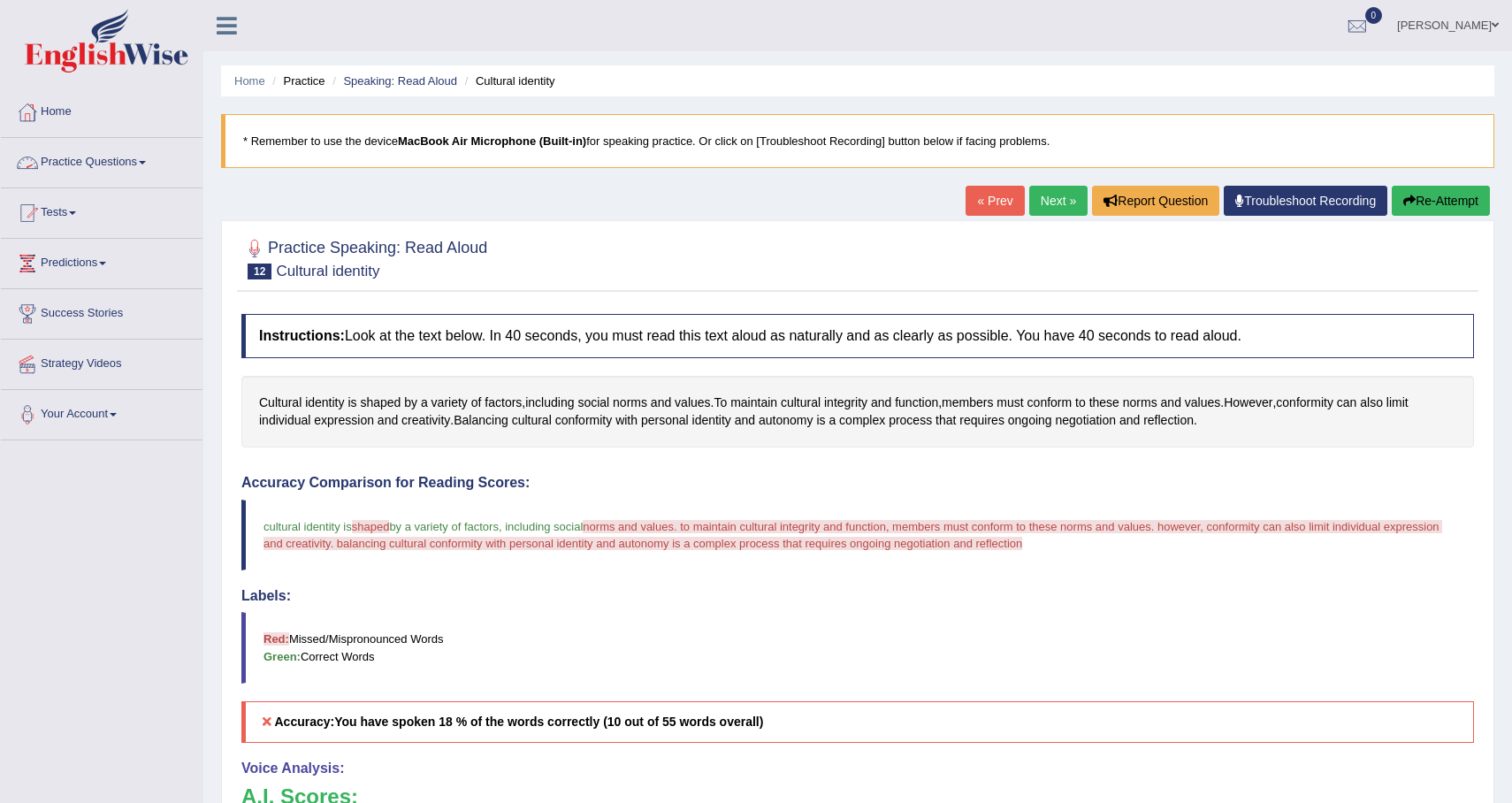
click at [141, 153] on link "Practice Questions" at bounding box center [101, 159] width 202 height 44
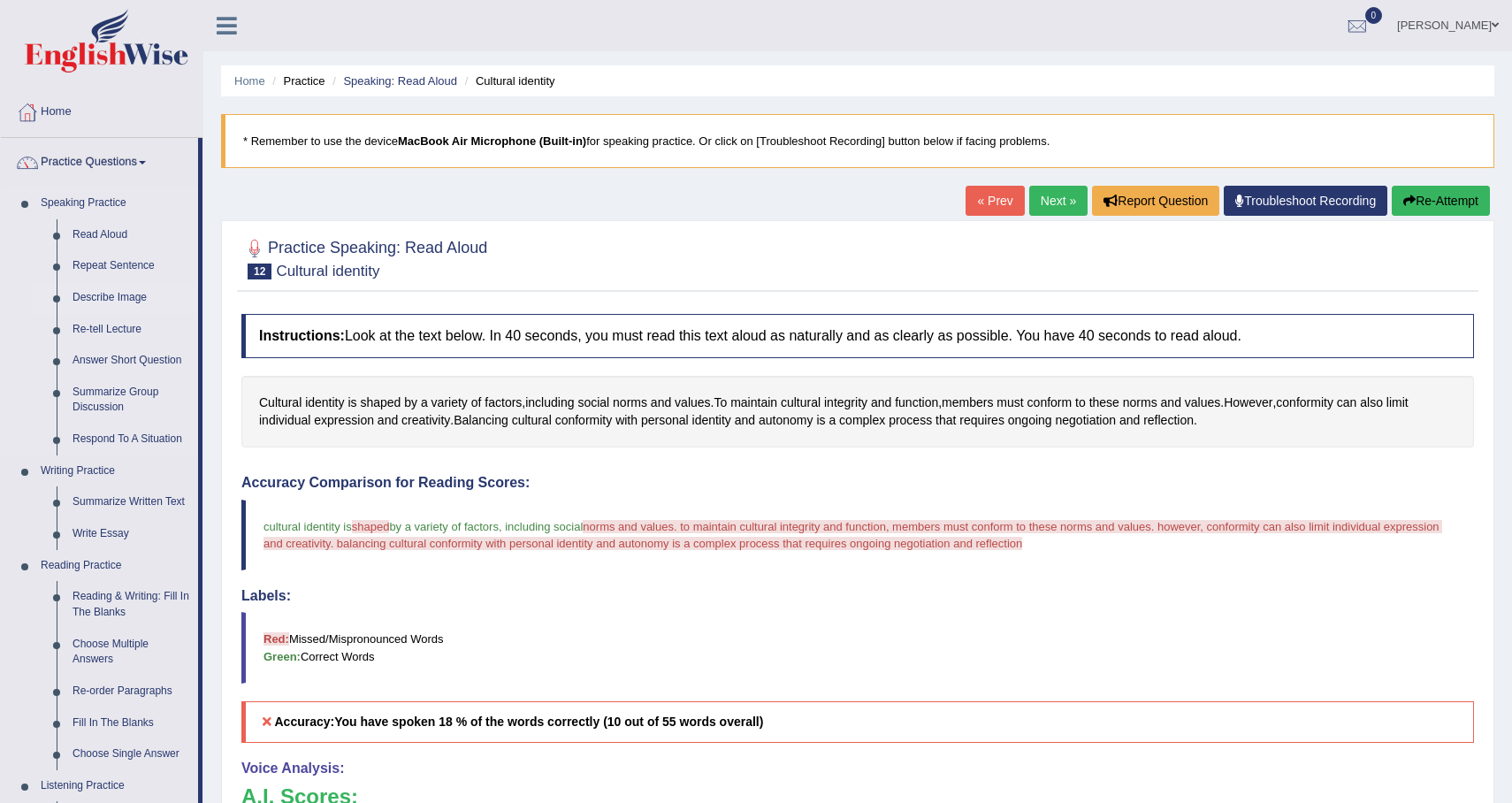
click at [137, 296] on link "Describe Image" at bounding box center [132, 298] width 134 height 31
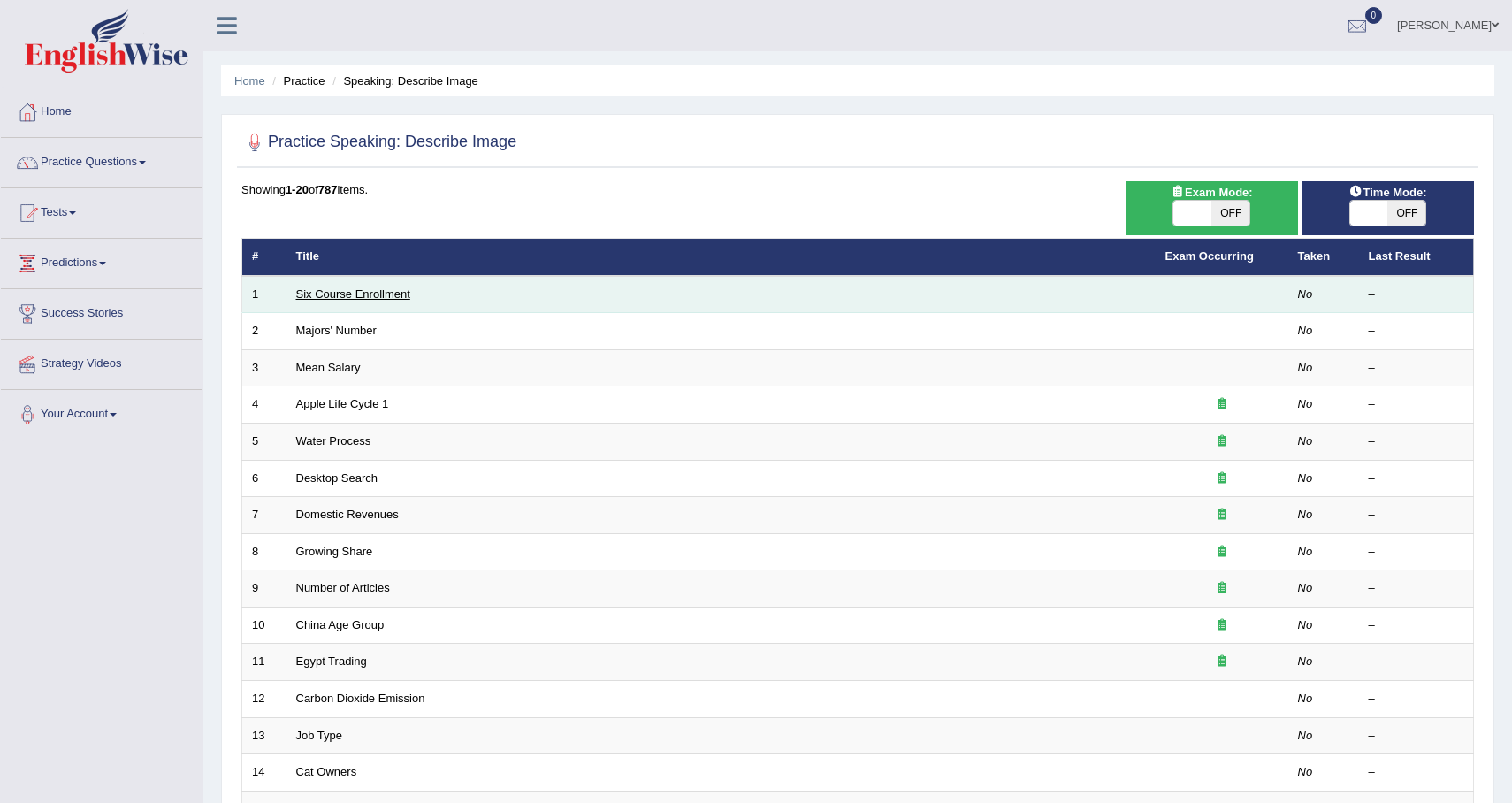
click at [364, 294] on link "Six Course Enrollment" at bounding box center [353, 293] width 114 height 13
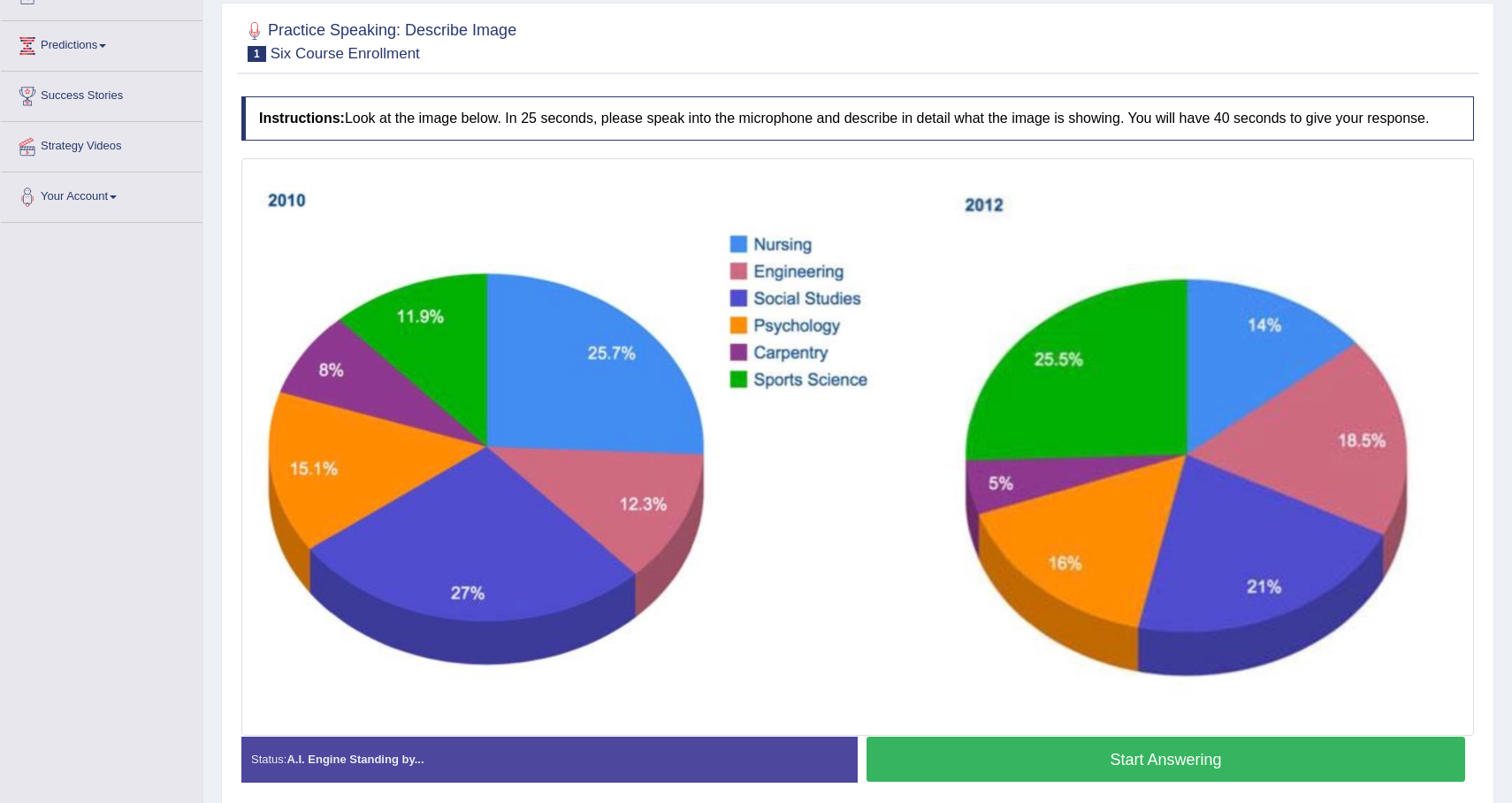
scroll to position [278, 0]
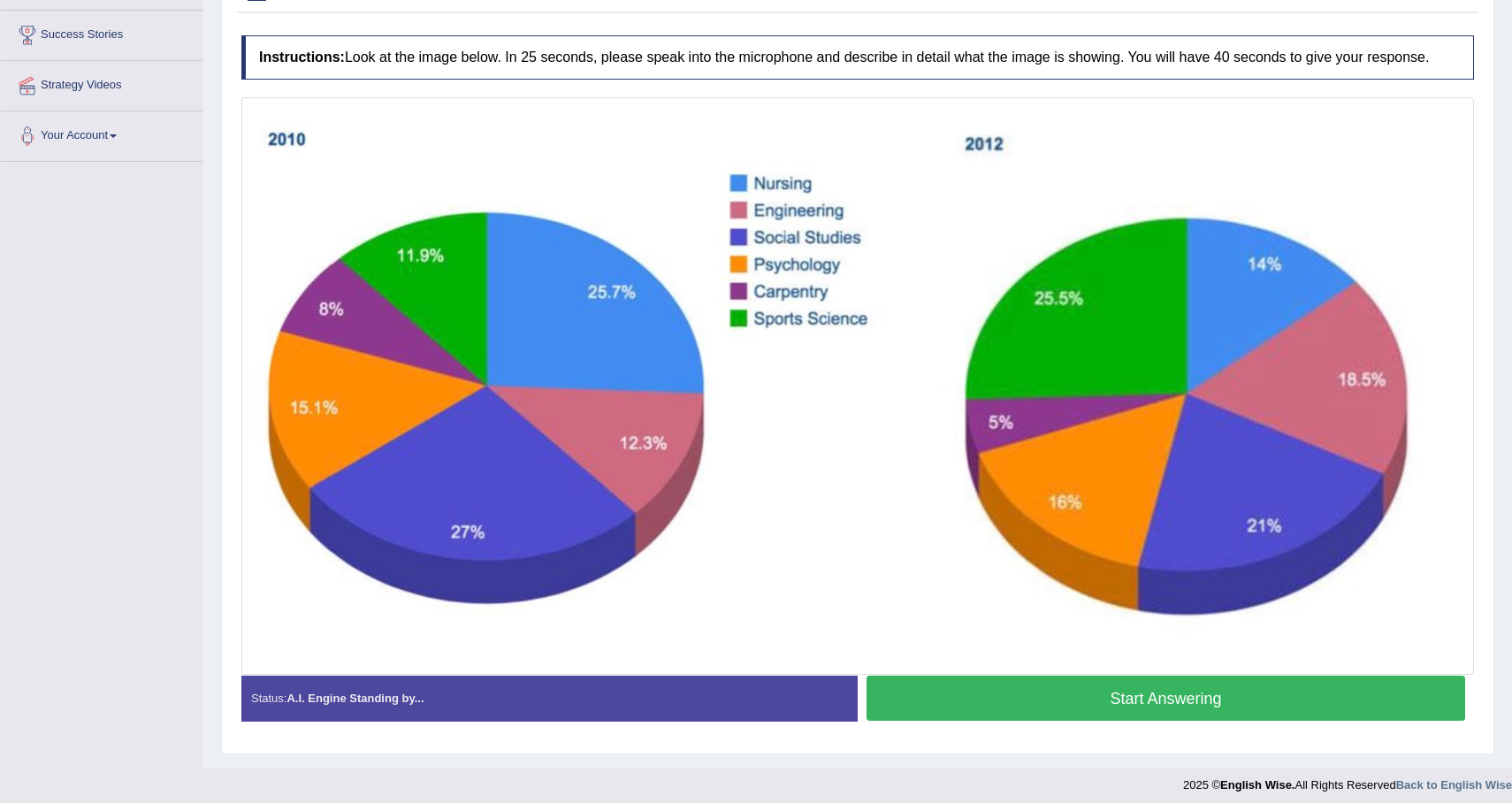
click at [984, 712] on button "Start Answering" at bounding box center [1165, 698] width 599 height 45
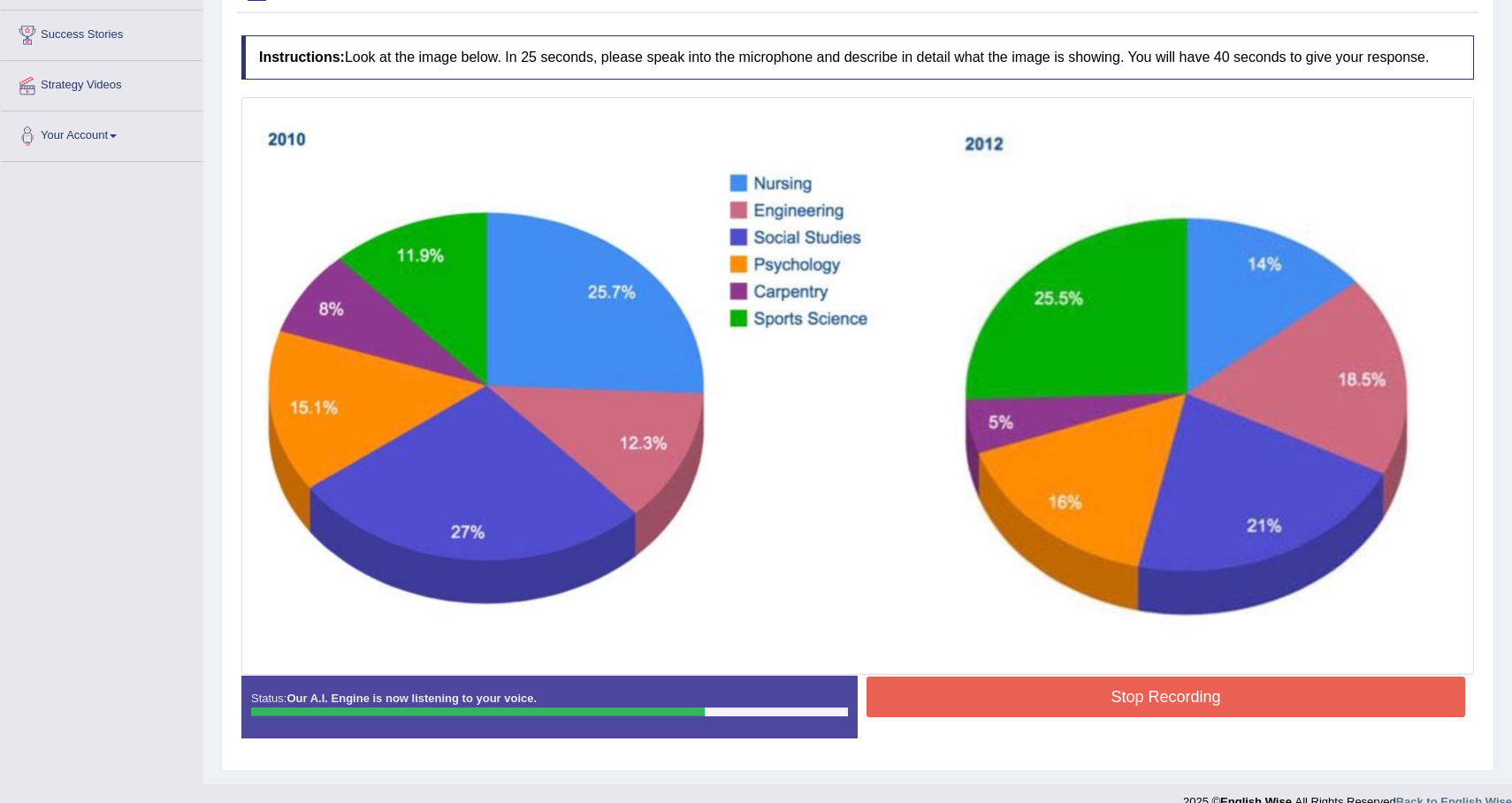
click at [984, 712] on button "Stop Recording" at bounding box center [1165, 696] width 599 height 40
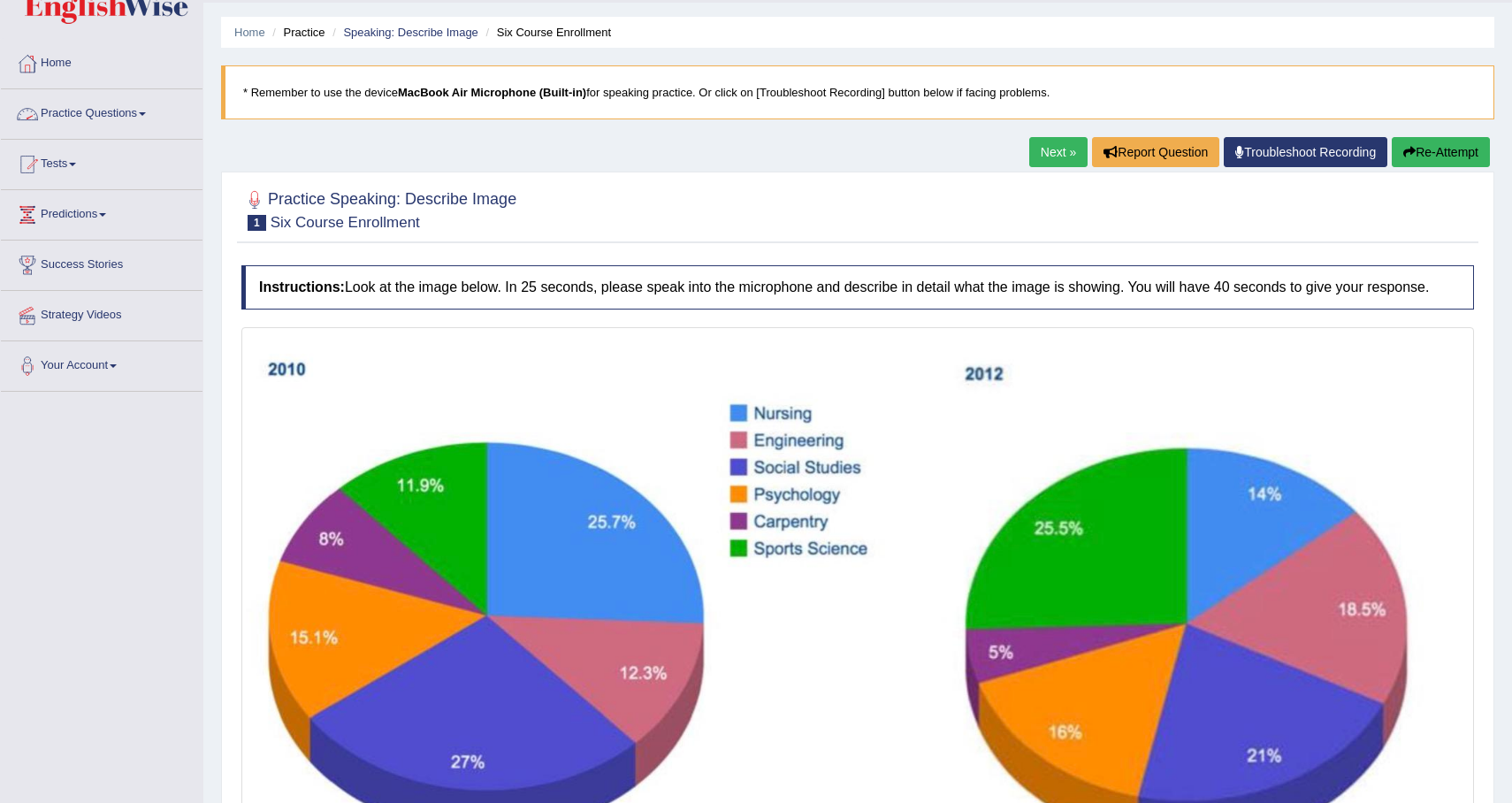
scroll to position [59, 0]
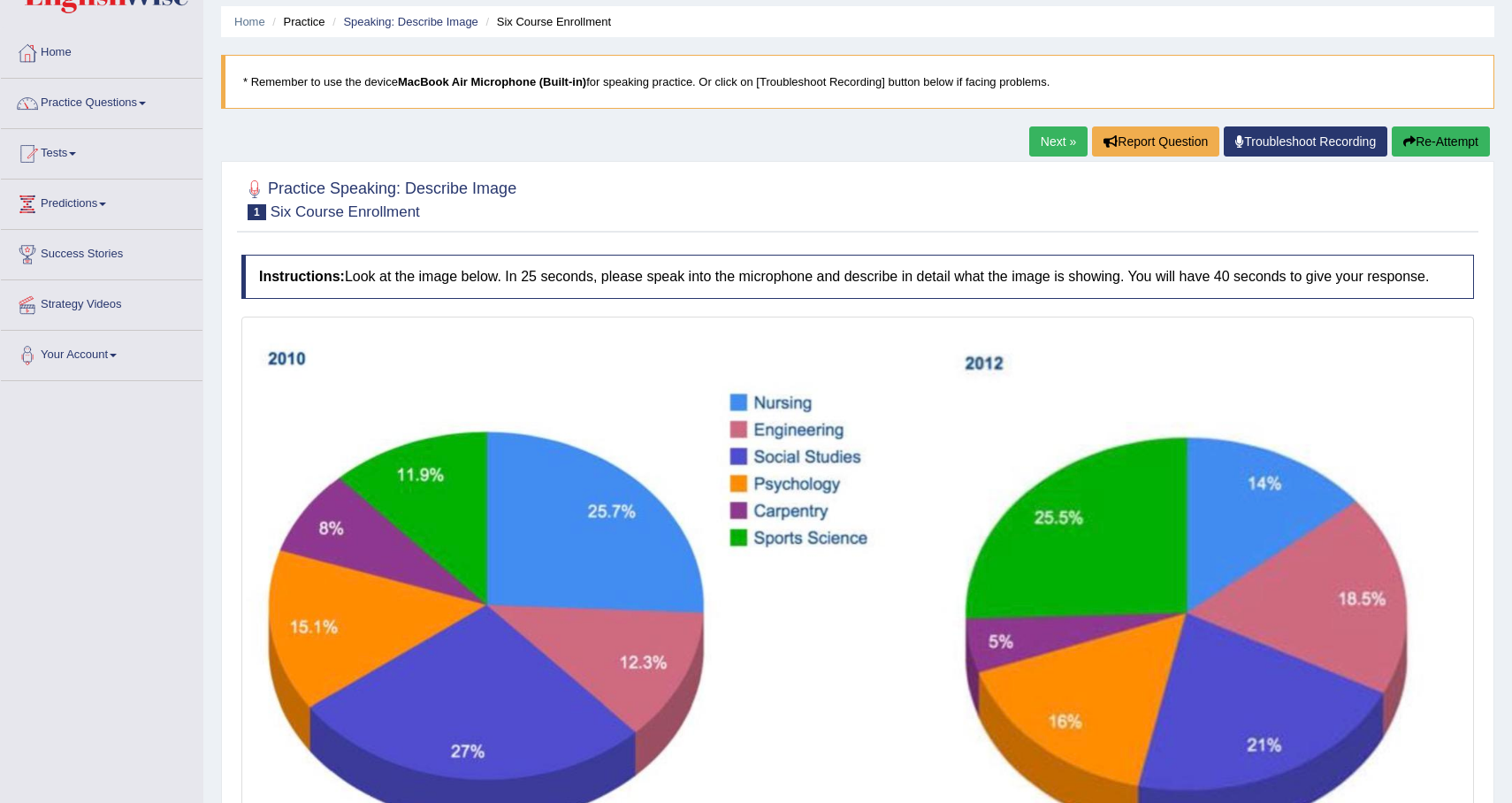
click at [145, 103] on link "Practice Questions" at bounding box center [101, 100] width 202 height 44
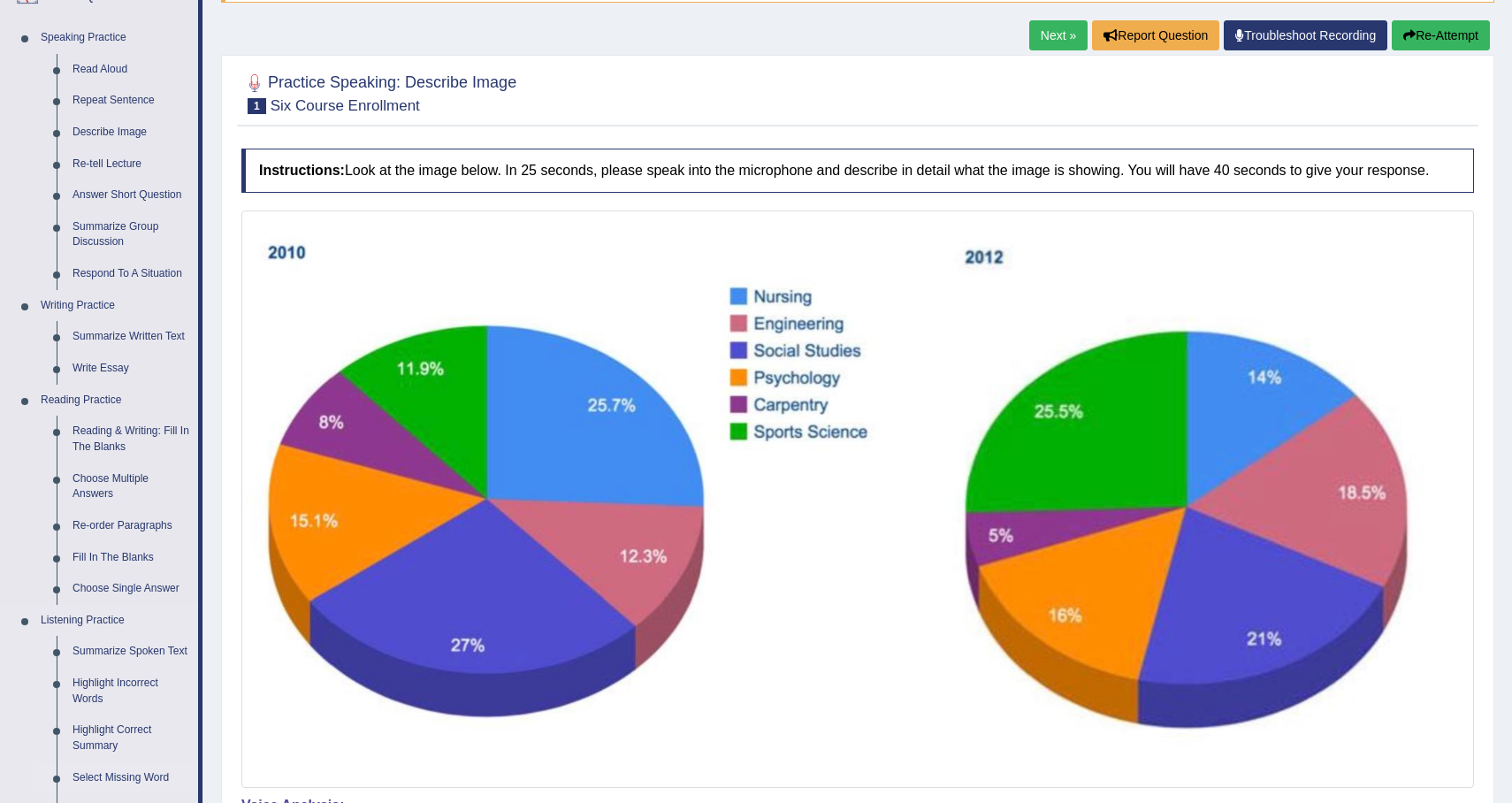
scroll to position [170, 0]
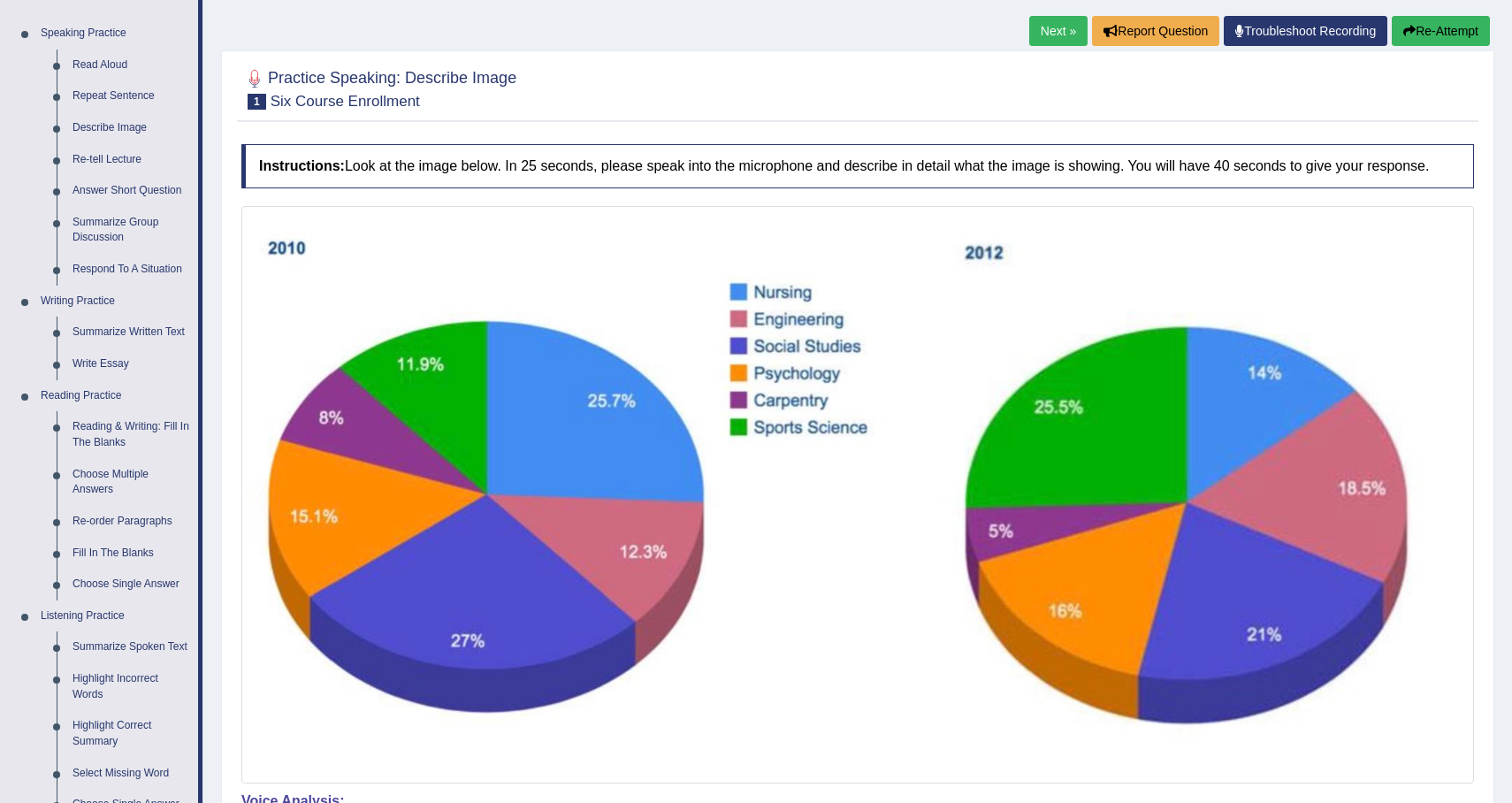
click at [1037, 40] on link "Next »" at bounding box center [1058, 30] width 58 height 30
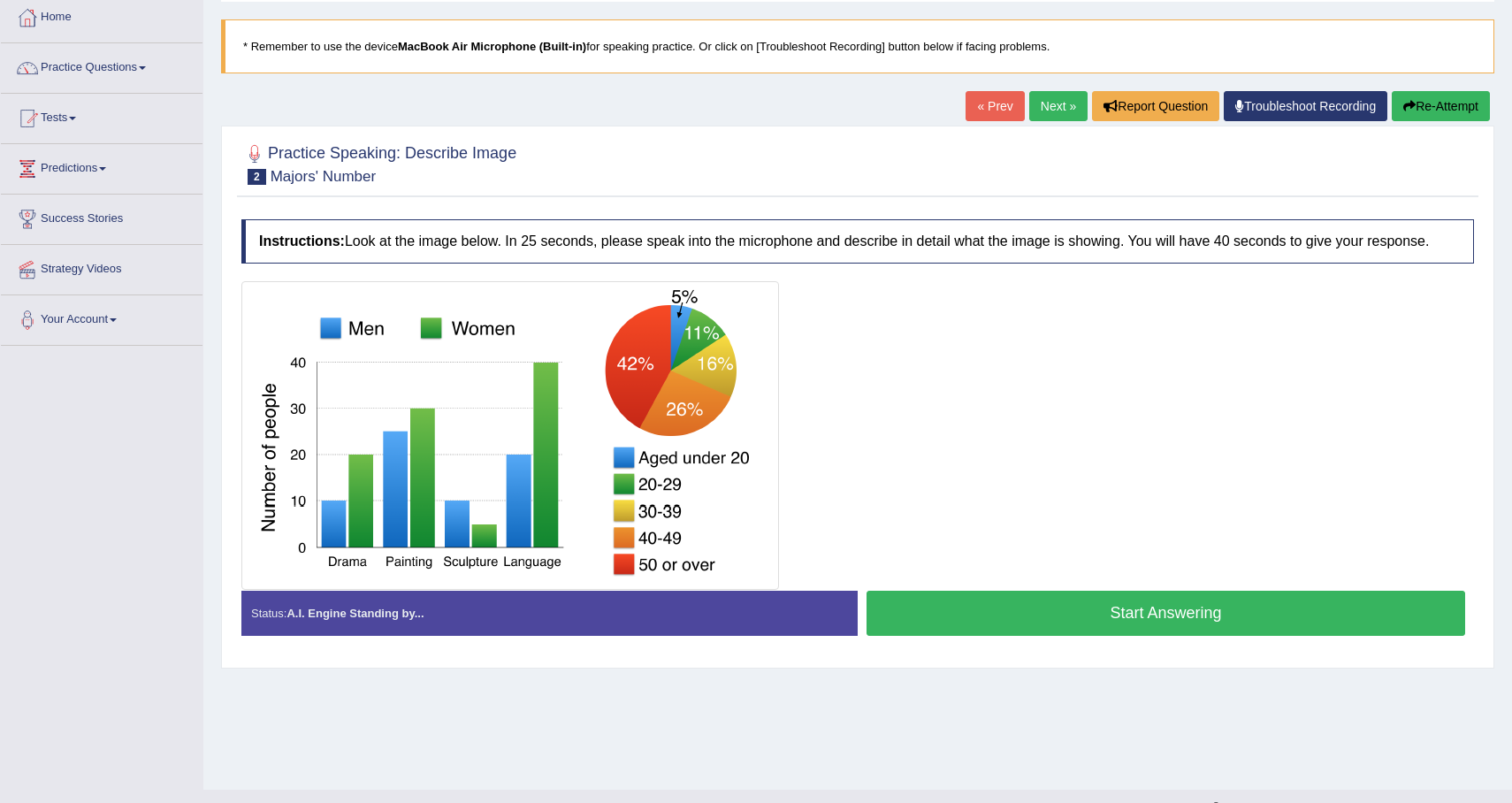
scroll to position [103, 0]
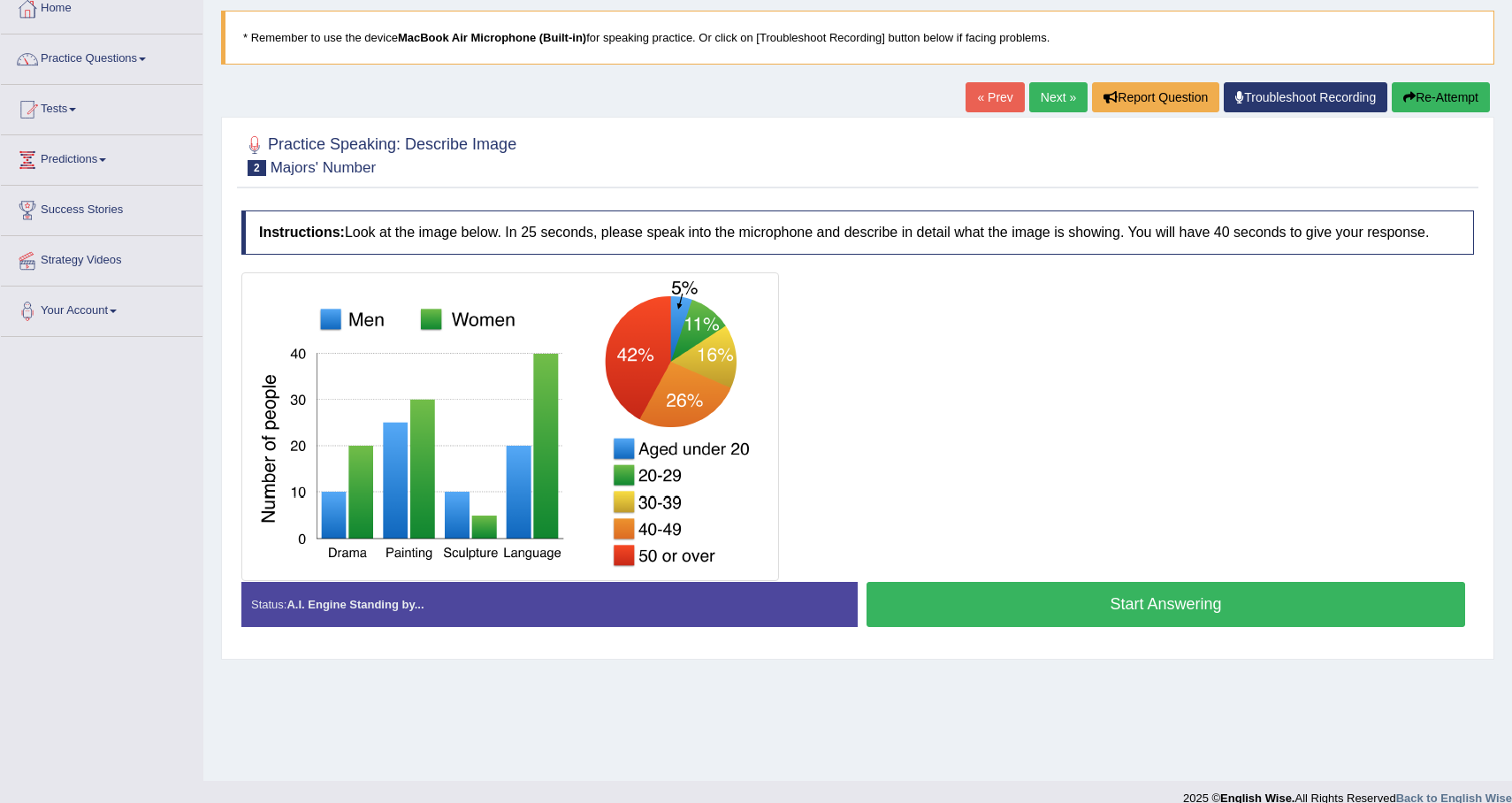
click at [1165, 626] on button "Start Answering" at bounding box center [1165, 604] width 599 height 45
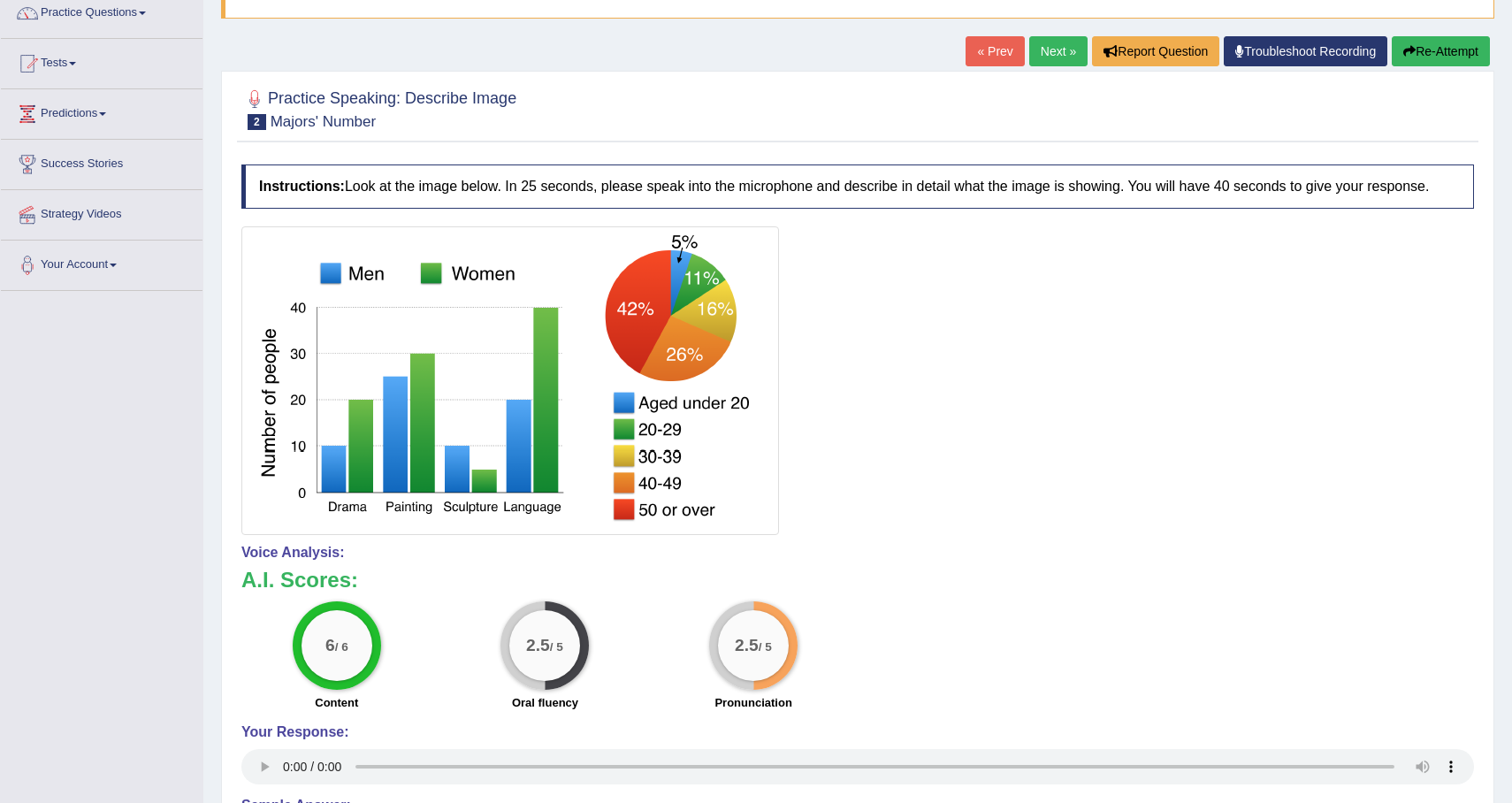
scroll to position [0, 0]
